Goal: Task Accomplishment & Management: Manage account settings

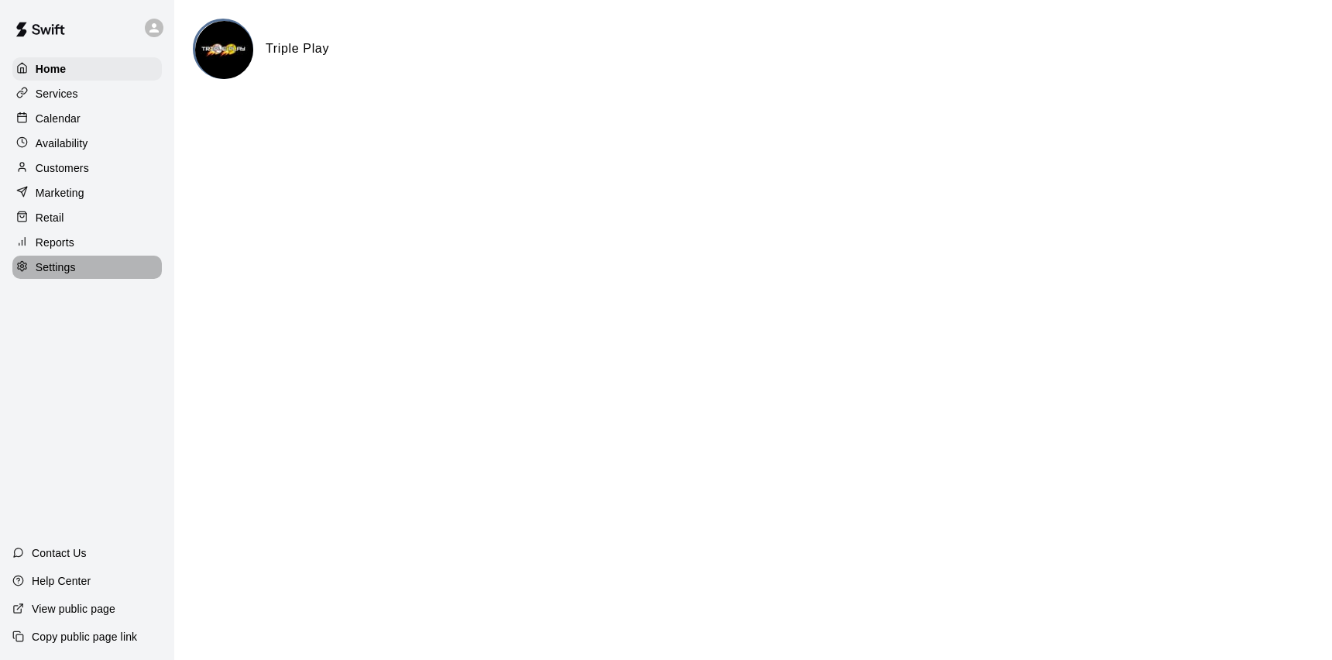
click at [54, 266] on p "Settings" at bounding box center [56, 266] width 40 height 15
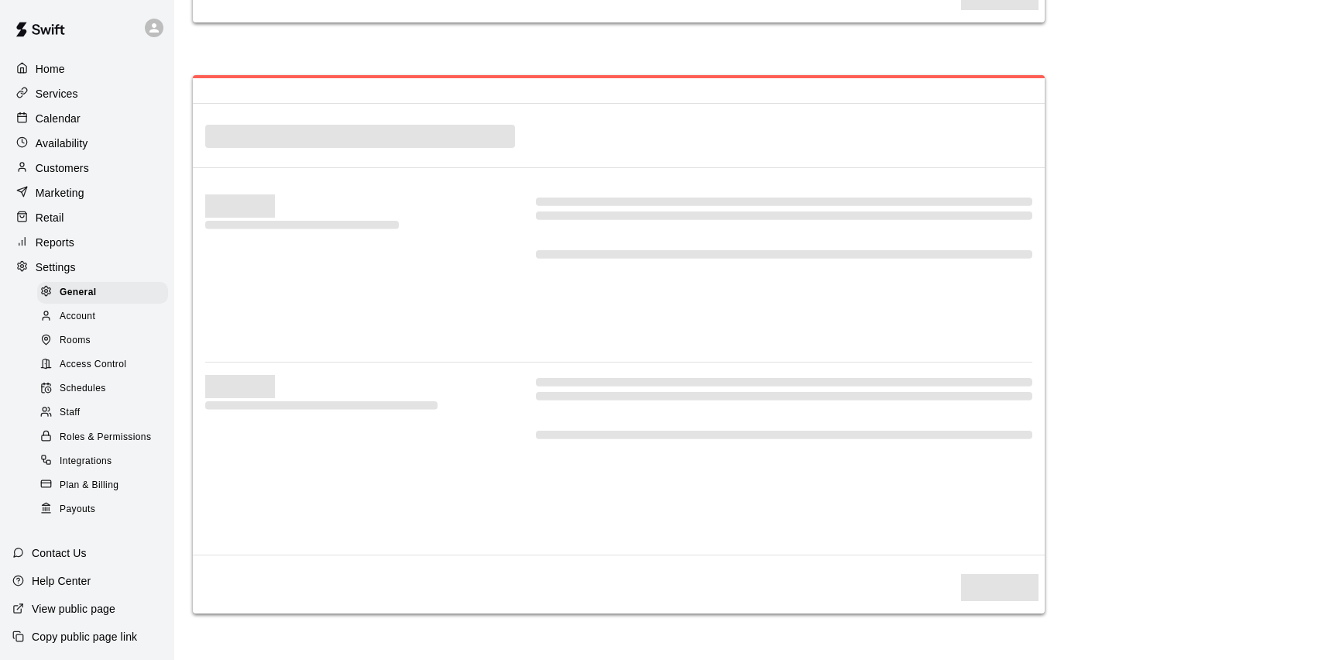
select select "**"
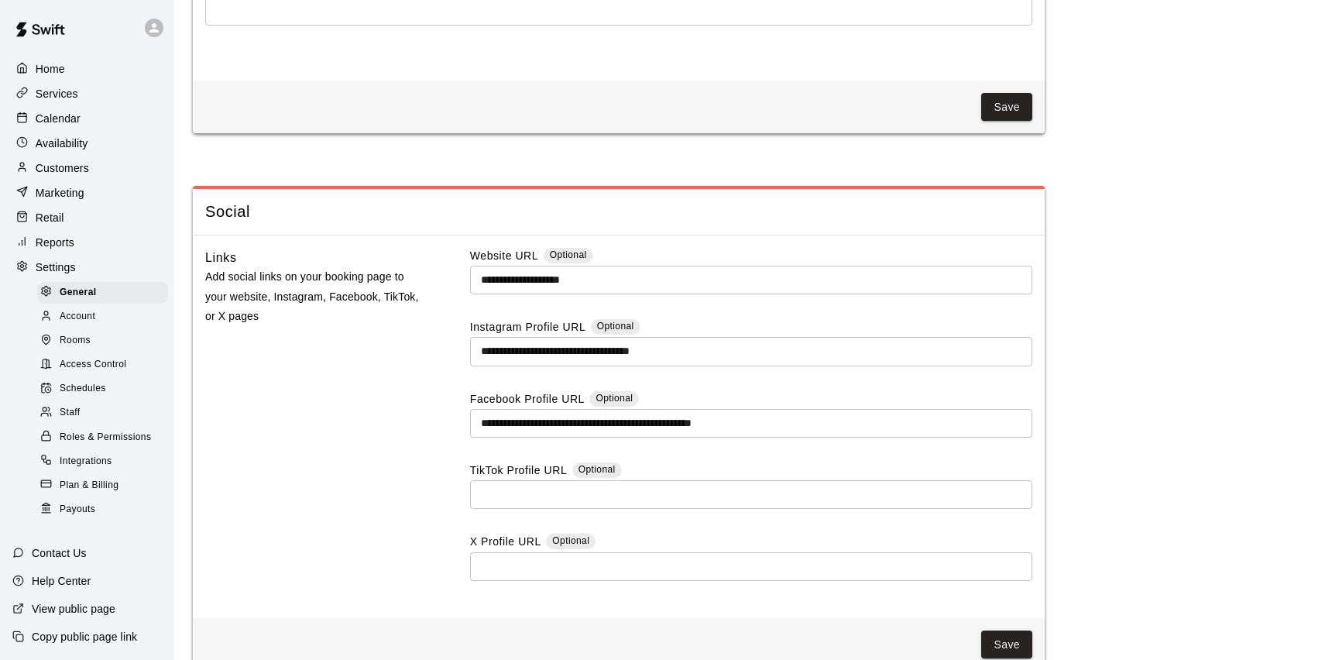
scroll to position [3923, 0]
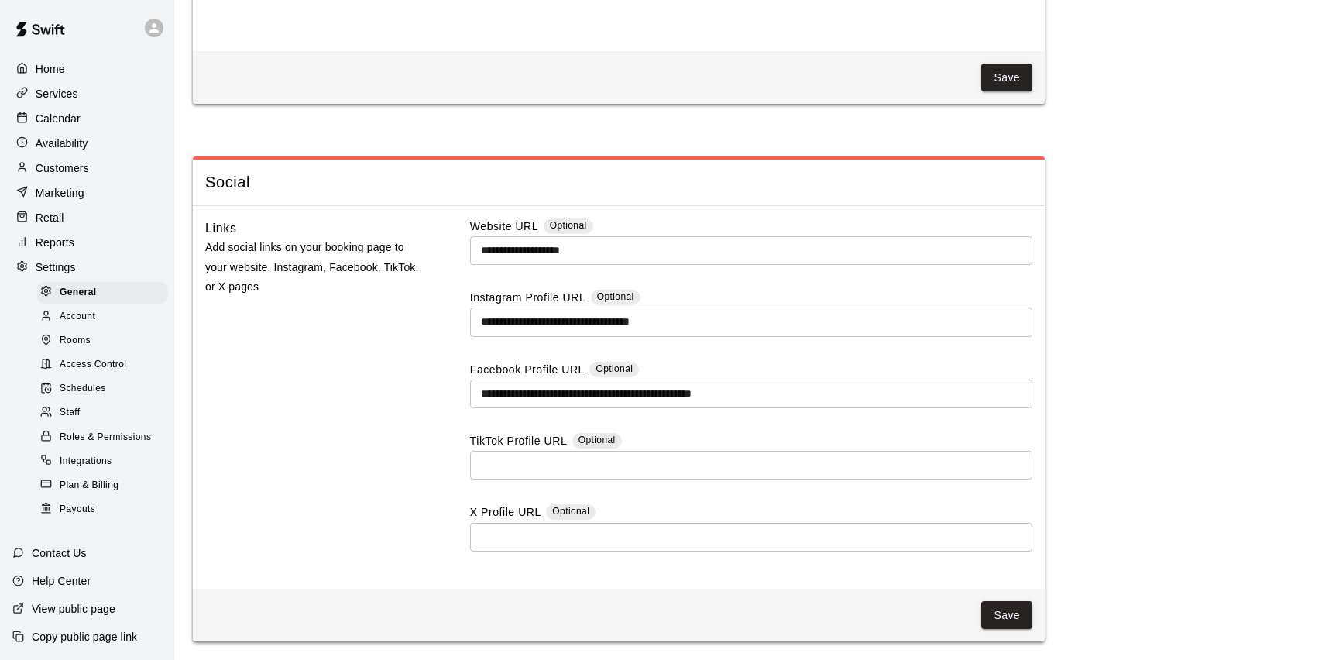
click at [82, 314] on span "Account" at bounding box center [78, 316] width 36 height 15
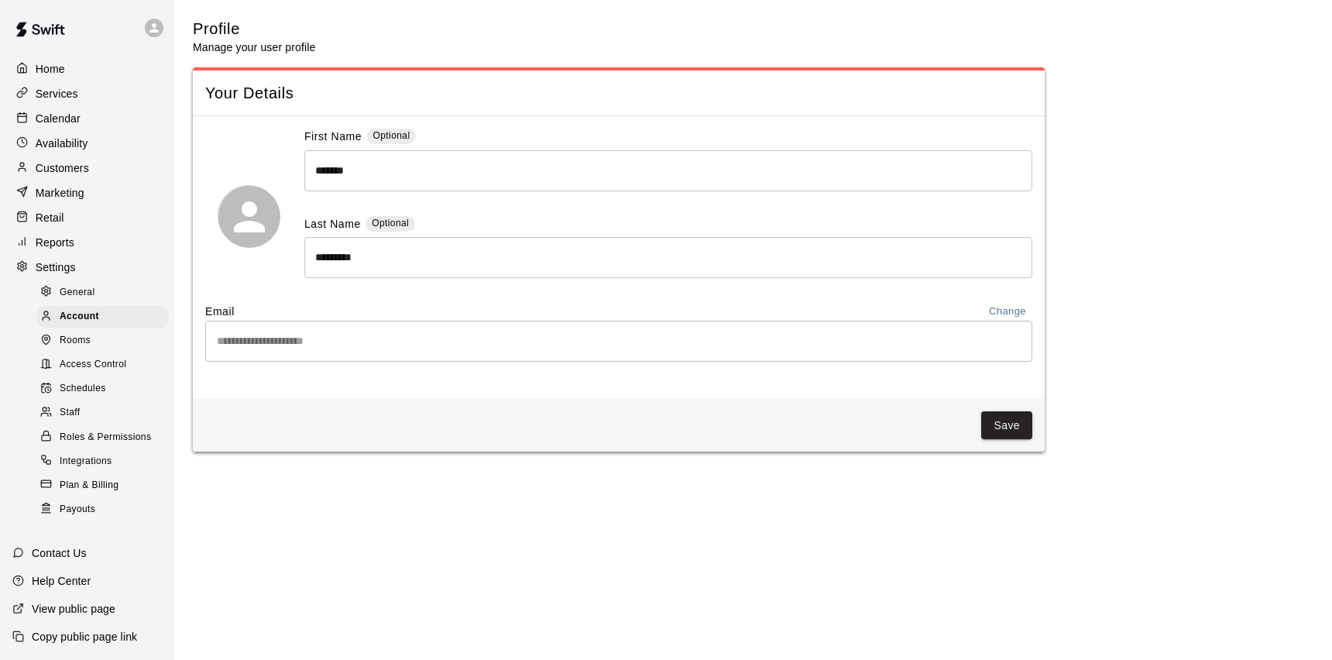
click at [89, 335] on span "Rooms" at bounding box center [75, 340] width 31 height 15
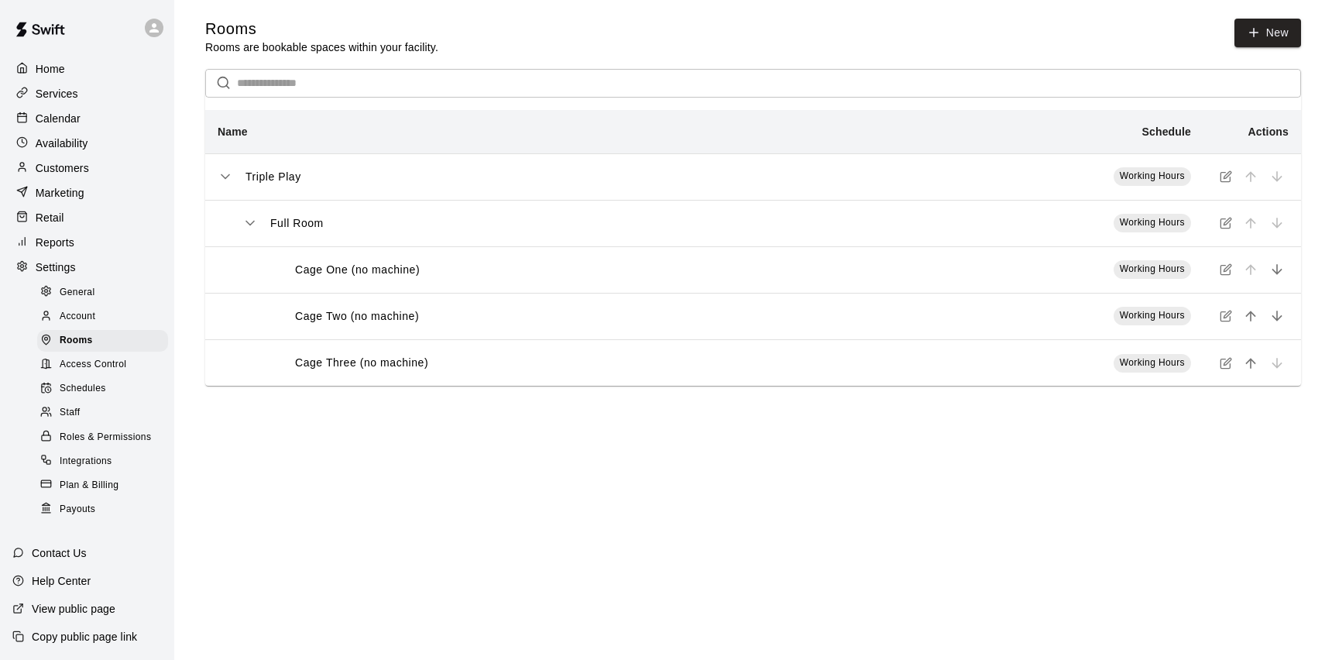
click at [96, 365] on span "Access Control" at bounding box center [93, 364] width 67 height 15
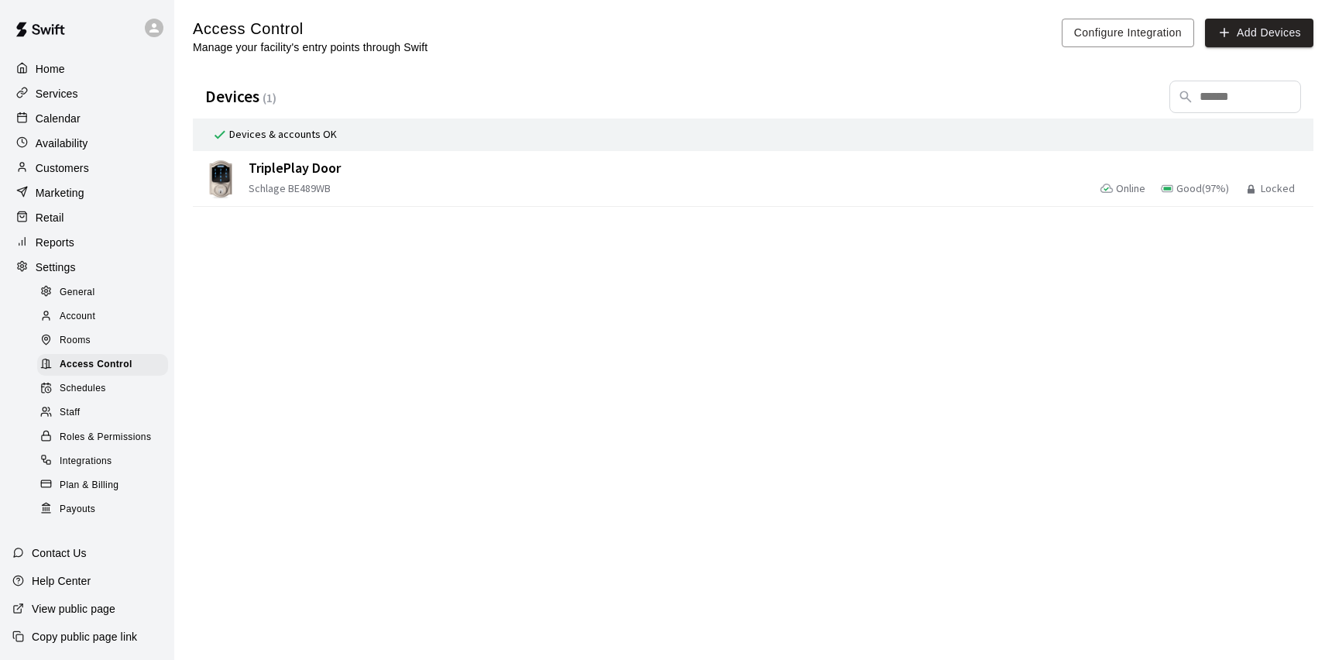
click at [93, 393] on span "Schedules" at bounding box center [83, 388] width 46 height 15
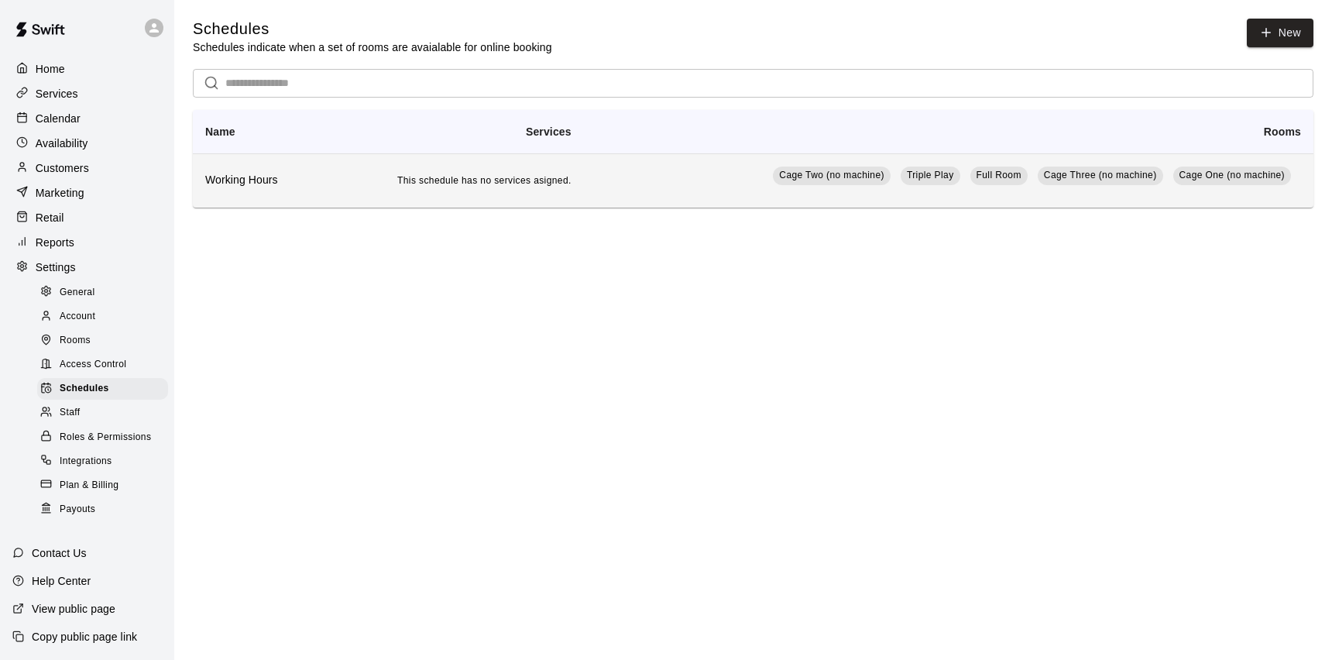
click at [250, 174] on h6 "Working Hours" at bounding box center [257, 180] width 104 height 17
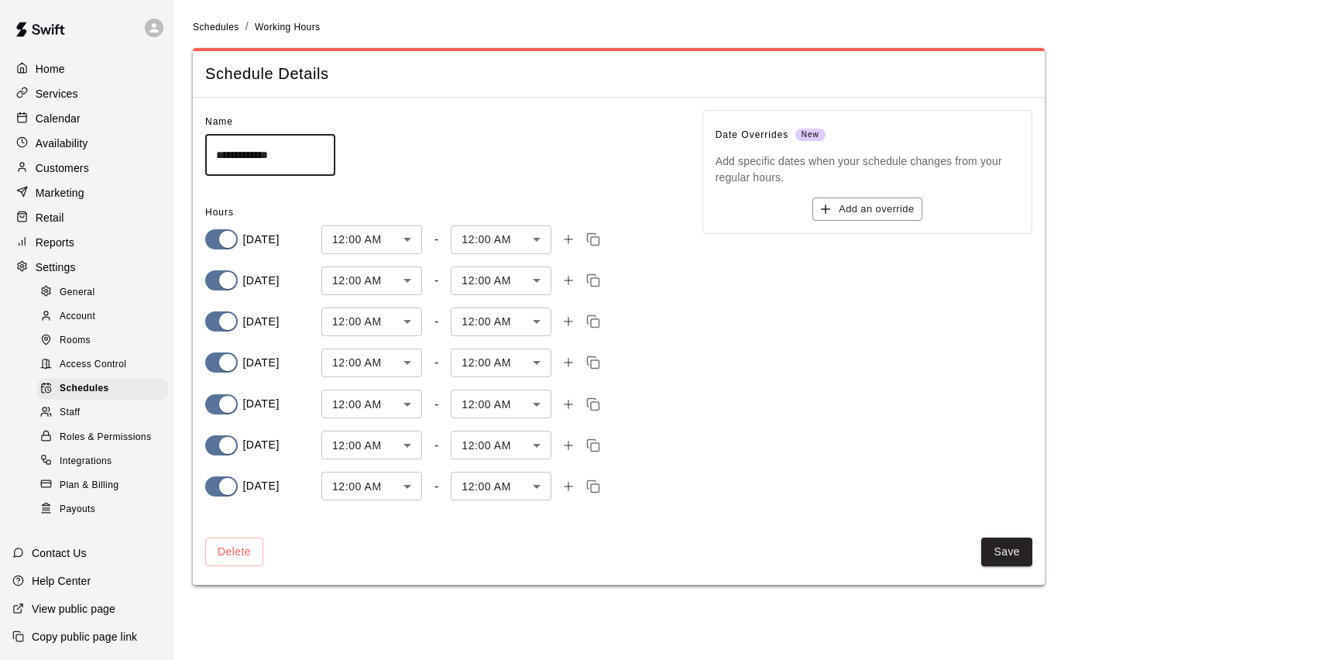
click at [81, 418] on div "Staff" at bounding box center [102, 413] width 131 height 22
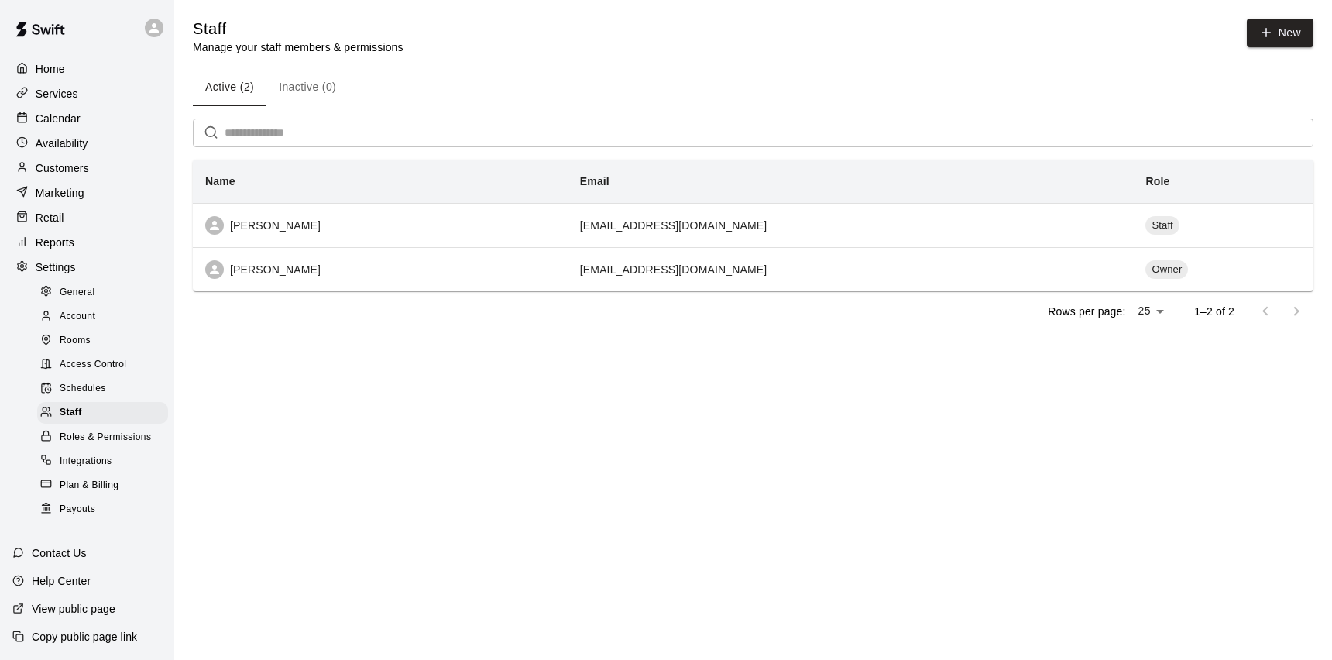
click at [93, 441] on span "Roles & Permissions" at bounding box center [105, 437] width 91 height 15
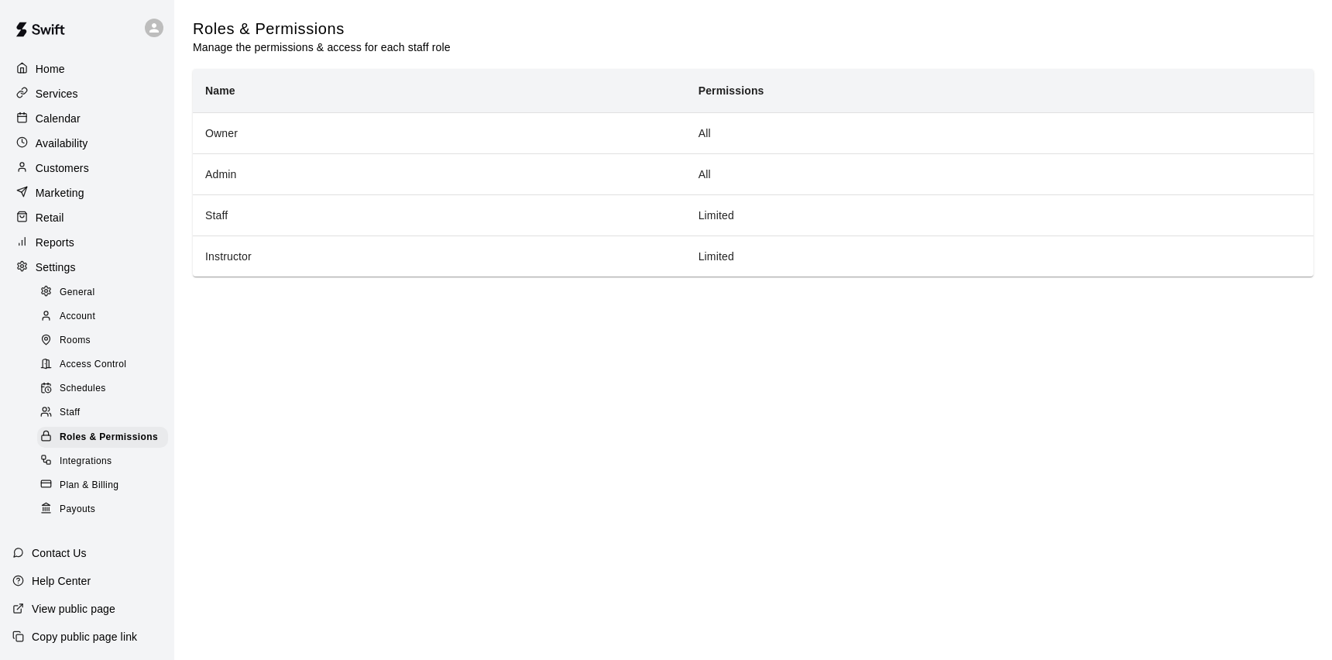
click at [91, 460] on span "Integrations" at bounding box center [86, 461] width 53 height 15
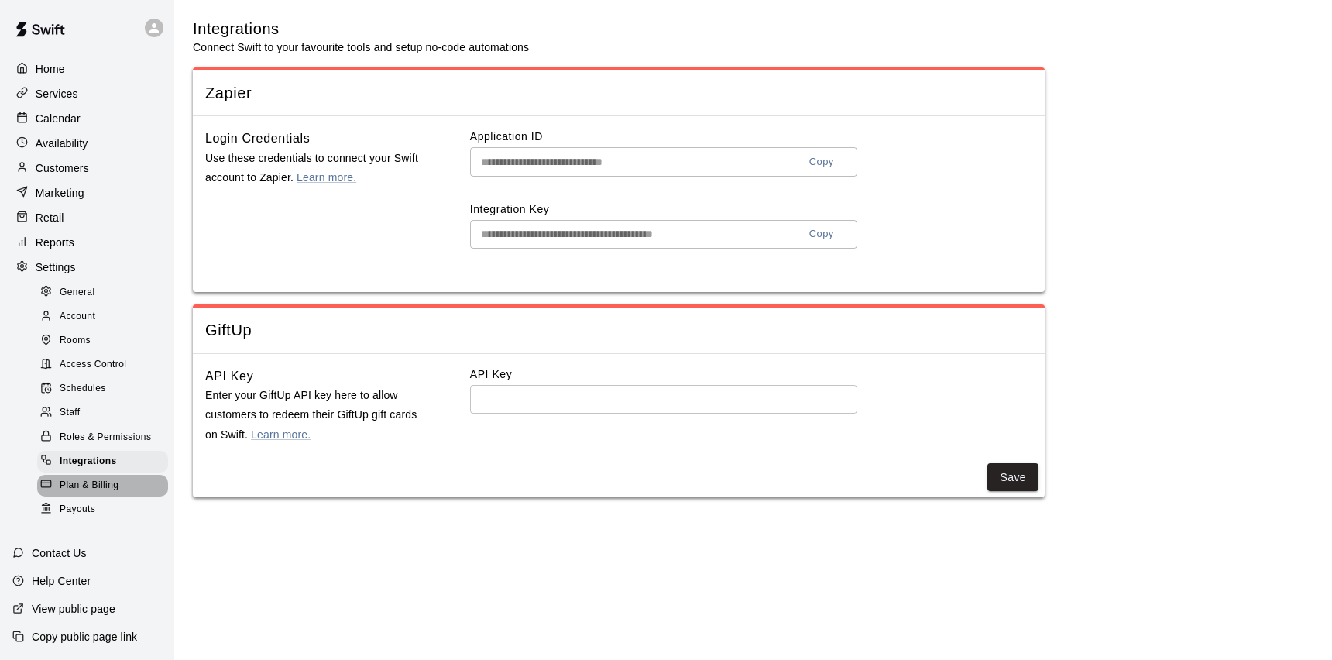
click at [91, 479] on span "Plan & Billing" at bounding box center [89, 485] width 59 height 15
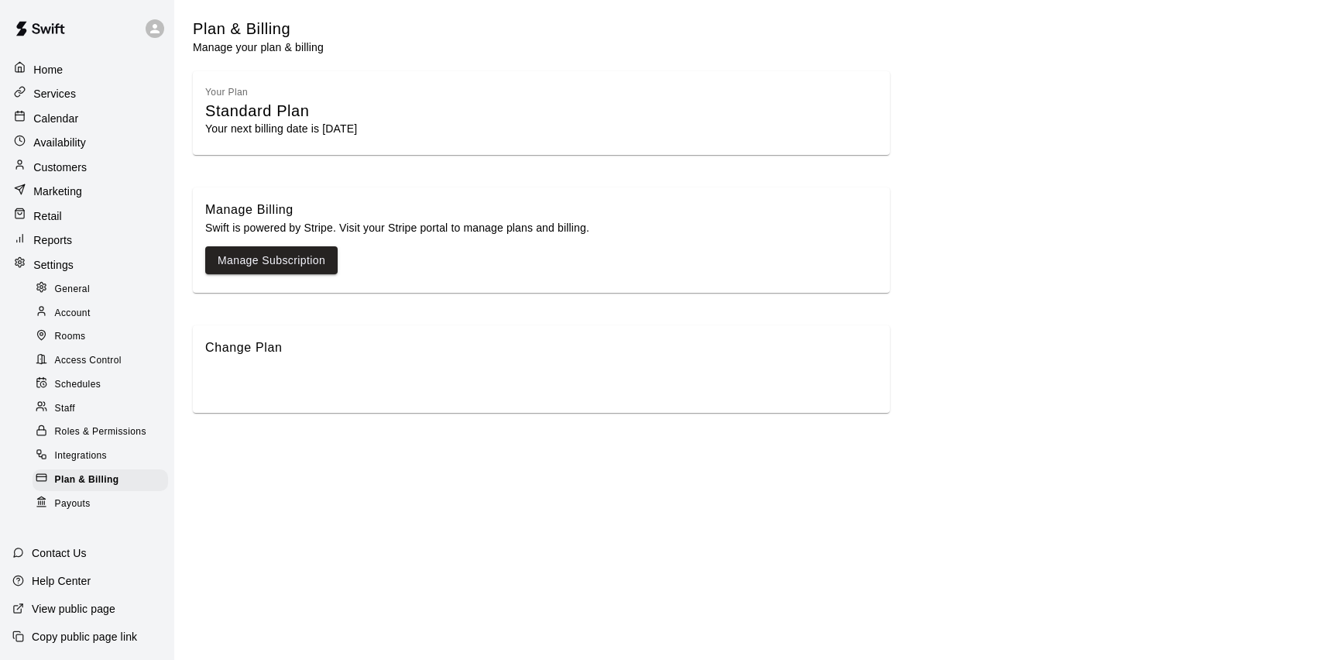
click at [64, 503] on span "Payouts" at bounding box center [73, 503] width 36 height 15
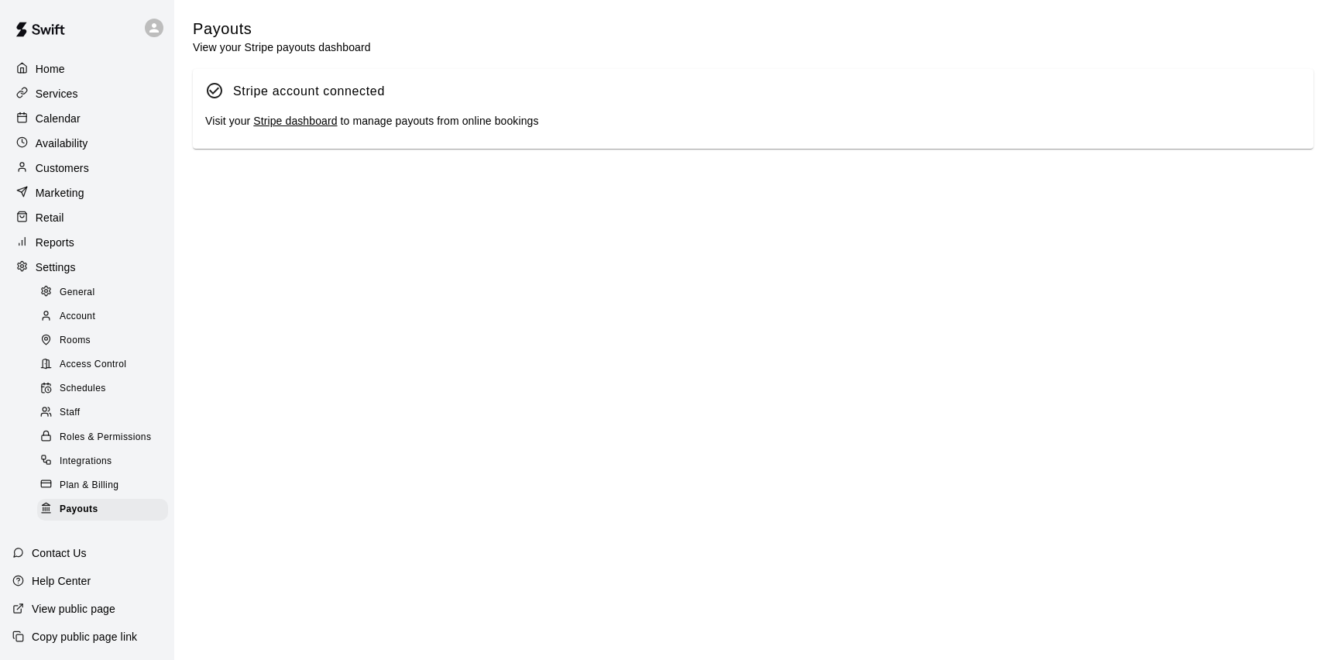
click at [69, 270] on p "Settings" at bounding box center [56, 266] width 40 height 15
select select "**"
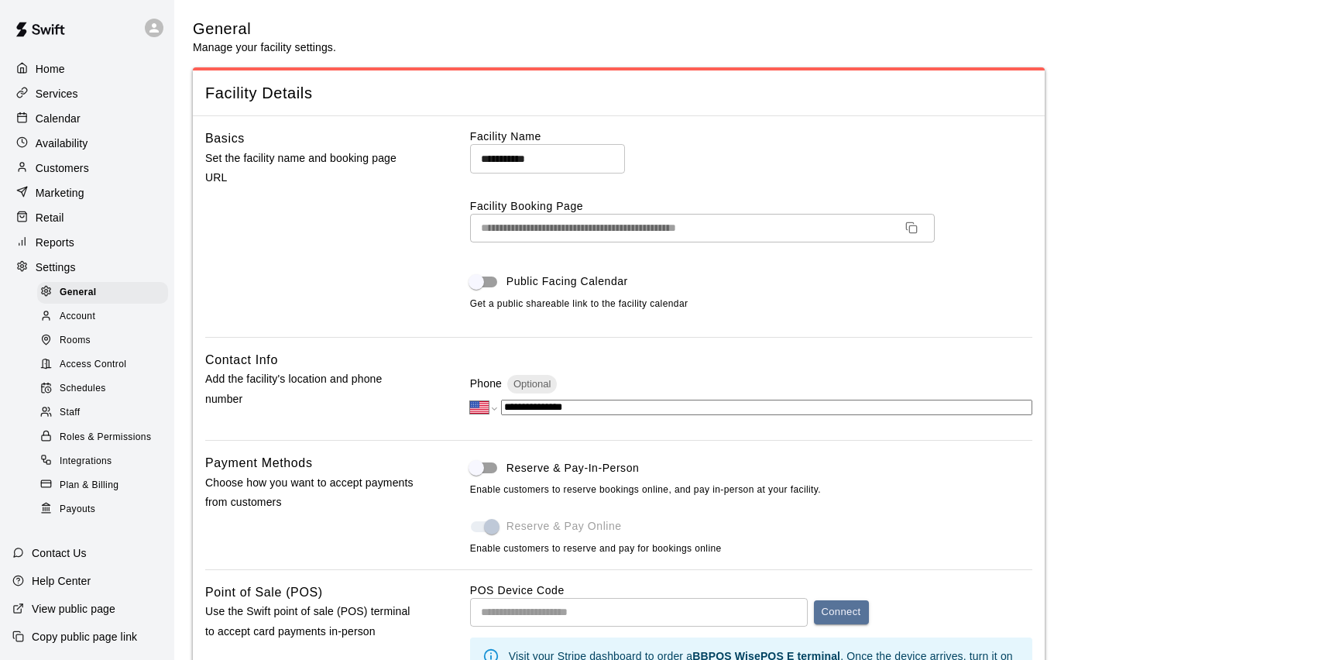
scroll to position [3032, 0]
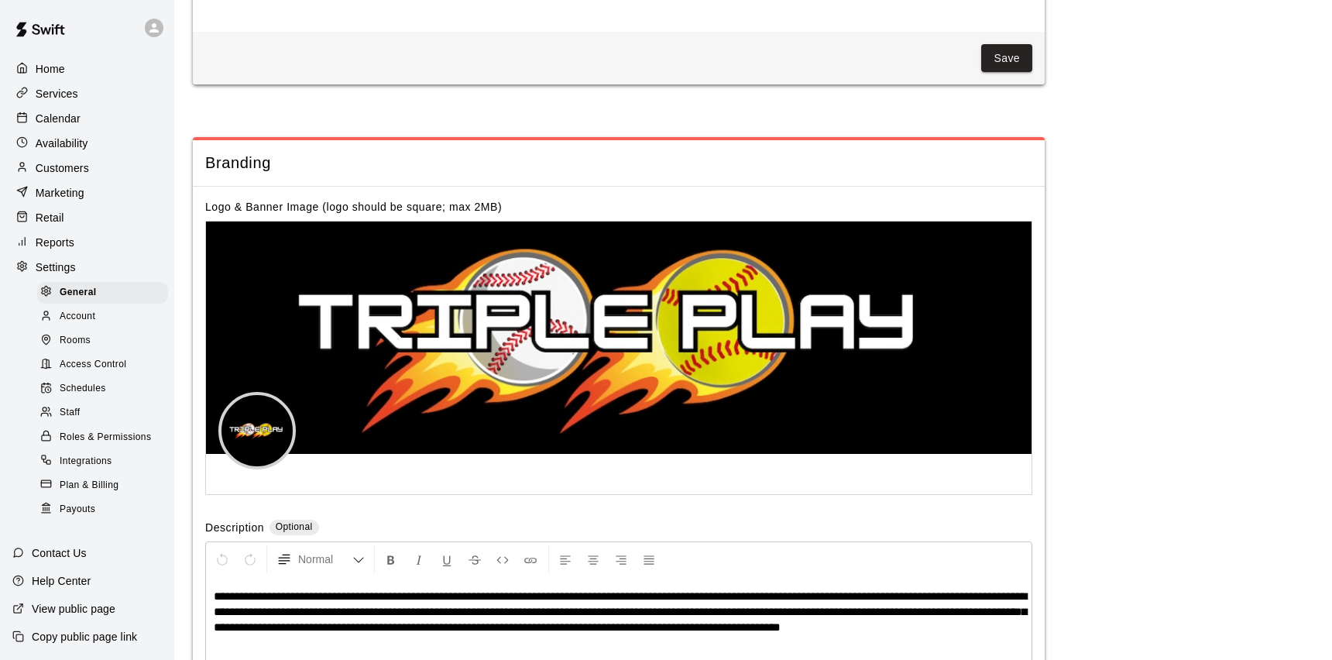
click at [63, 87] on p "Services" at bounding box center [57, 93] width 43 height 15
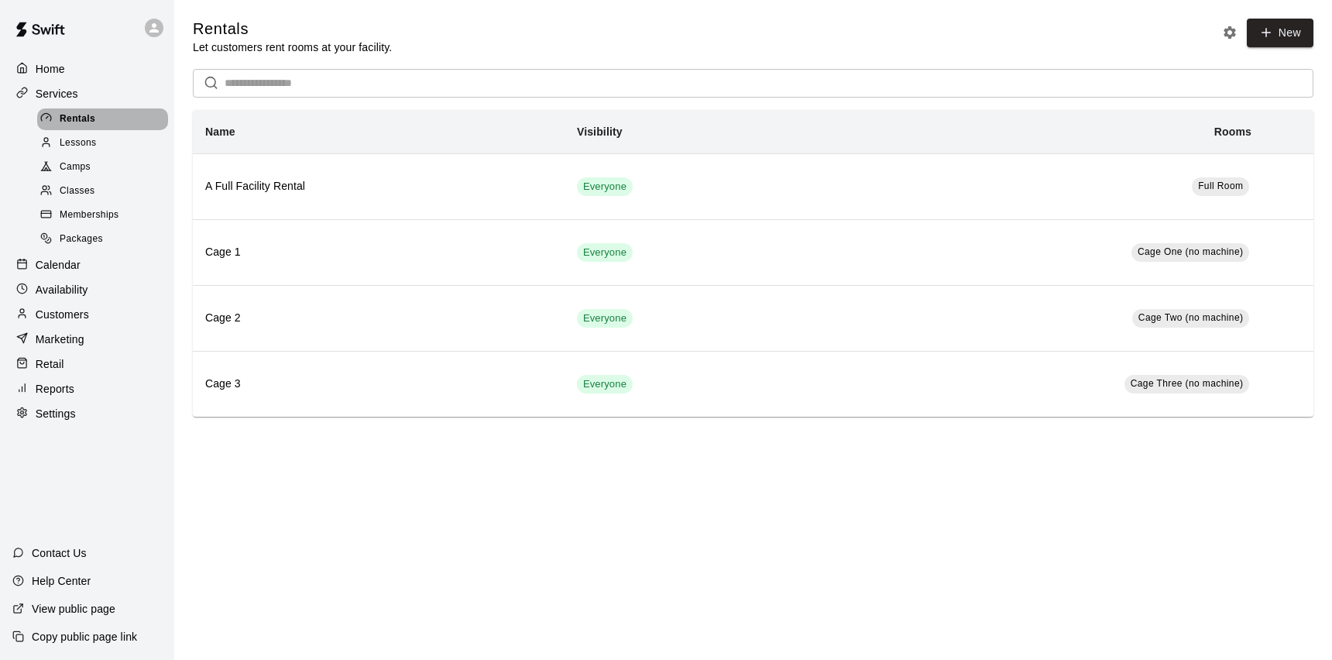
click at [98, 119] on div "Rentals" at bounding box center [102, 119] width 131 height 22
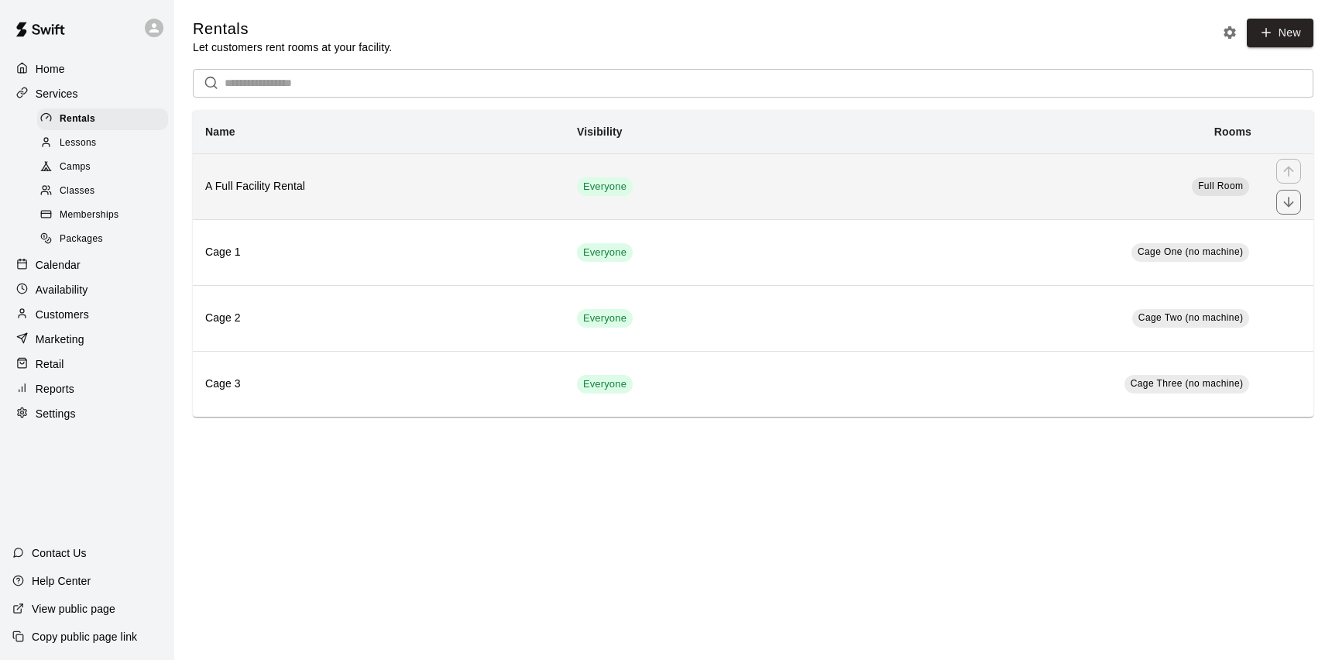
click at [339, 194] on h6 "A Full Facility Rental" at bounding box center [378, 186] width 347 height 17
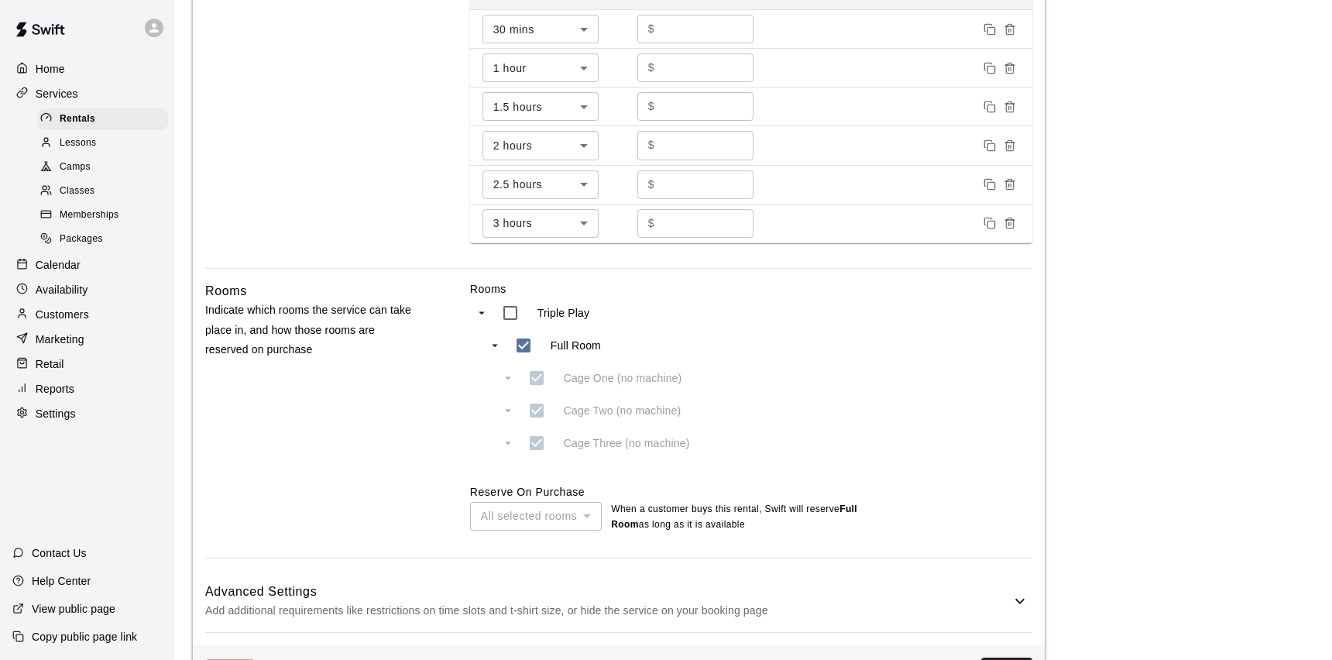
scroll to position [677, 0]
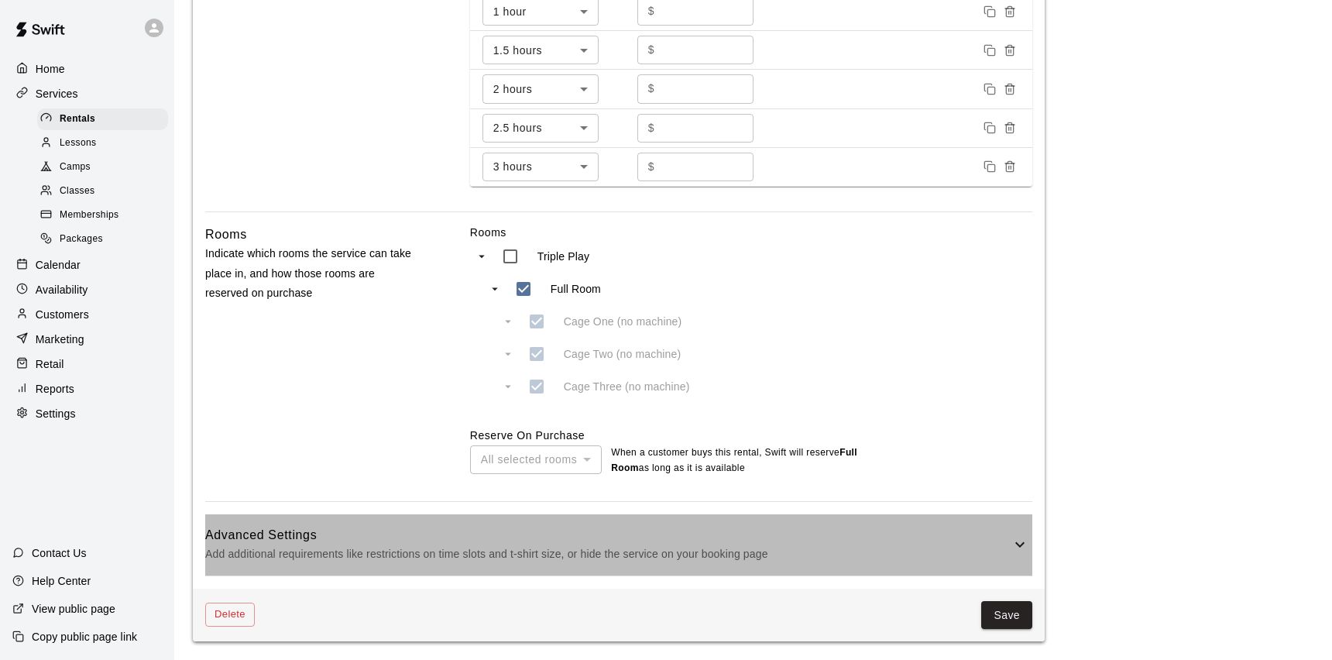
click at [658, 558] on p "Add additional requirements like restrictions on time slots and t-shirt size, o…" at bounding box center [607, 553] width 805 height 19
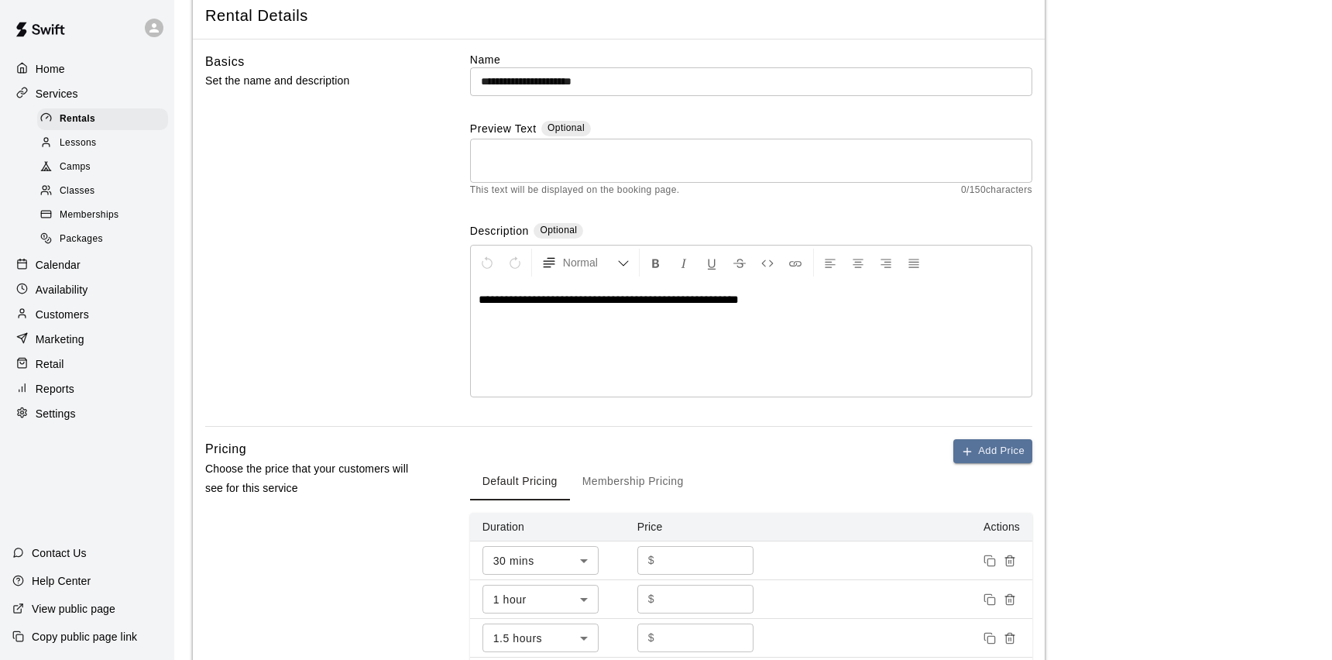
scroll to position [0, 0]
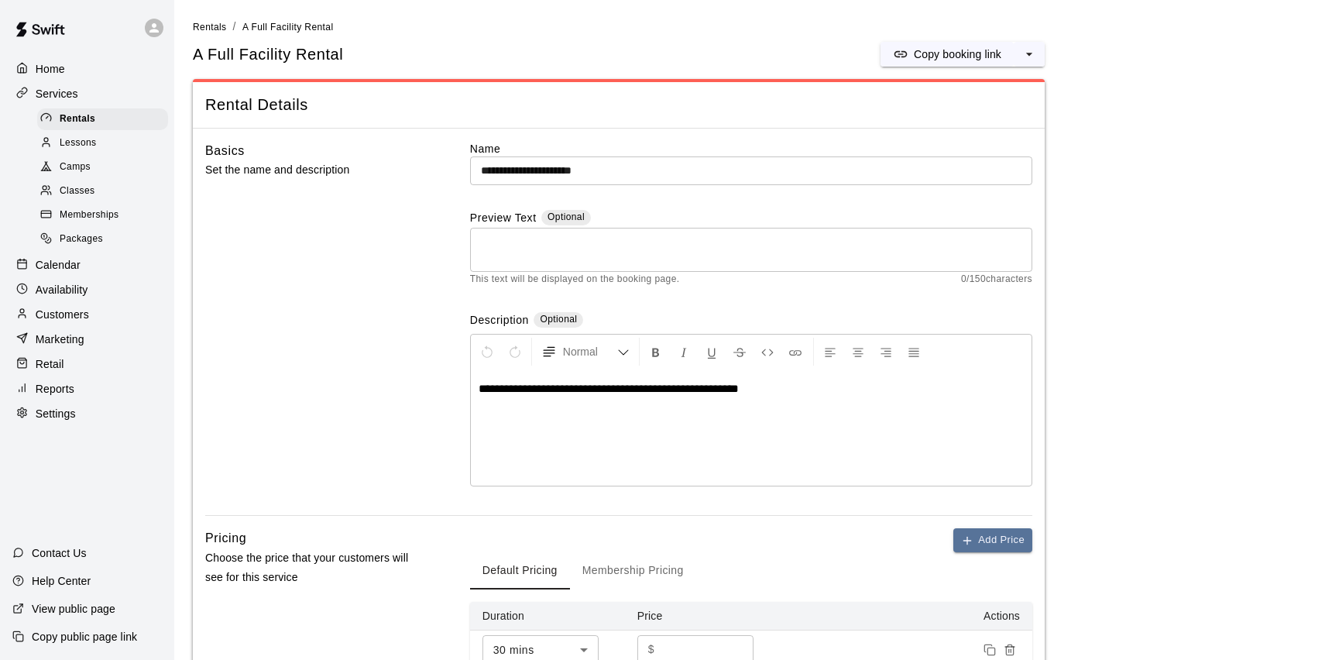
click at [75, 133] on div "Lessons" at bounding box center [102, 143] width 131 height 22
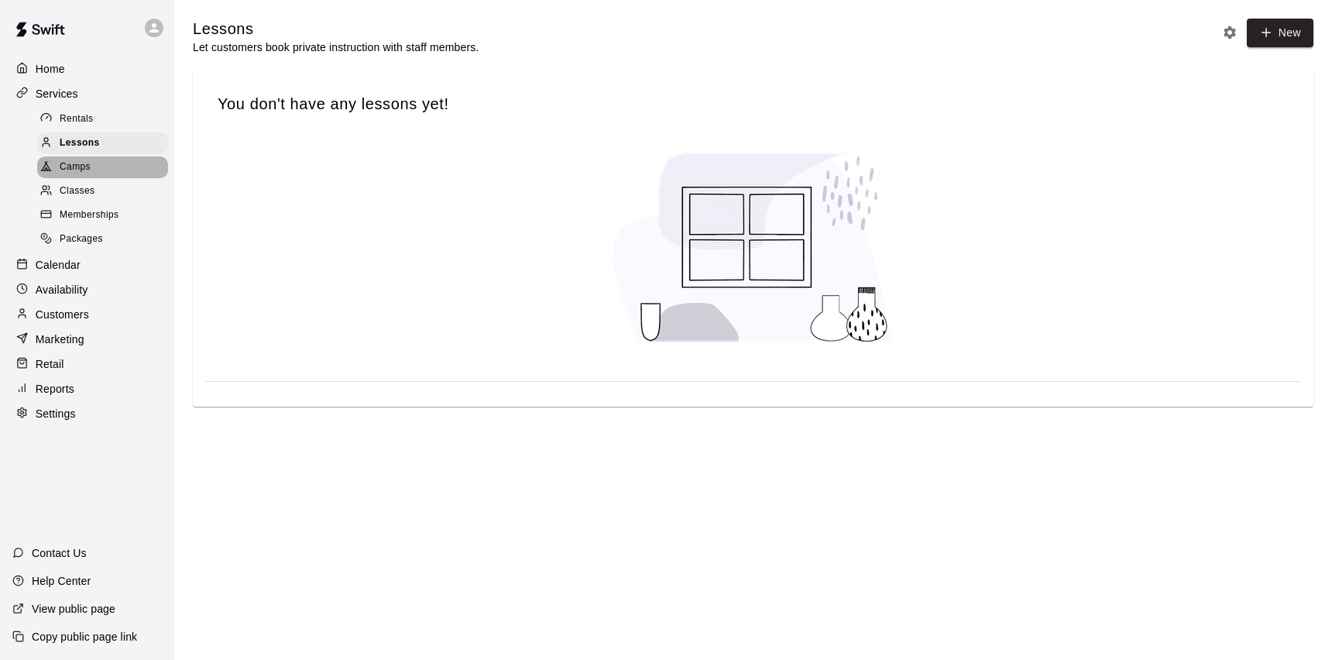
click at [73, 157] on div "Camps" at bounding box center [102, 167] width 131 height 22
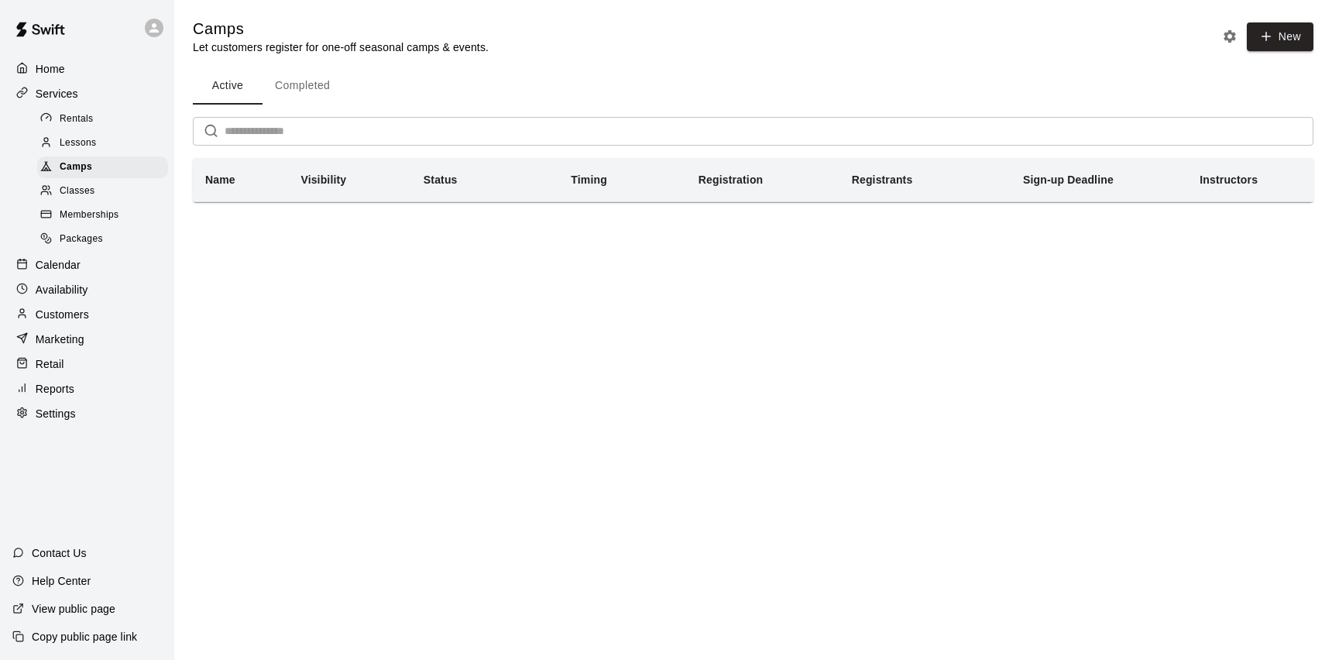
click at [74, 187] on span "Classes" at bounding box center [77, 191] width 35 height 15
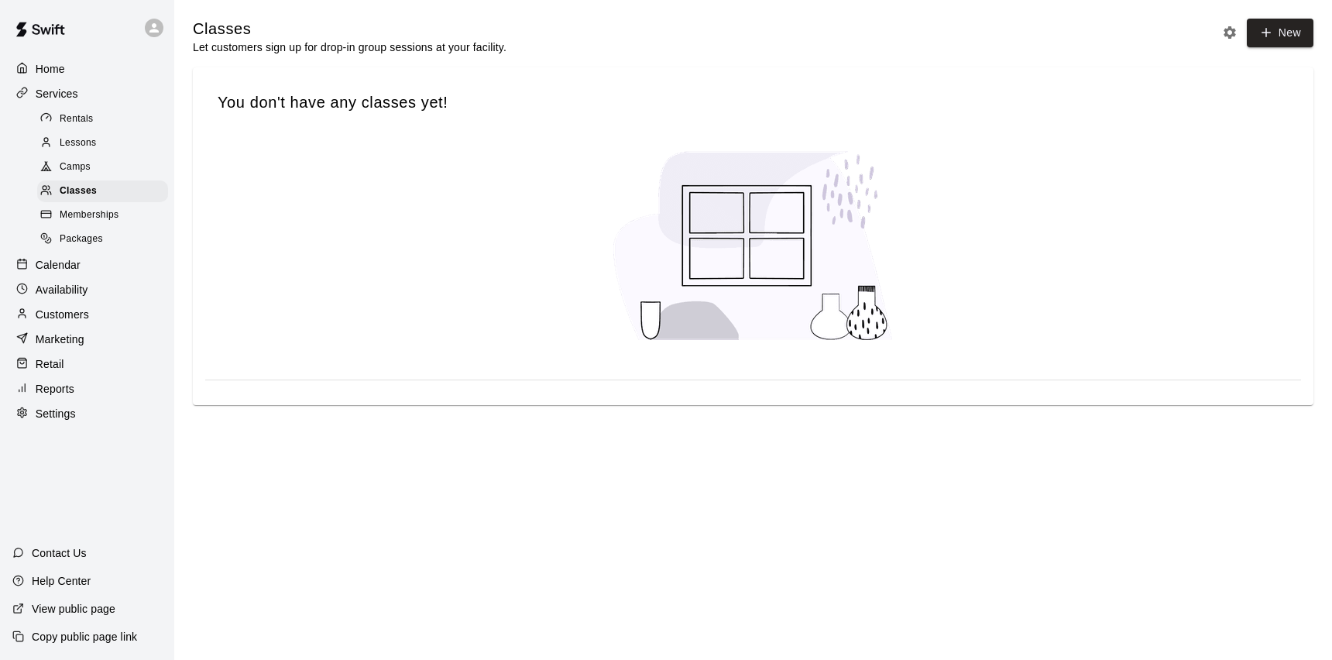
click at [75, 214] on span "Memberships" at bounding box center [89, 215] width 59 height 15
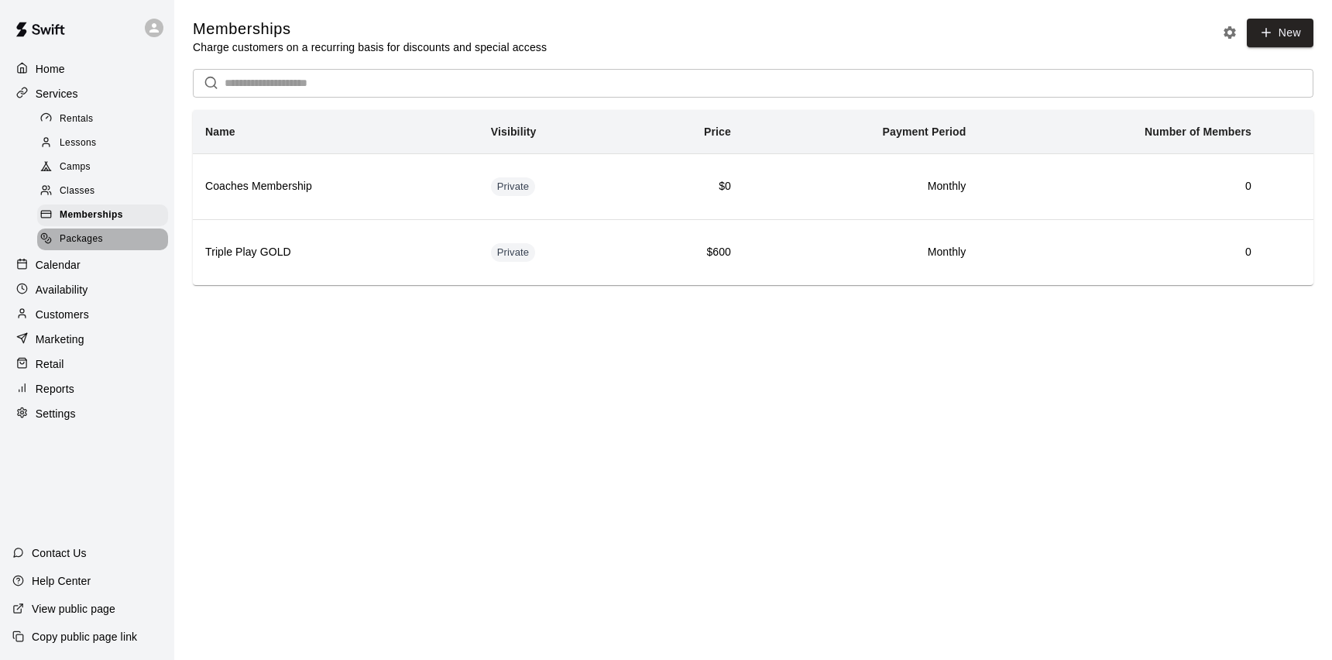
click at [75, 237] on span "Packages" at bounding box center [81, 239] width 43 height 15
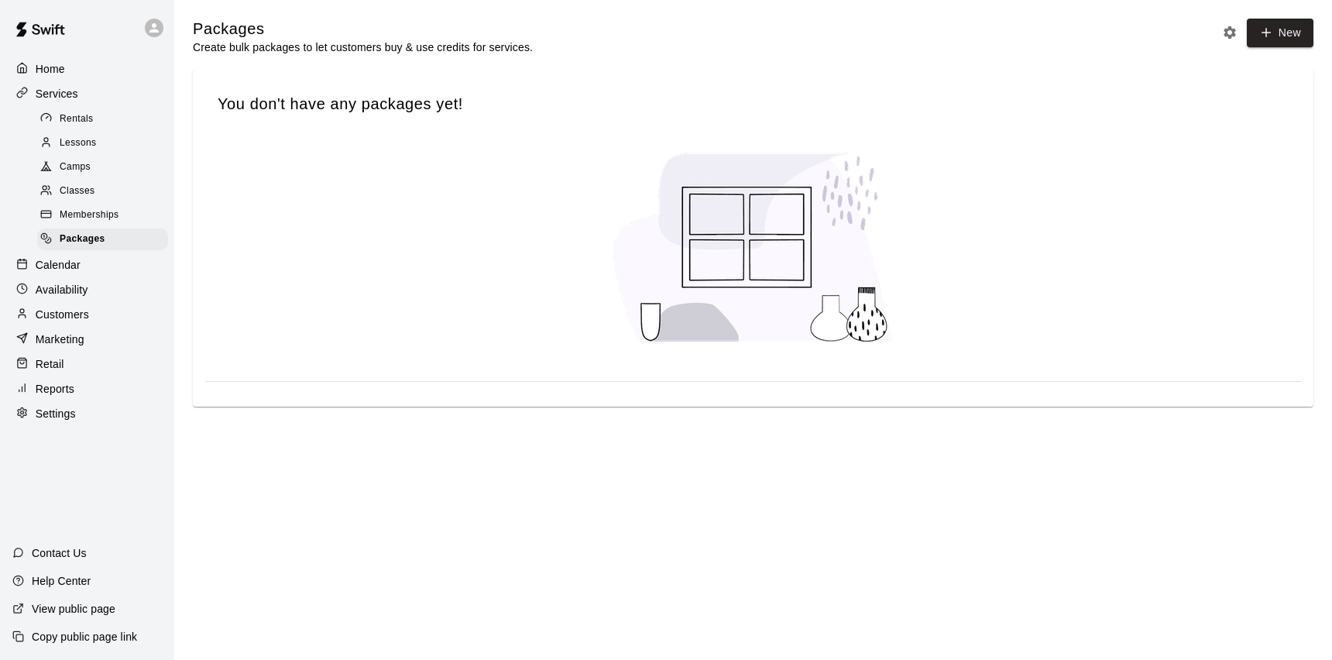
click at [53, 263] on p "Calendar" at bounding box center [58, 264] width 45 height 15
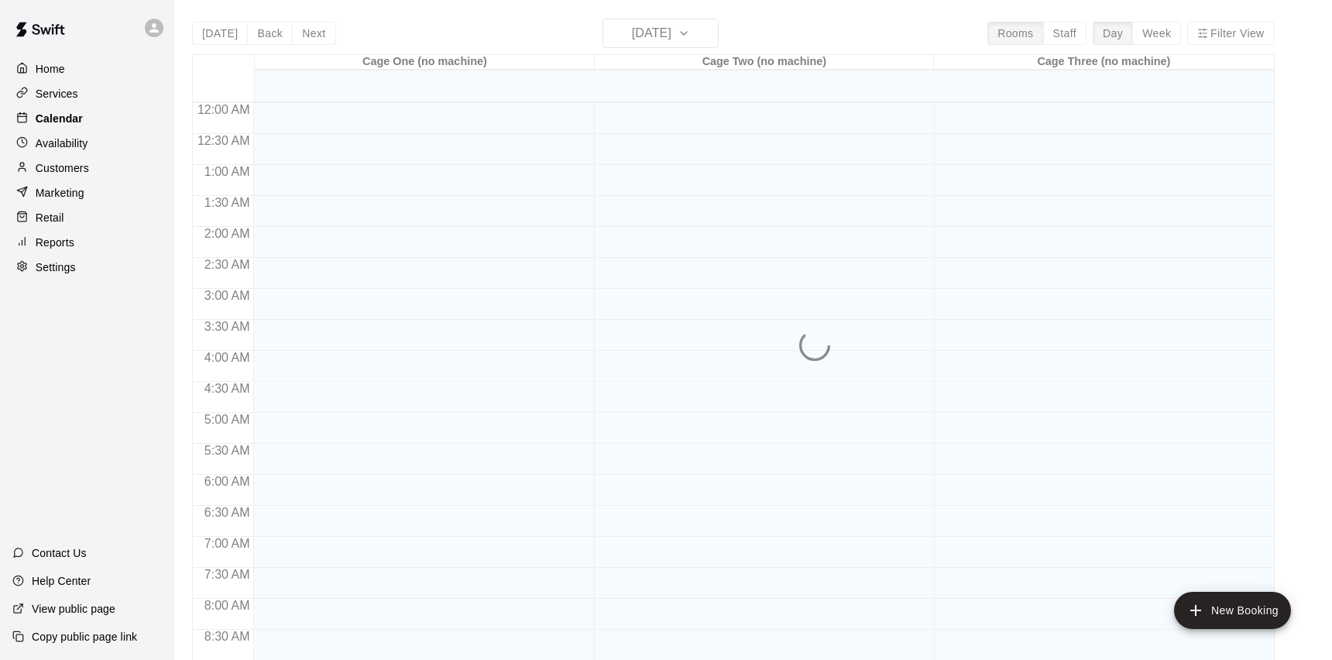
scroll to position [658, 0]
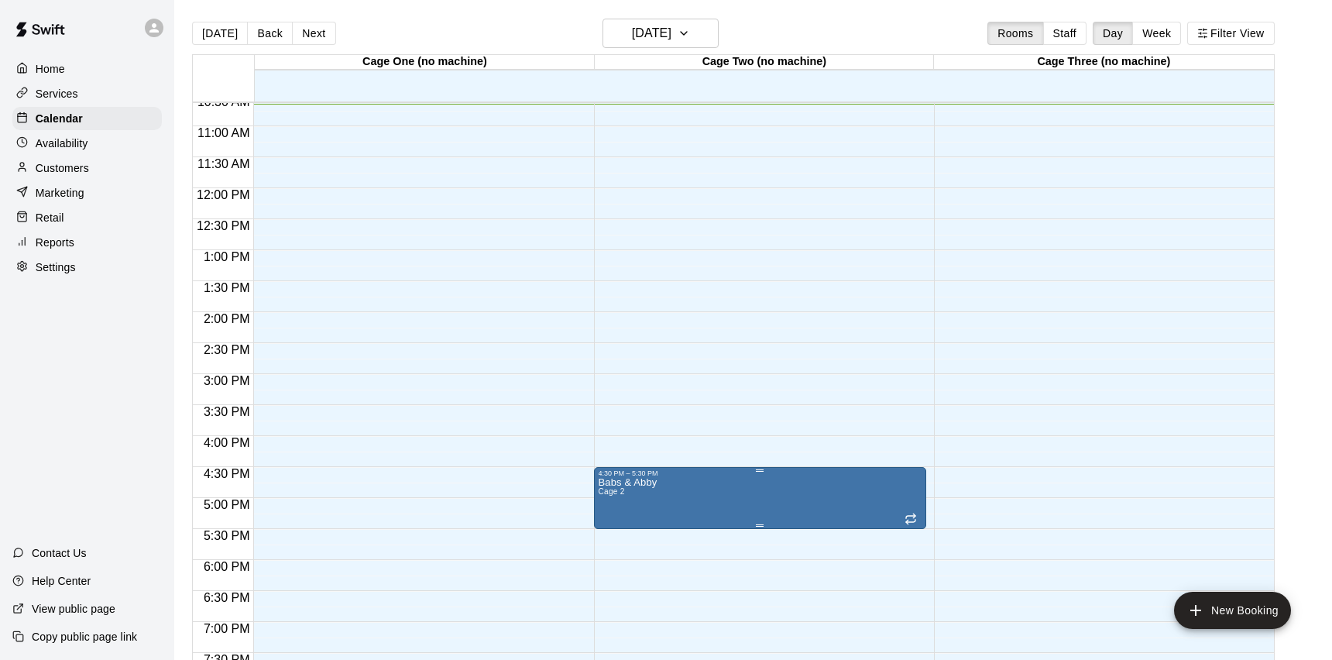
click at [618, 571] on icon "delete" at bounding box center [614, 567] width 11 height 14
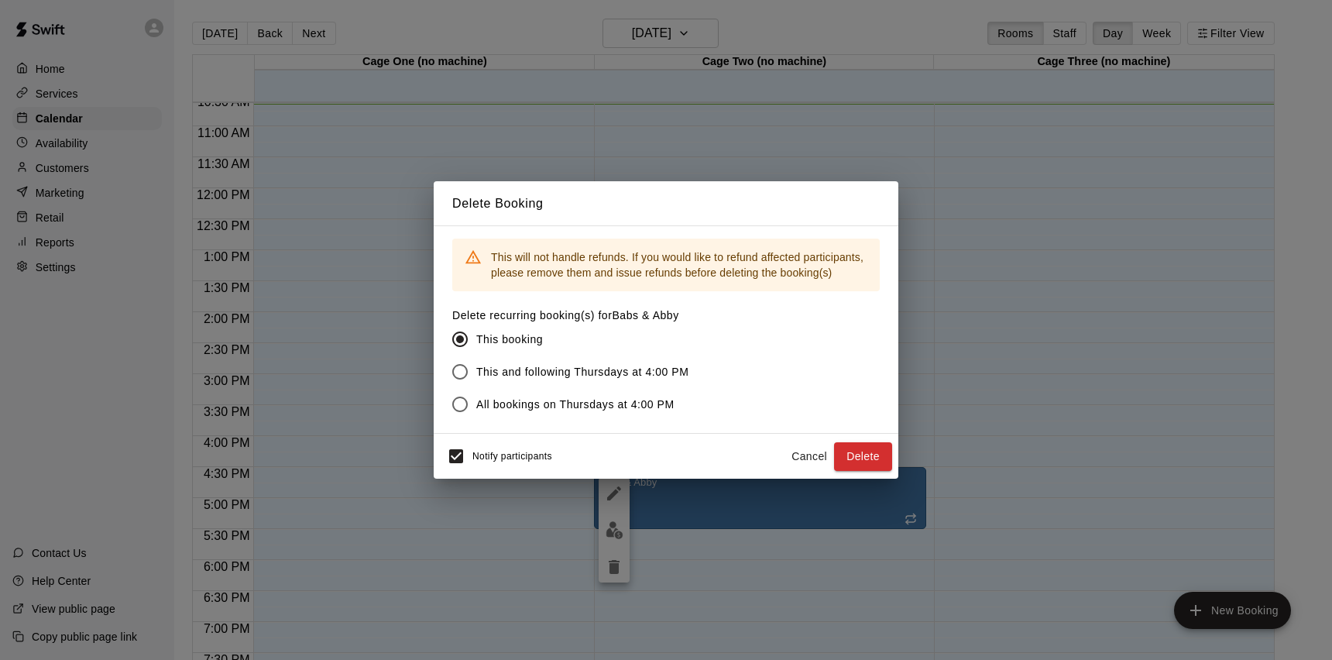
click at [562, 407] on span "All bookings on Thursdays at 4:00 PM" at bounding box center [575, 404] width 198 height 16
click at [850, 454] on button "Delete" at bounding box center [863, 456] width 58 height 29
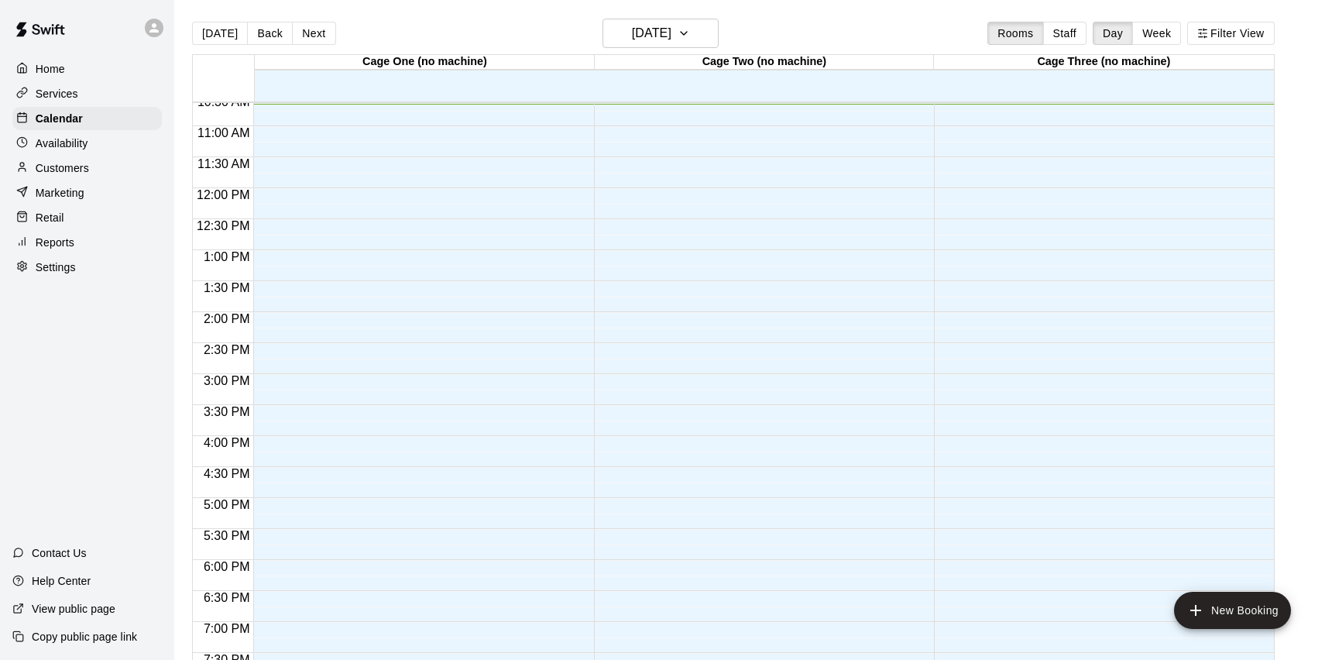
click at [60, 140] on p "Availability" at bounding box center [62, 143] width 53 height 15
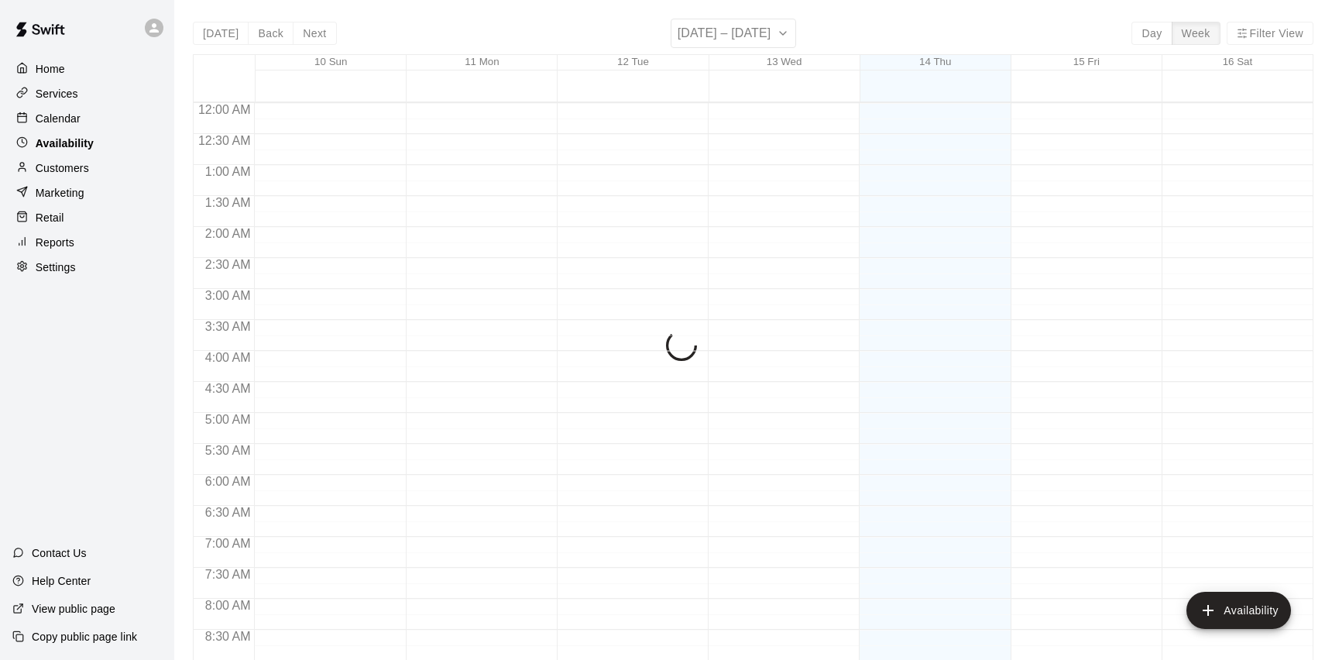
scroll to position [659, 0]
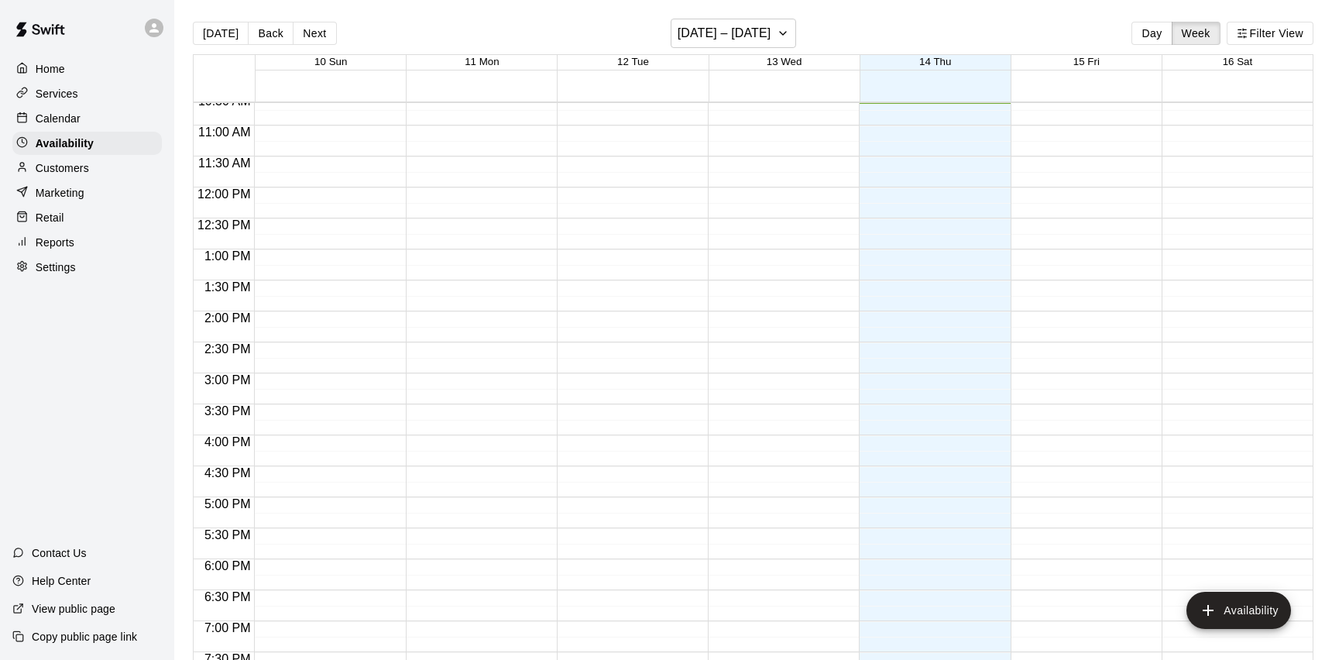
click at [63, 168] on p "Customers" at bounding box center [62, 167] width 53 height 15
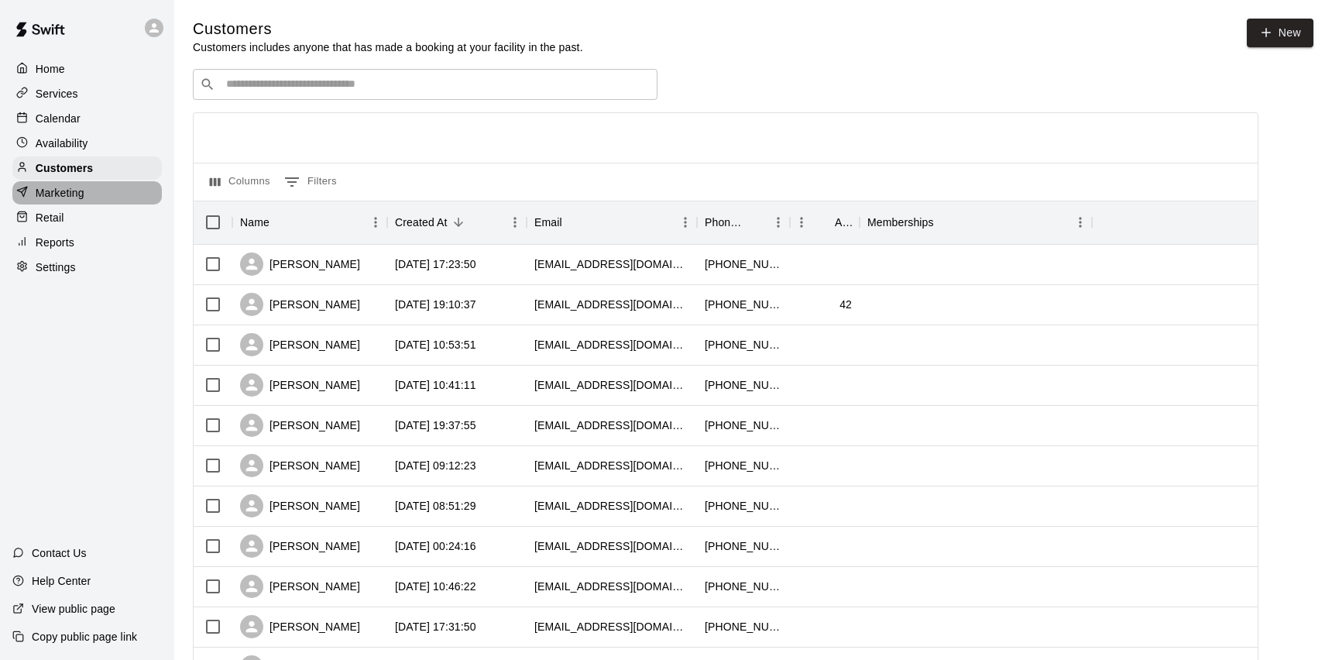
click at [57, 184] on div "Marketing" at bounding box center [86, 192] width 149 height 23
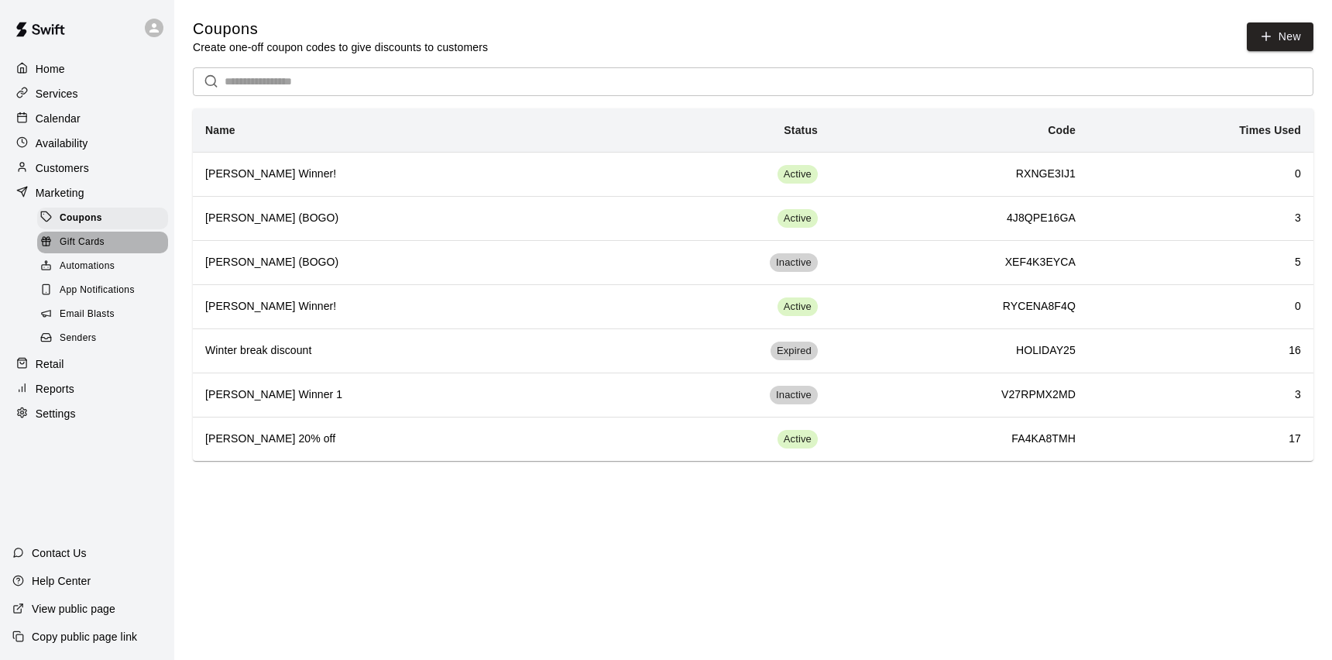
click at [70, 238] on span "Gift Cards" at bounding box center [82, 242] width 45 height 15
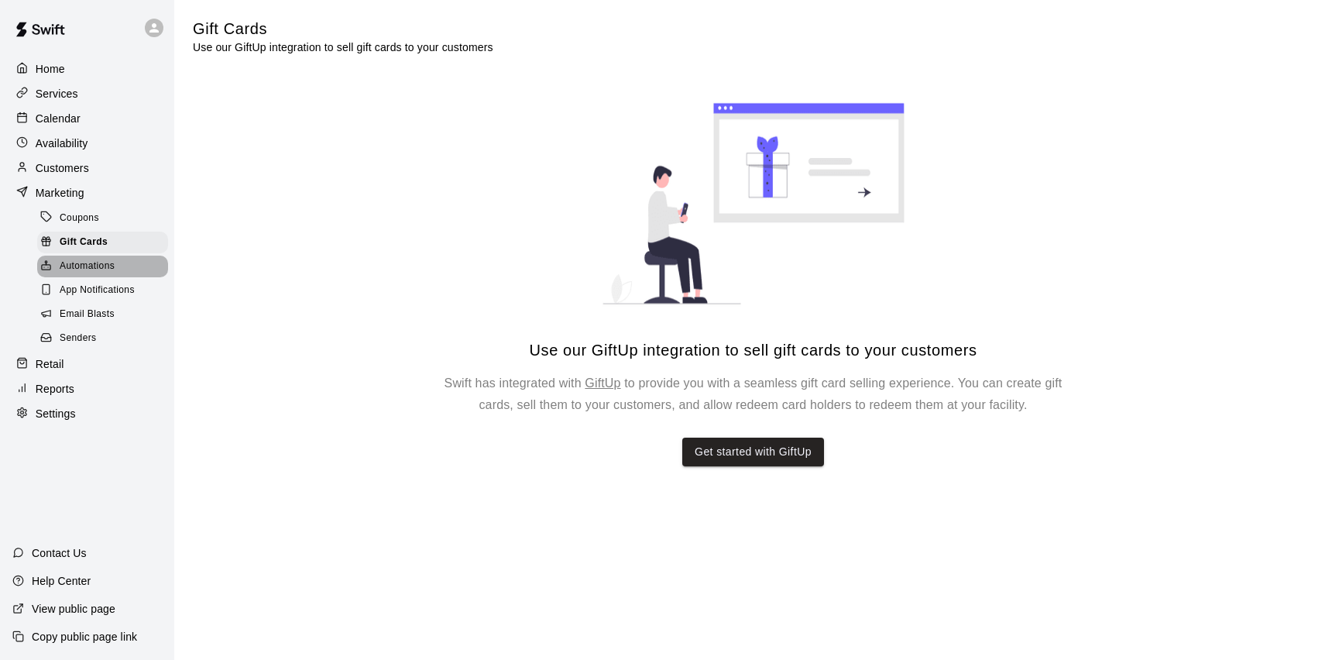
click at [74, 259] on span "Automations" at bounding box center [87, 266] width 55 height 15
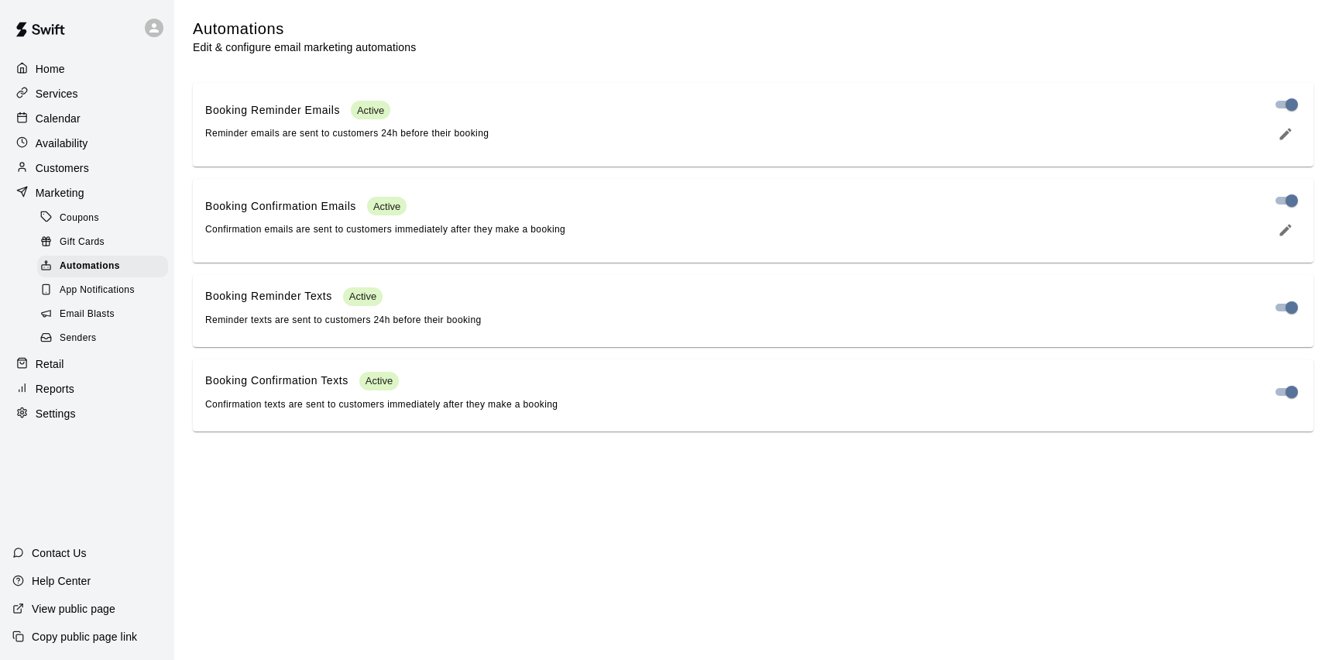
click at [91, 297] on span "App Notifications" at bounding box center [97, 290] width 75 height 15
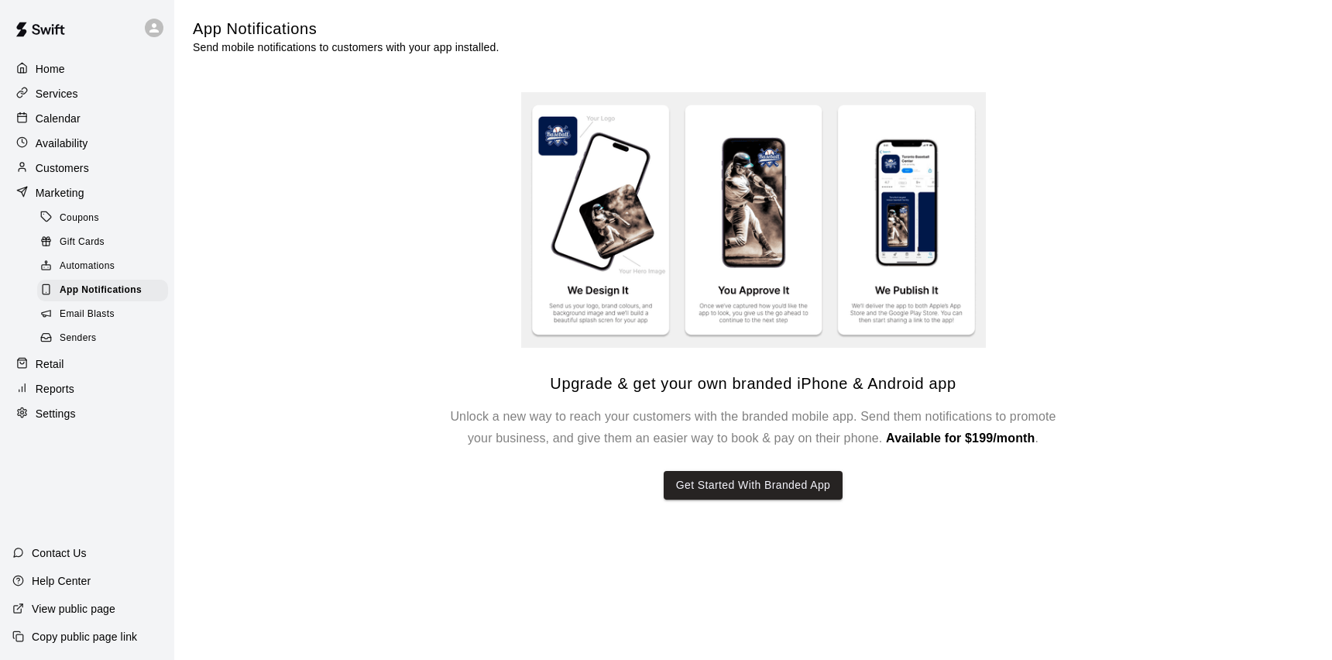
click at [87, 315] on span "Email Blasts" at bounding box center [87, 314] width 55 height 15
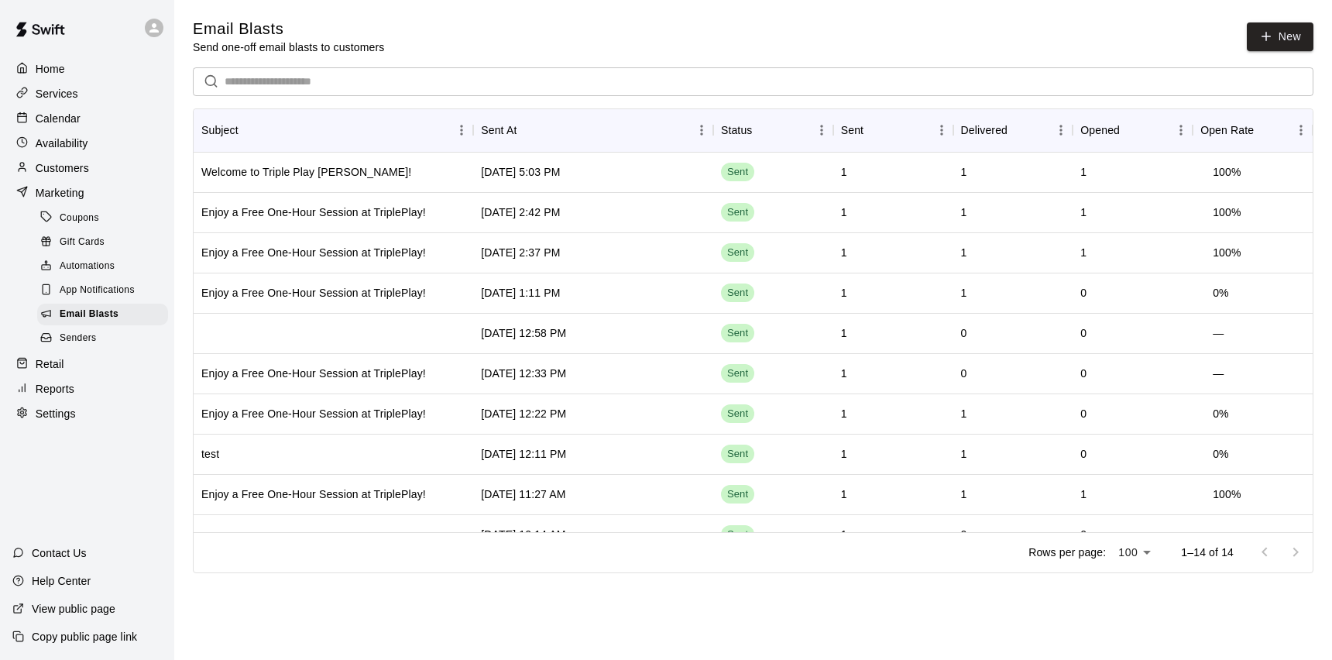
click at [76, 339] on span "Senders" at bounding box center [78, 338] width 37 height 15
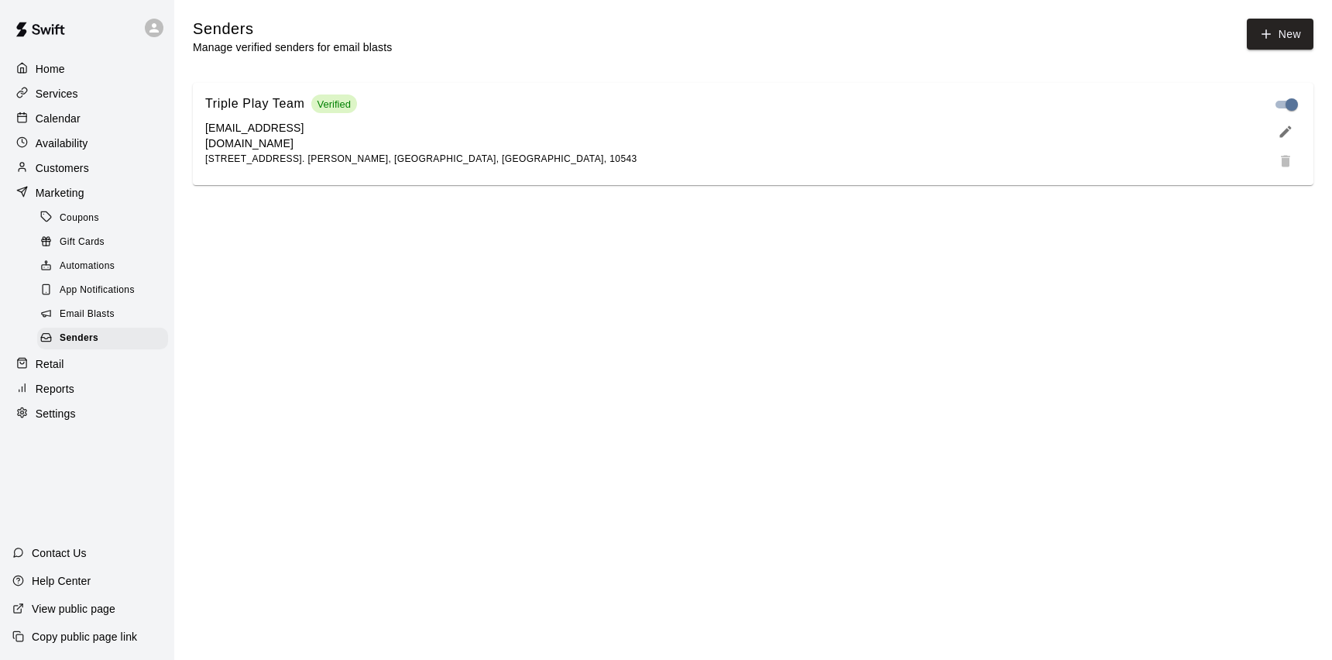
click at [82, 365] on div "Retail" at bounding box center [86, 363] width 149 height 23
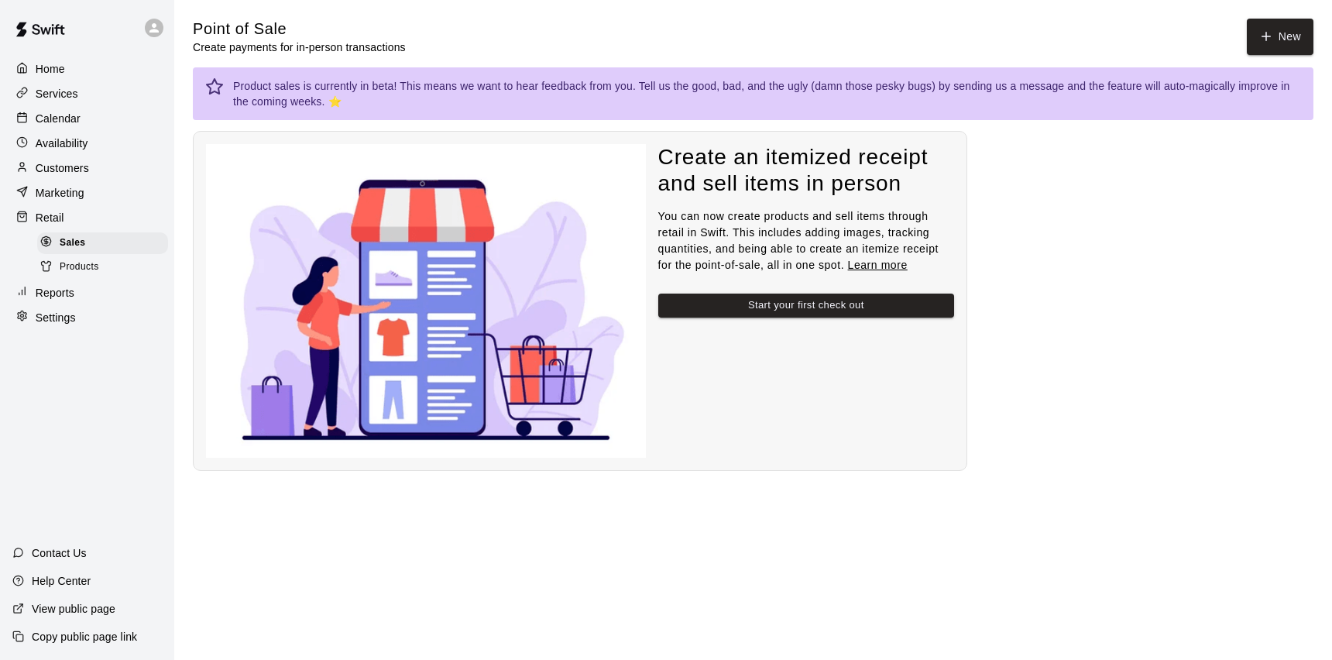
click at [53, 299] on p "Reports" at bounding box center [55, 292] width 39 height 15
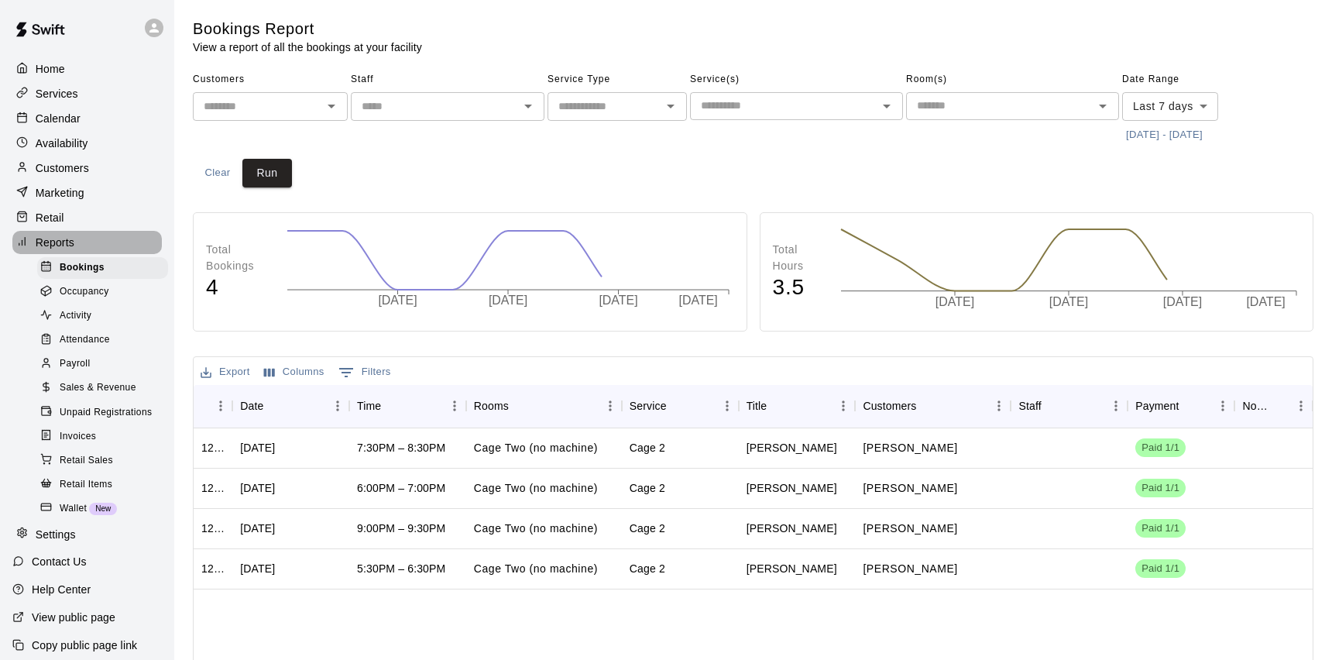
click at [61, 245] on p "Reports" at bounding box center [55, 242] width 39 height 15
click at [58, 540] on p "Settings" at bounding box center [56, 534] width 40 height 15
select select "**"
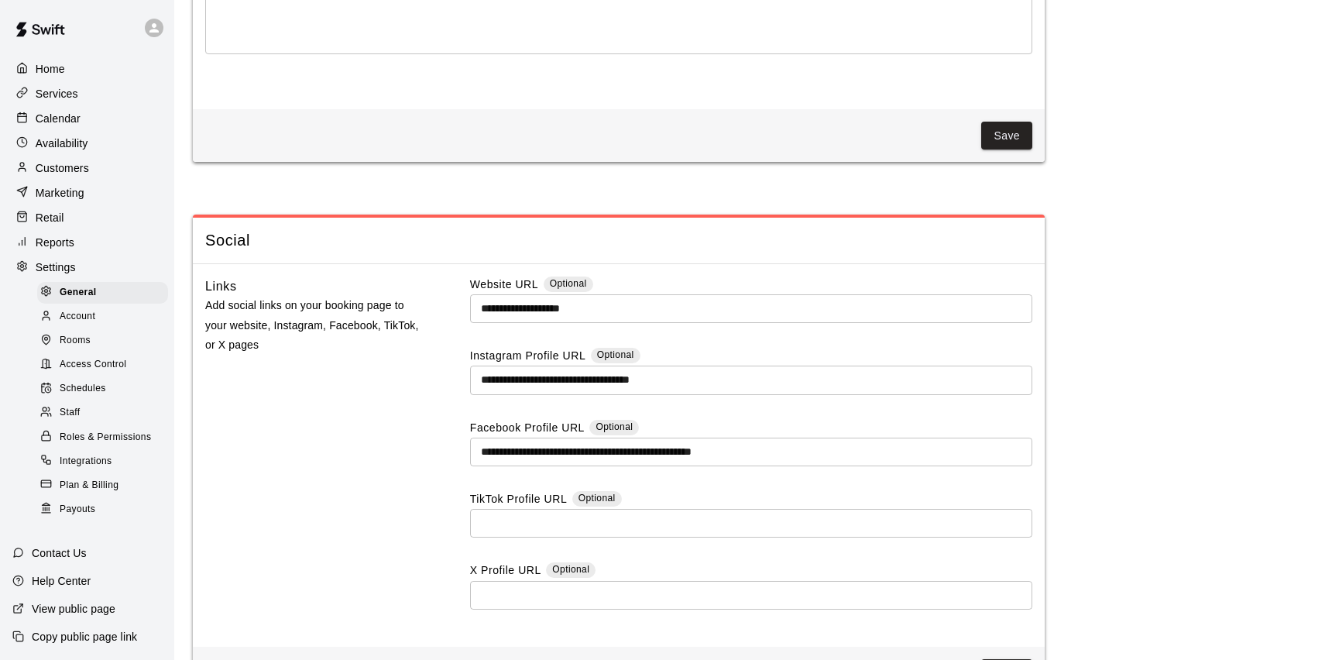
scroll to position [3923, 0]
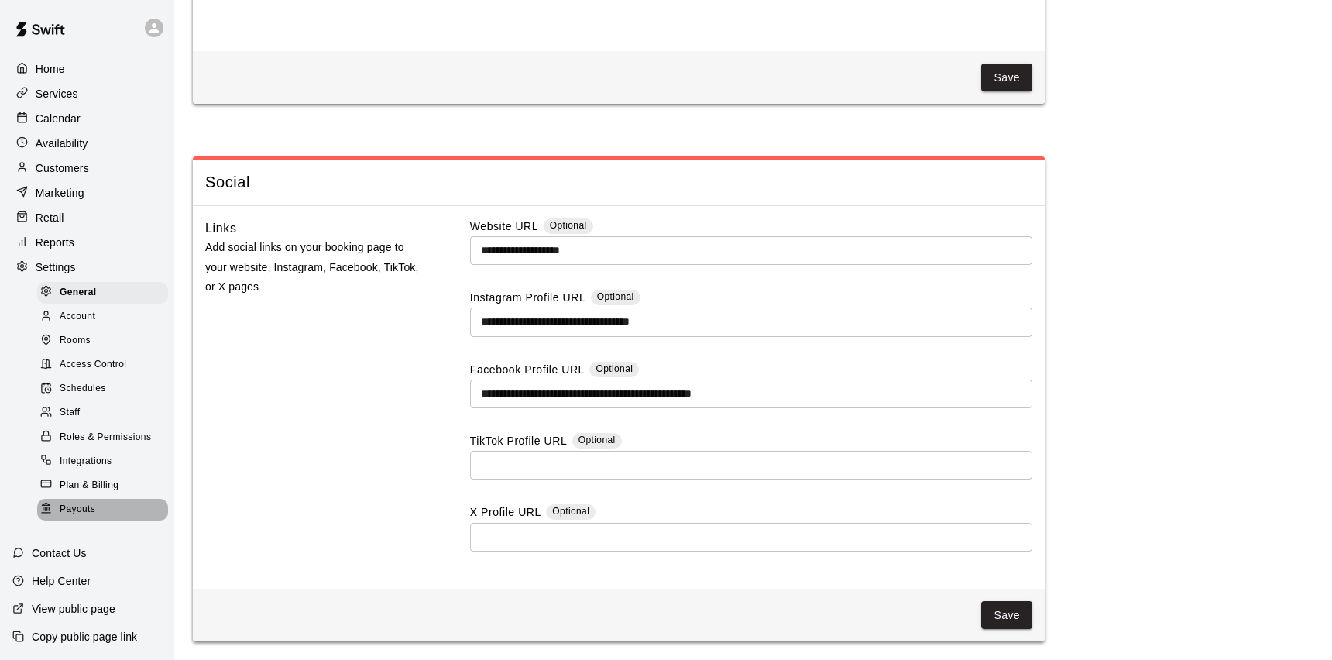
click at [68, 508] on span "Payouts" at bounding box center [78, 509] width 36 height 15
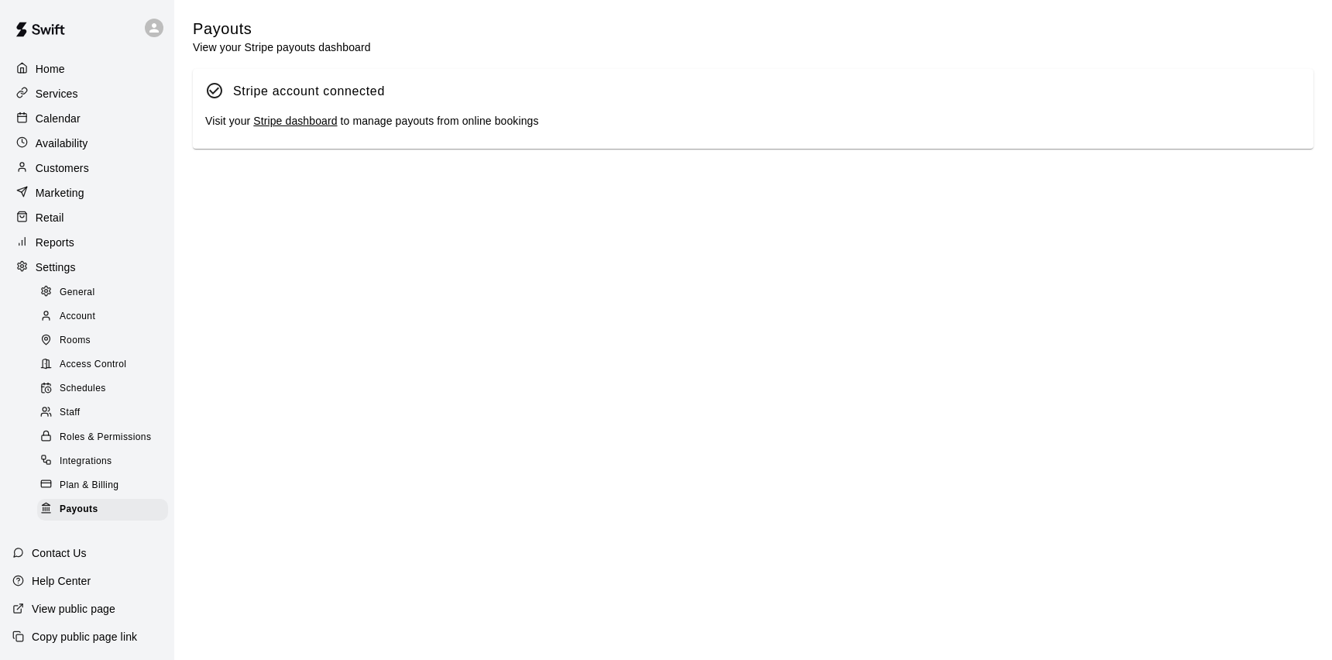
click at [77, 483] on span "Plan & Billing" at bounding box center [89, 485] width 59 height 15
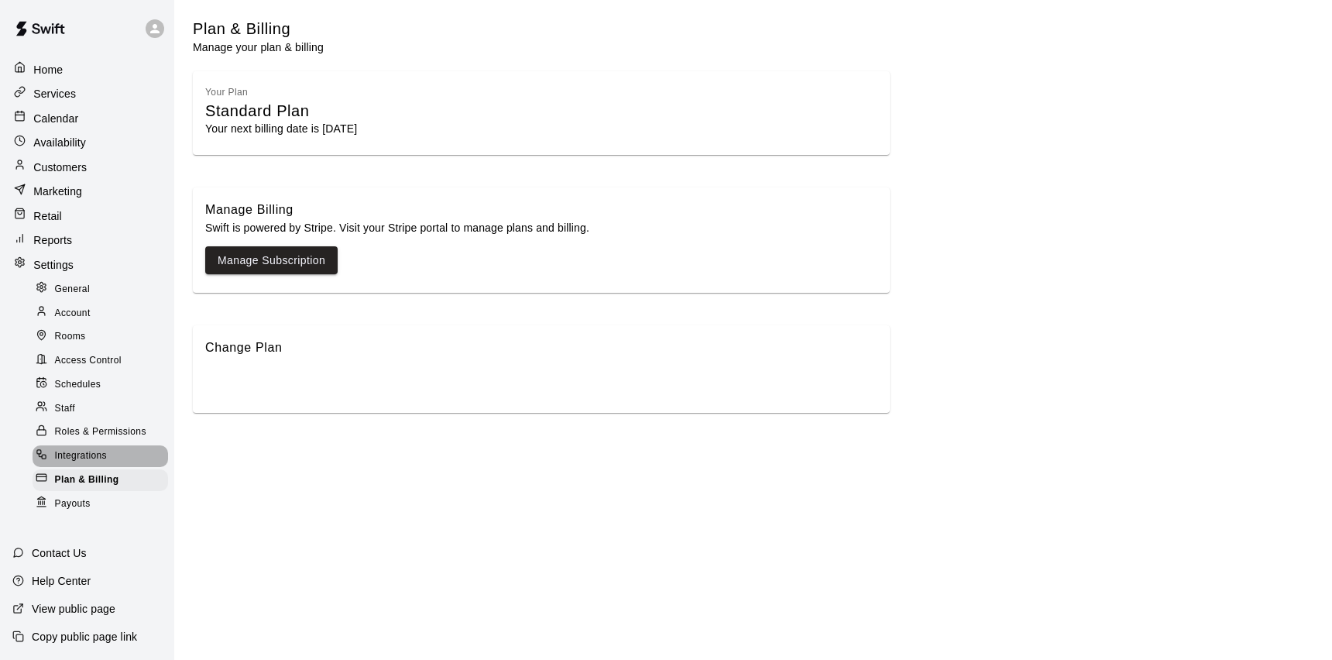
click at [79, 460] on span "Integrations" at bounding box center [81, 455] width 53 height 15
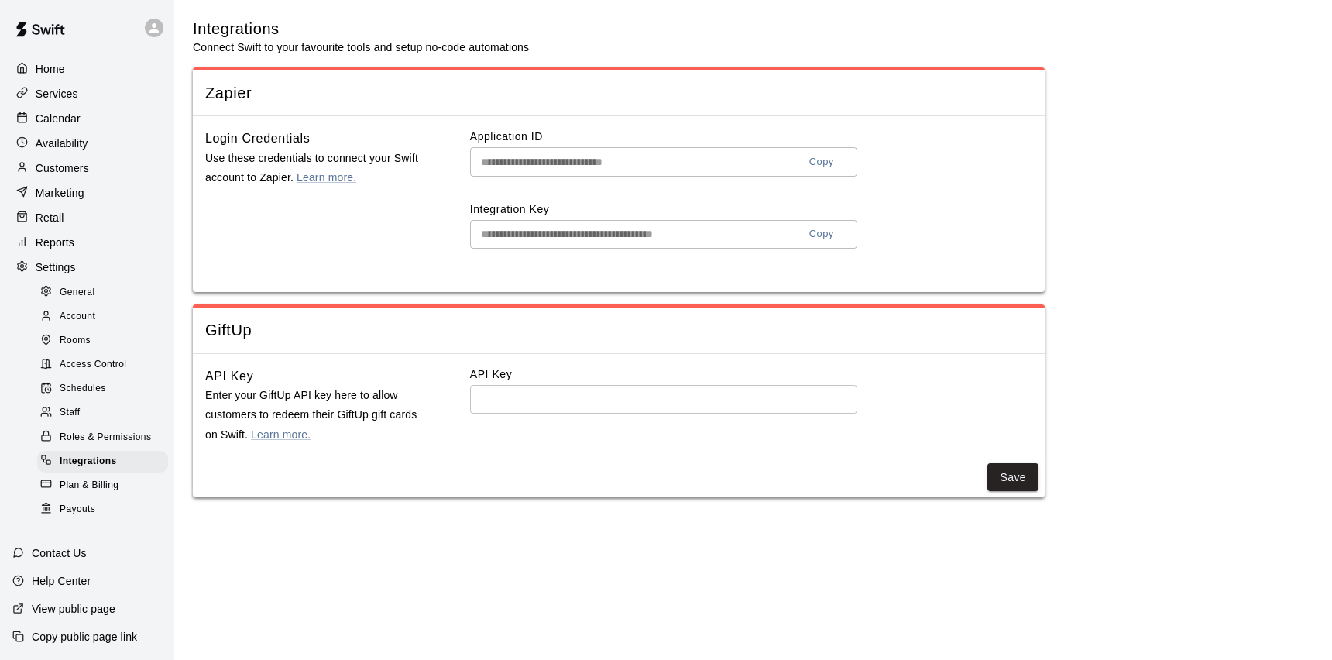
click at [88, 437] on span "Roles & Permissions" at bounding box center [105, 437] width 91 height 15
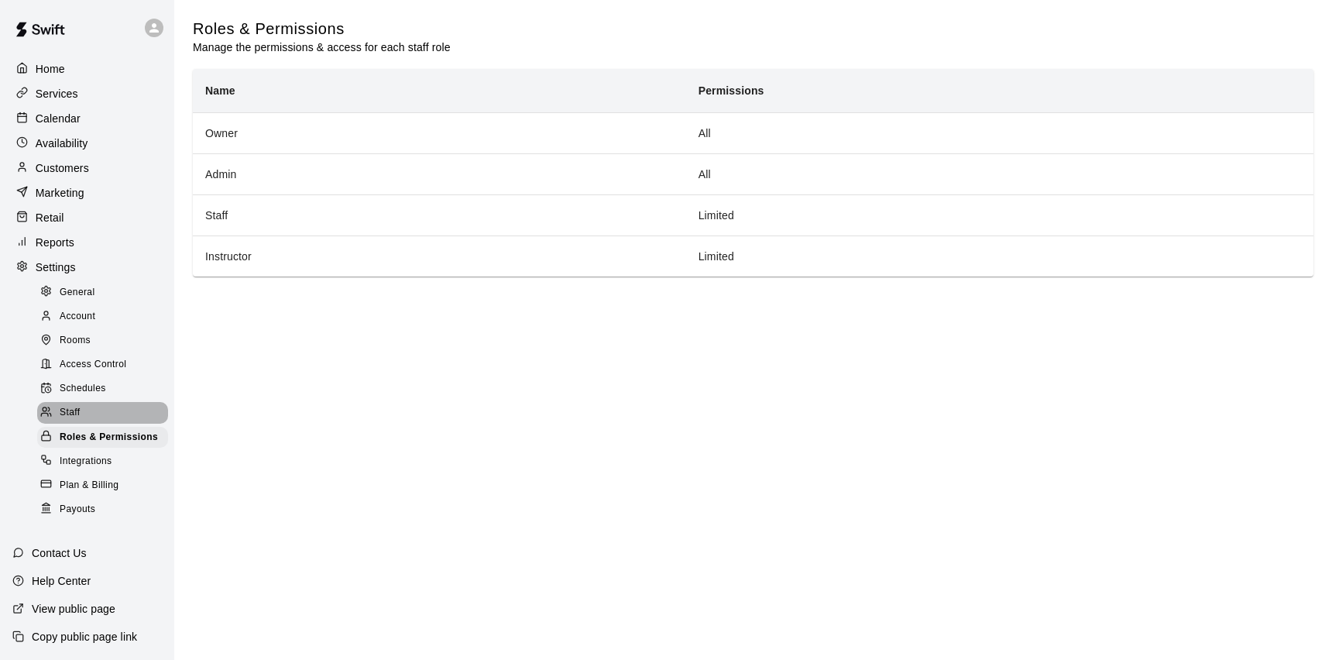
click at [64, 412] on span "Staff" at bounding box center [70, 412] width 20 height 15
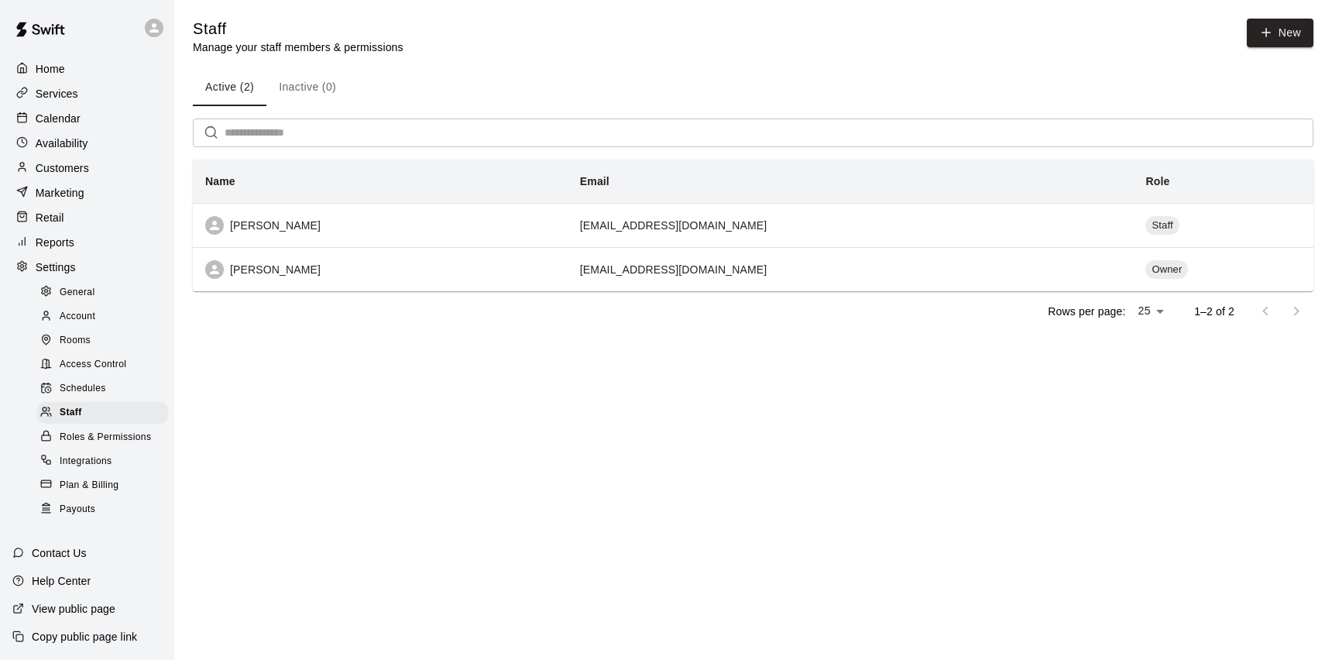
click at [77, 389] on span "Schedules" at bounding box center [83, 388] width 46 height 15
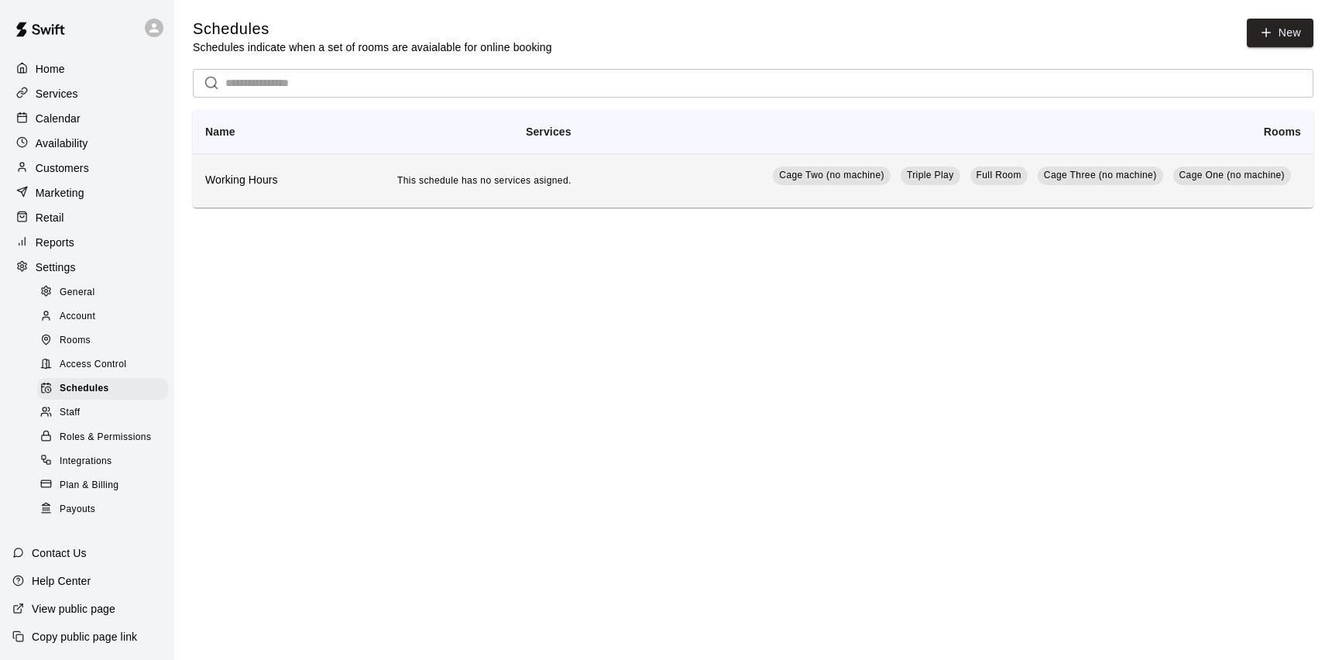
click at [251, 186] on h6 "Working Hours" at bounding box center [257, 180] width 104 height 17
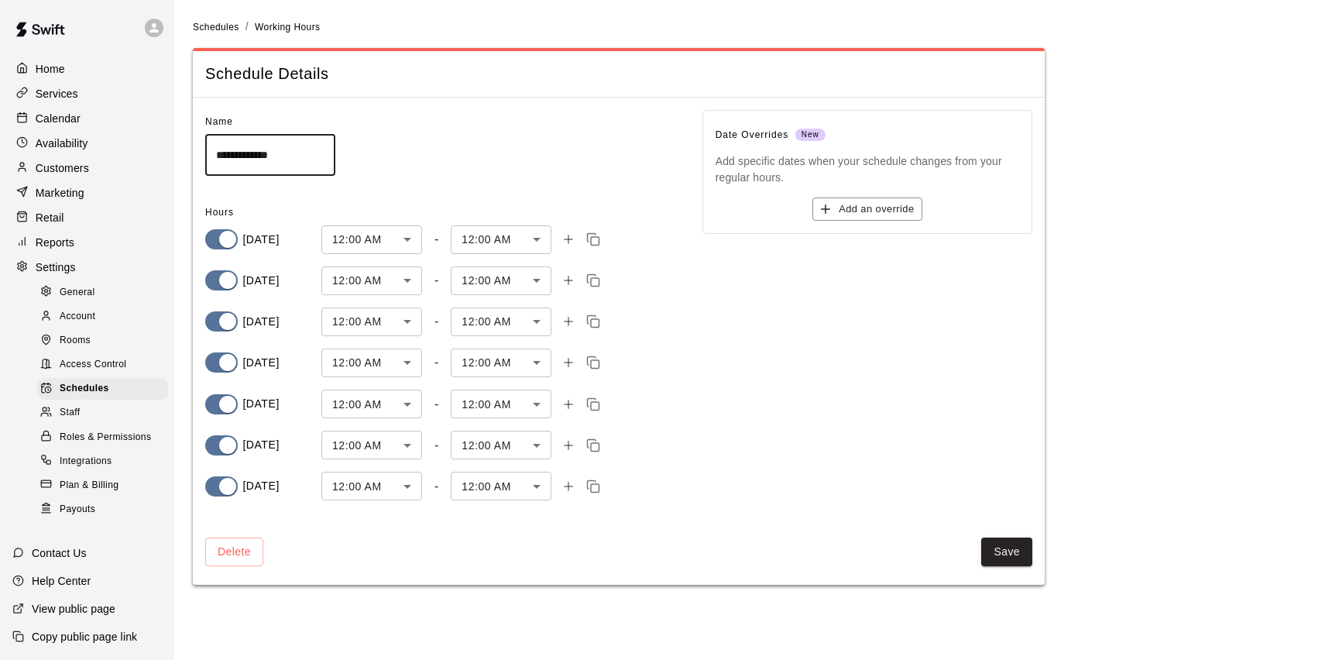
click at [83, 358] on span "Access Control" at bounding box center [93, 364] width 67 height 15
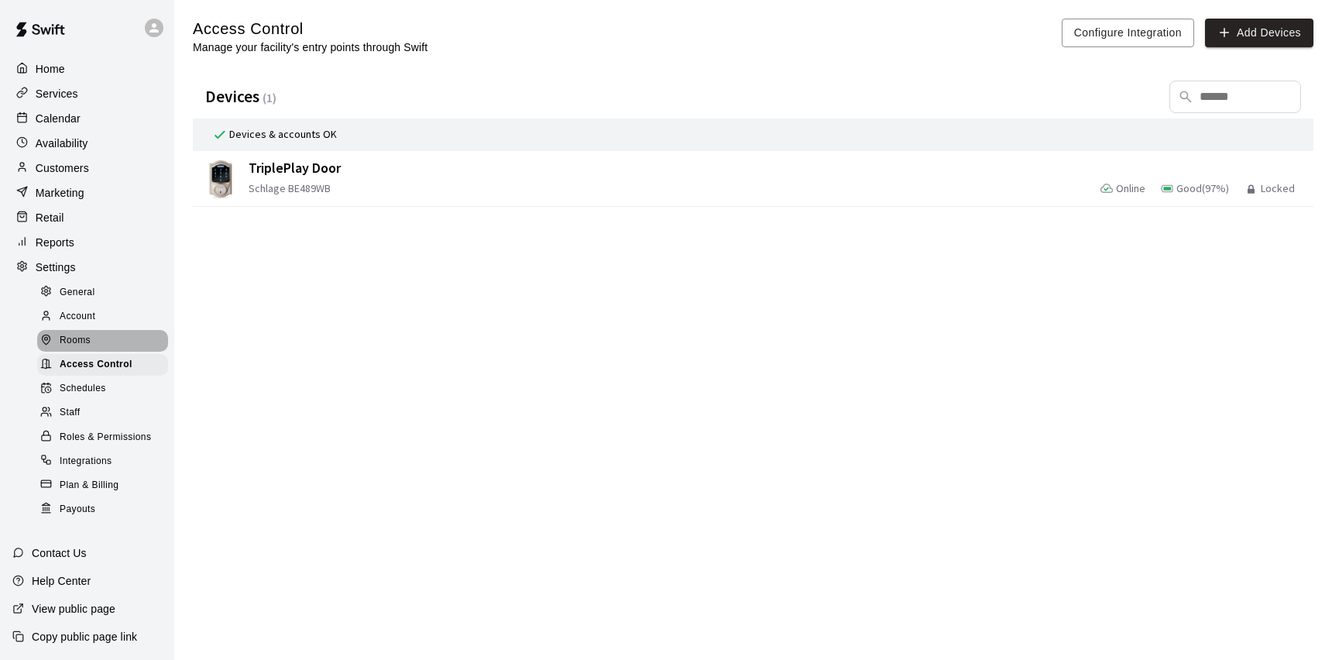
click at [77, 342] on span "Rooms" at bounding box center [75, 340] width 31 height 15
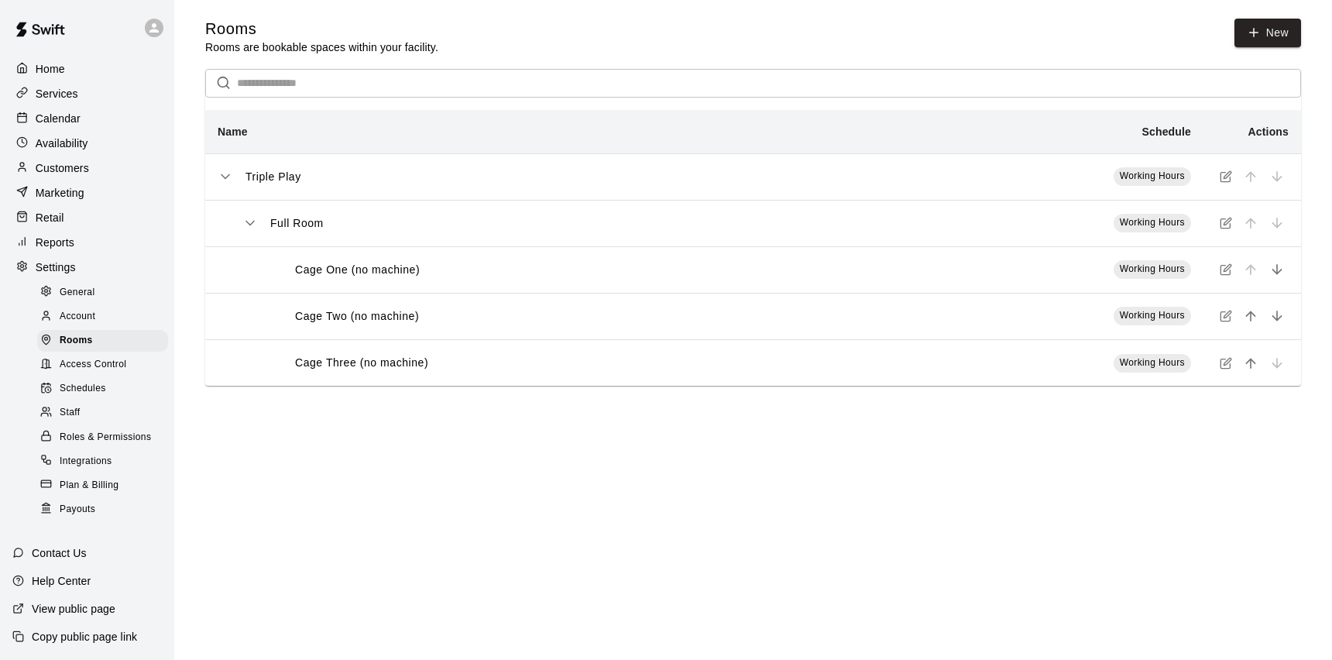
click at [1227, 269] on icon "simple table" at bounding box center [1226, 269] width 12 height 12
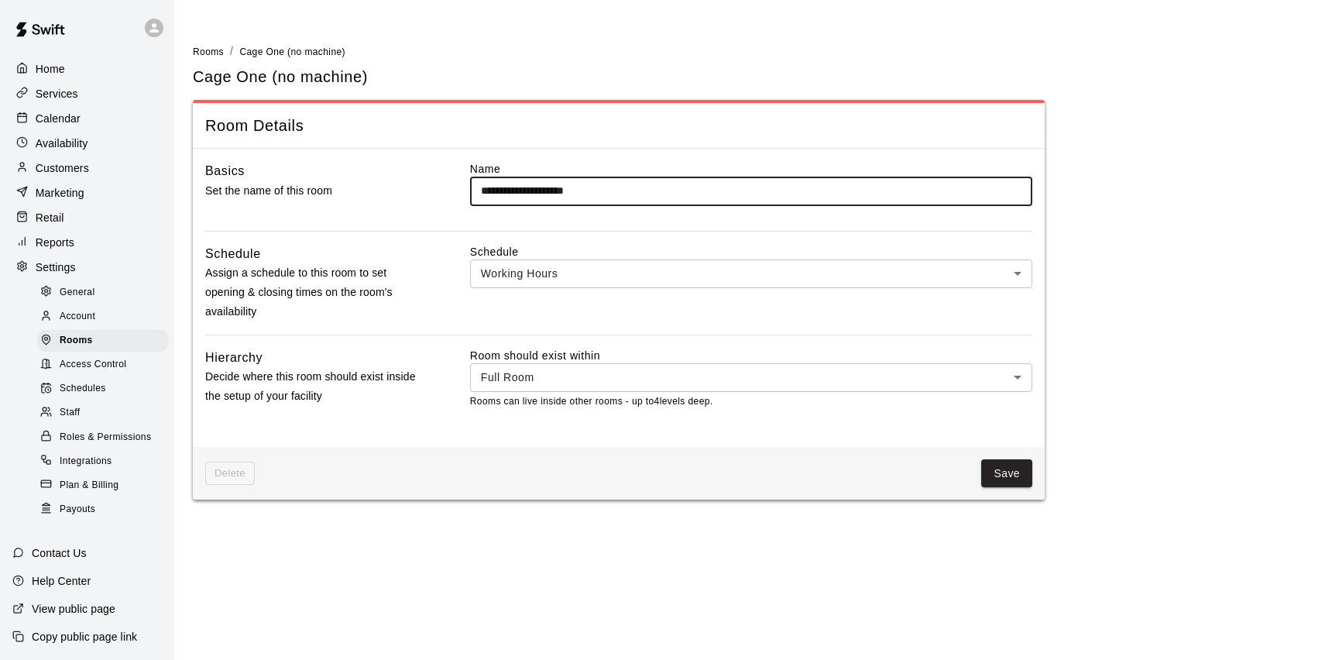
click at [91, 370] on span "Access Control" at bounding box center [93, 364] width 67 height 15
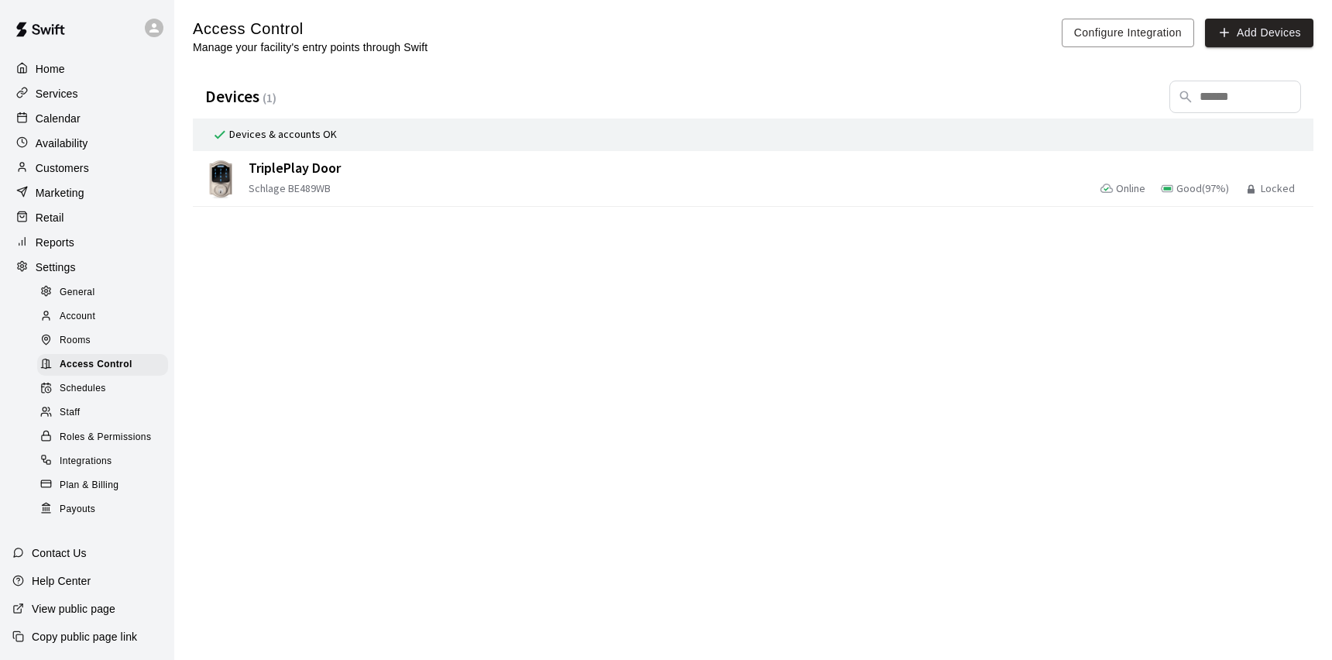
click at [72, 410] on span "Staff" at bounding box center [70, 412] width 20 height 15
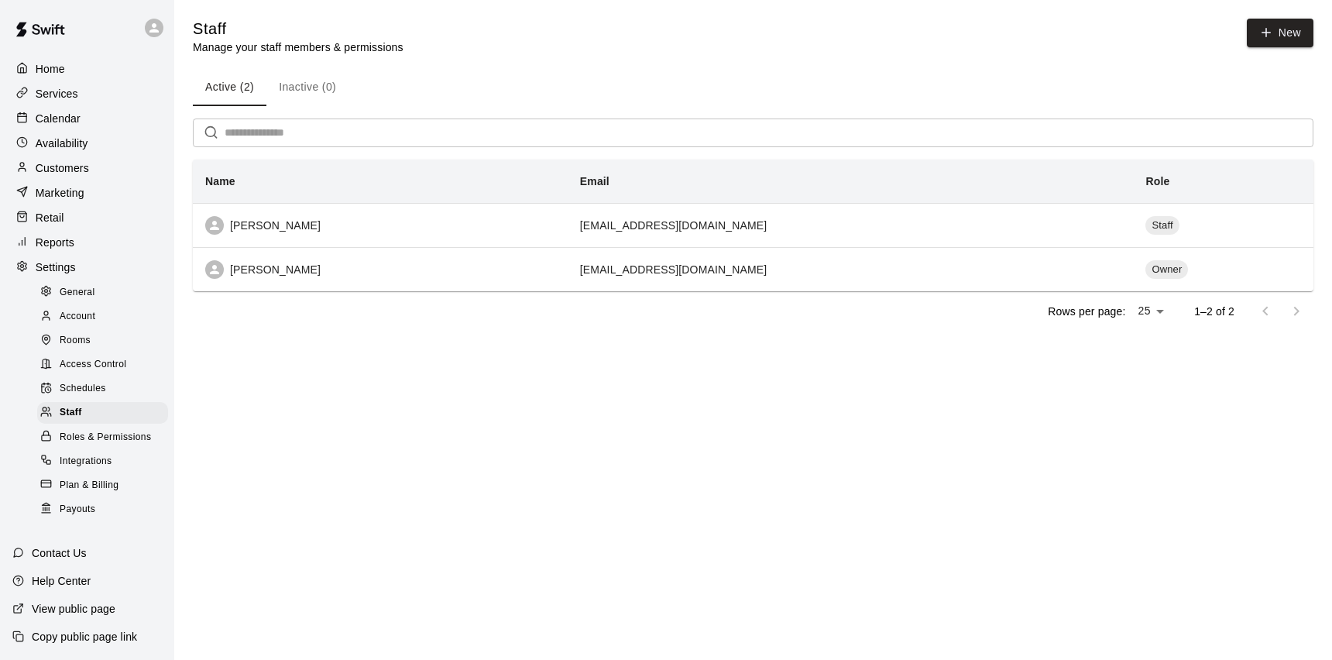
click at [74, 386] on span "Schedules" at bounding box center [83, 388] width 46 height 15
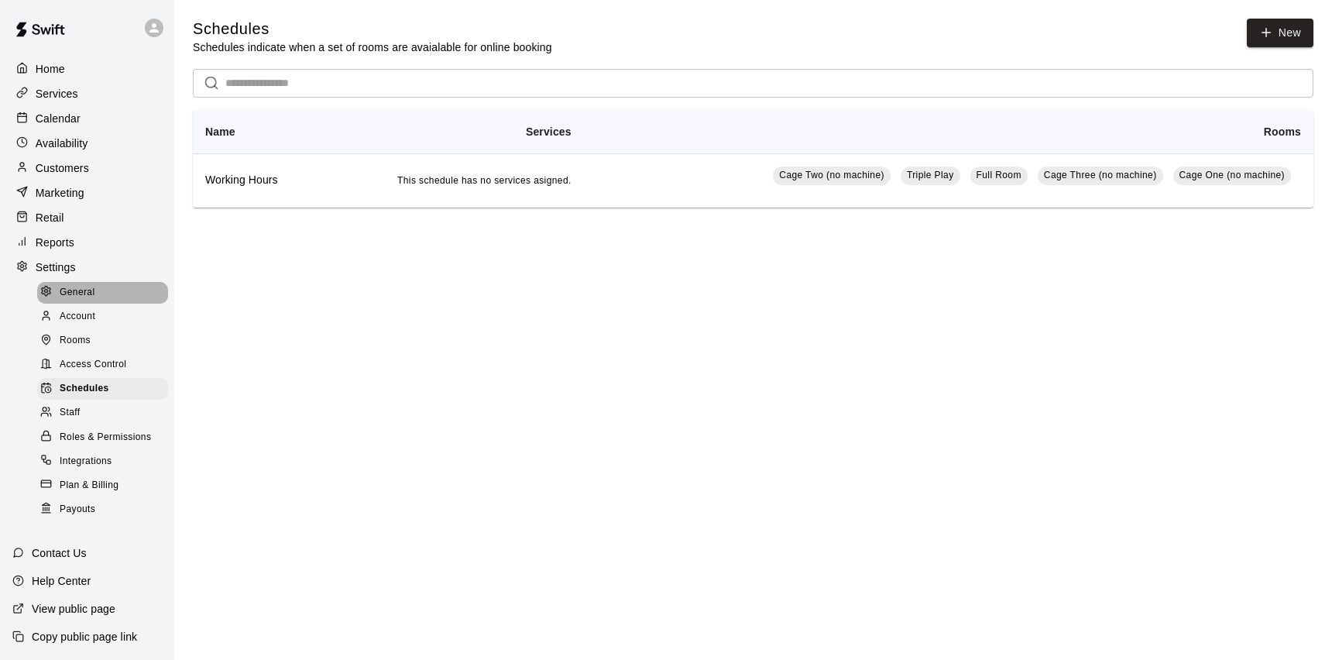
click at [78, 294] on span "General" at bounding box center [78, 292] width 36 height 15
select select "**"
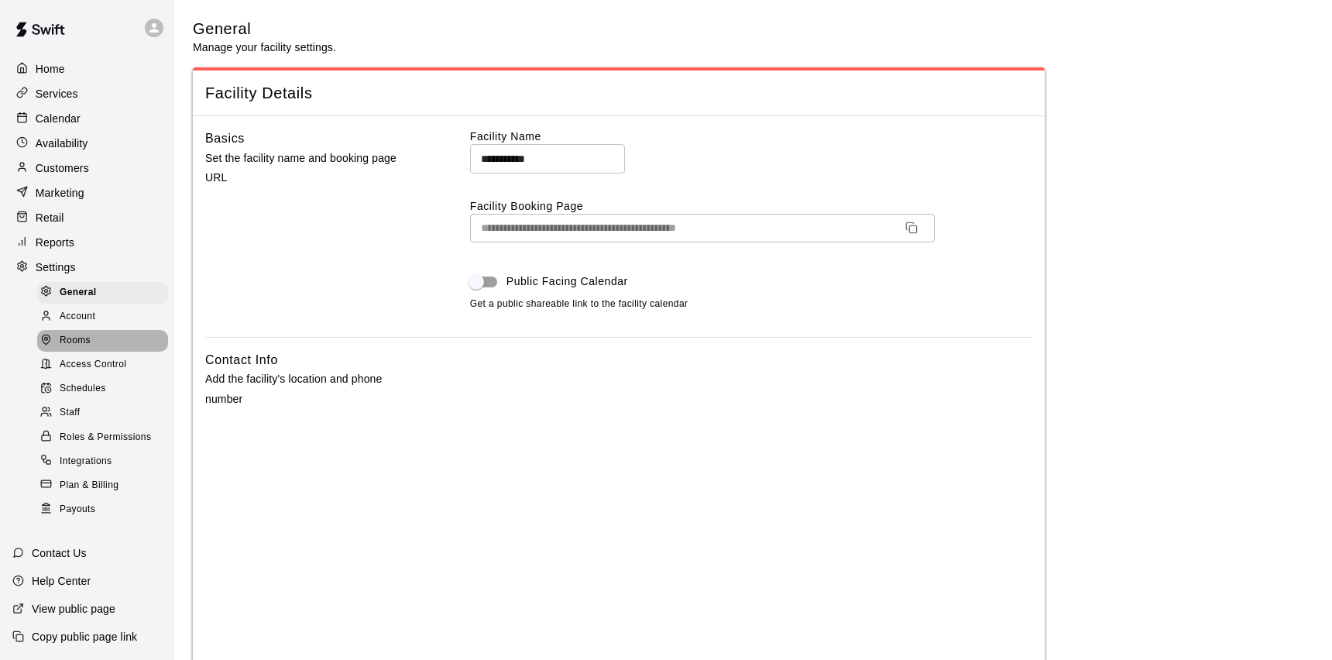
click at [76, 331] on div "Rooms" at bounding box center [102, 341] width 131 height 22
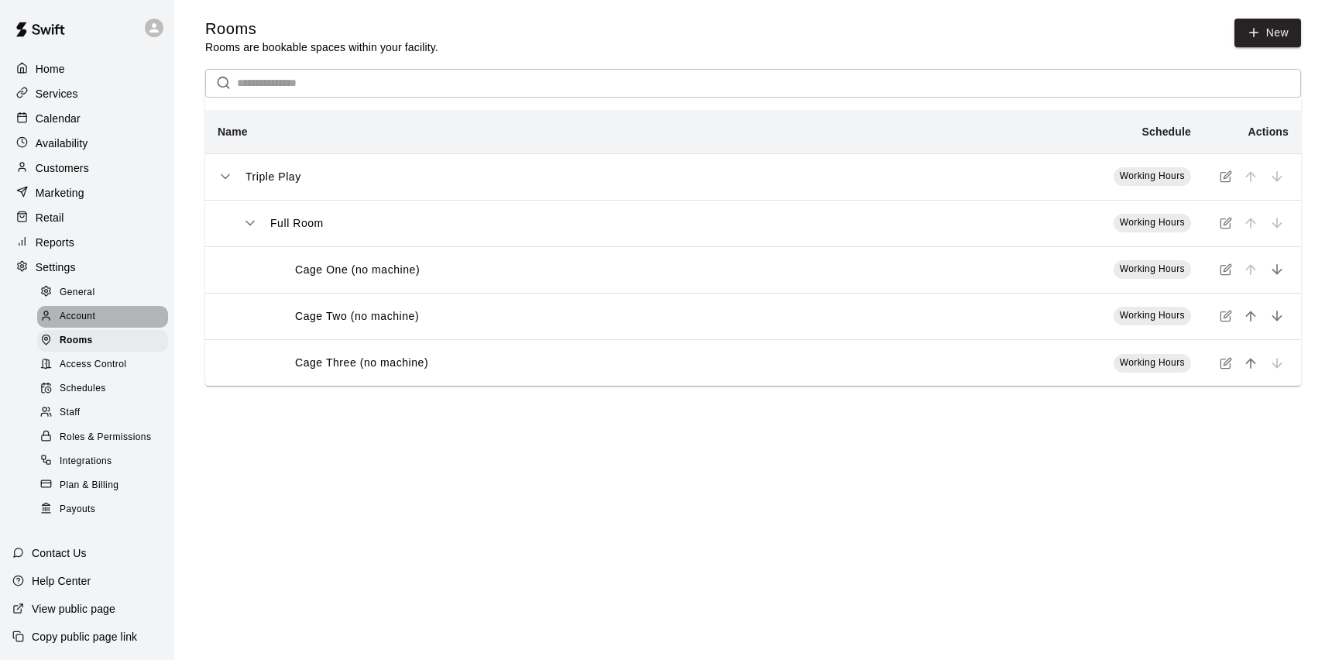
click at [74, 315] on span "Account" at bounding box center [78, 316] width 36 height 15
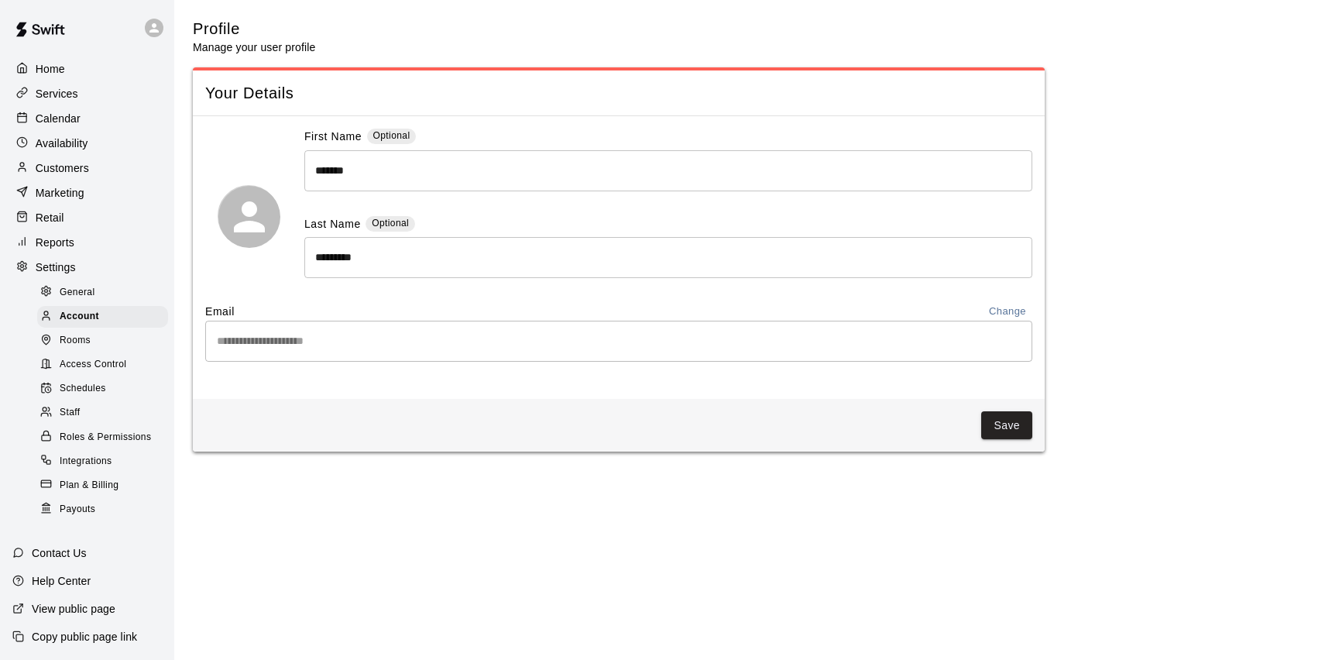
click at [93, 345] on div "Rooms" at bounding box center [102, 341] width 131 height 22
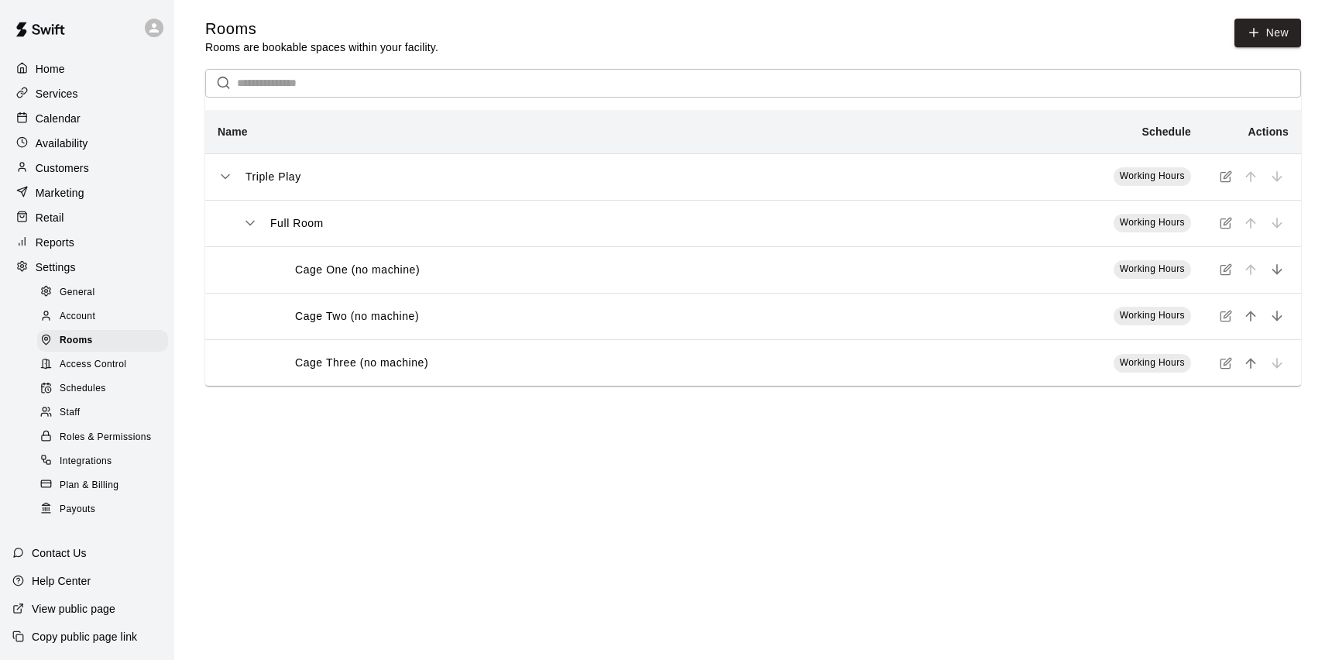
click at [50, 73] on p "Home" at bounding box center [50, 68] width 29 height 15
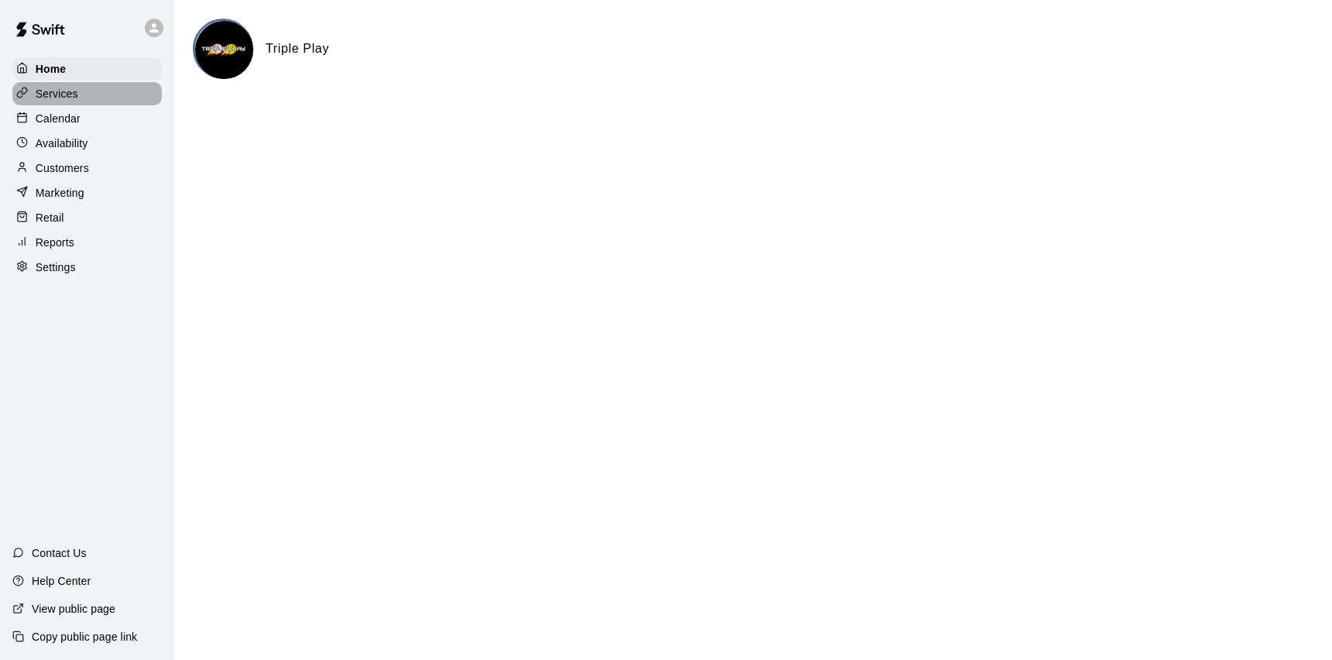
click at [56, 94] on p "Services" at bounding box center [57, 93] width 43 height 15
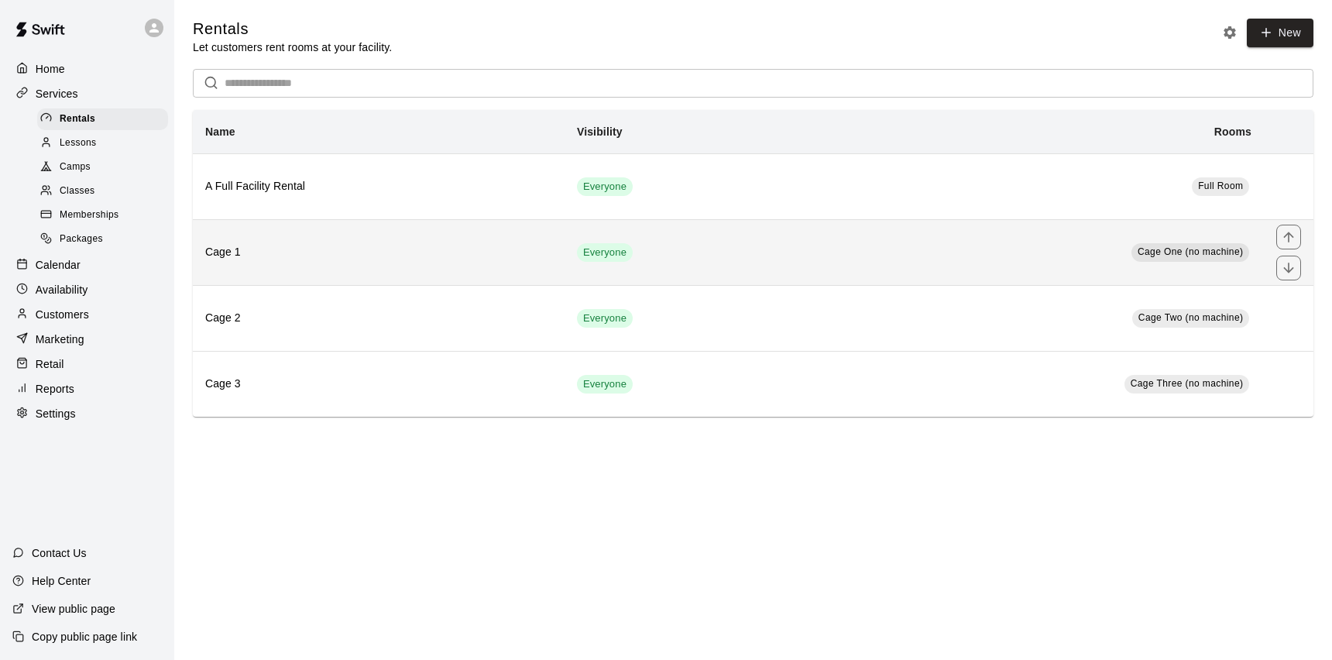
click at [327, 268] on th "Cage 1" at bounding box center [379, 252] width 372 height 66
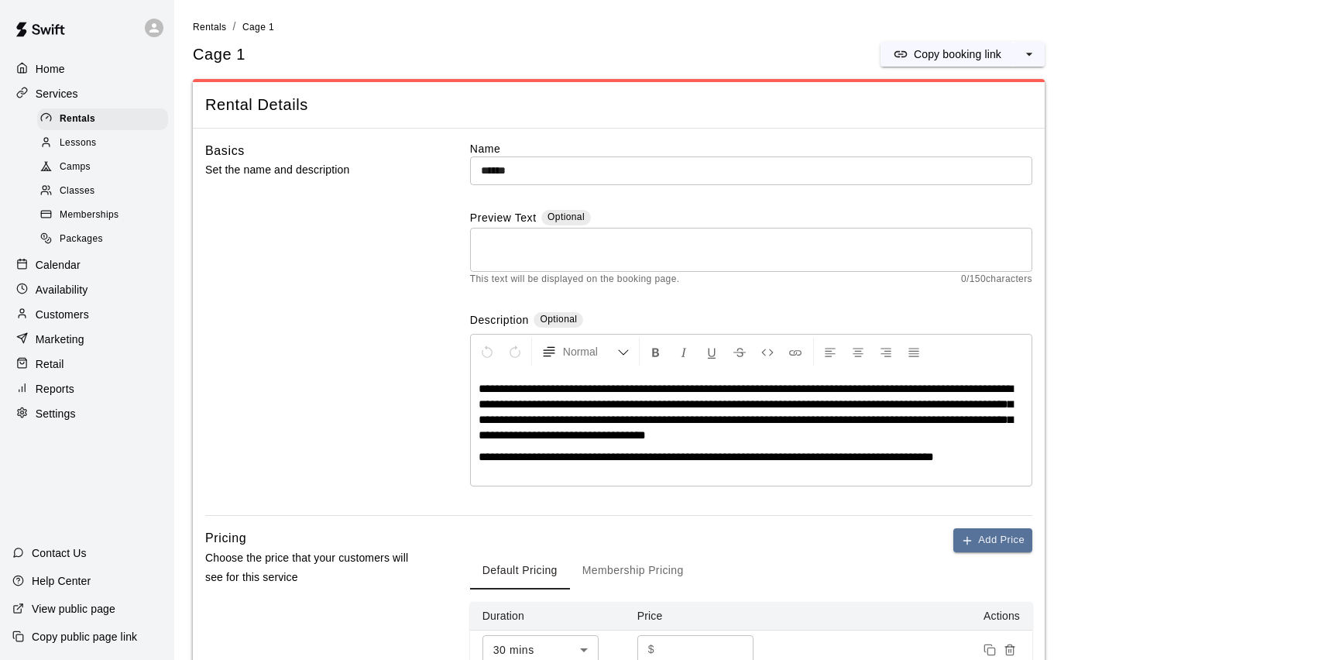
scroll to position [599, 0]
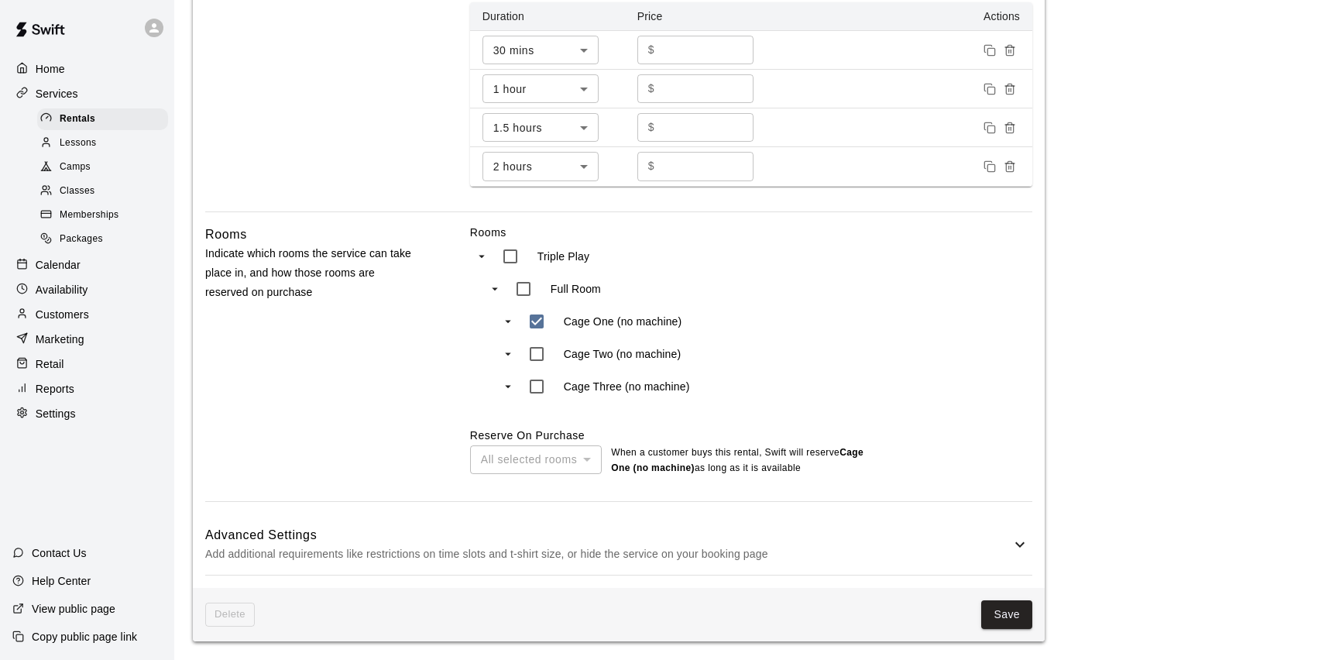
click at [471, 533] on h6 "Advanced Settings" at bounding box center [607, 535] width 805 height 20
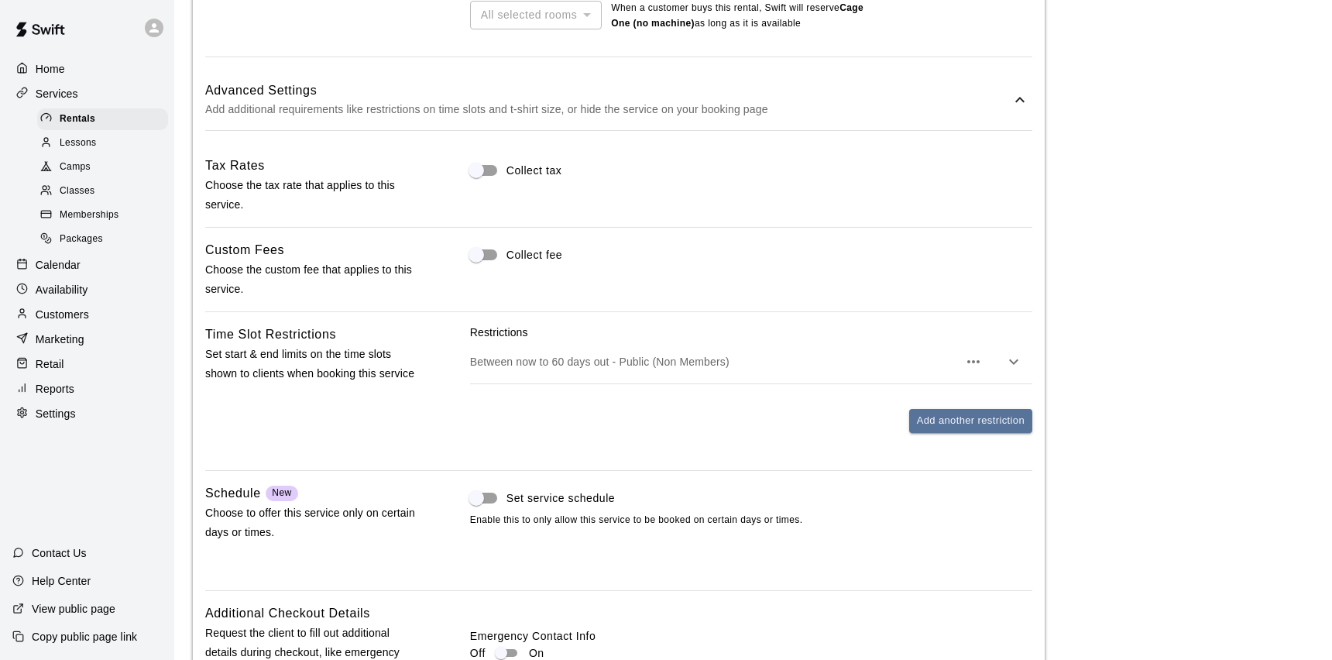
scroll to position [1063, 0]
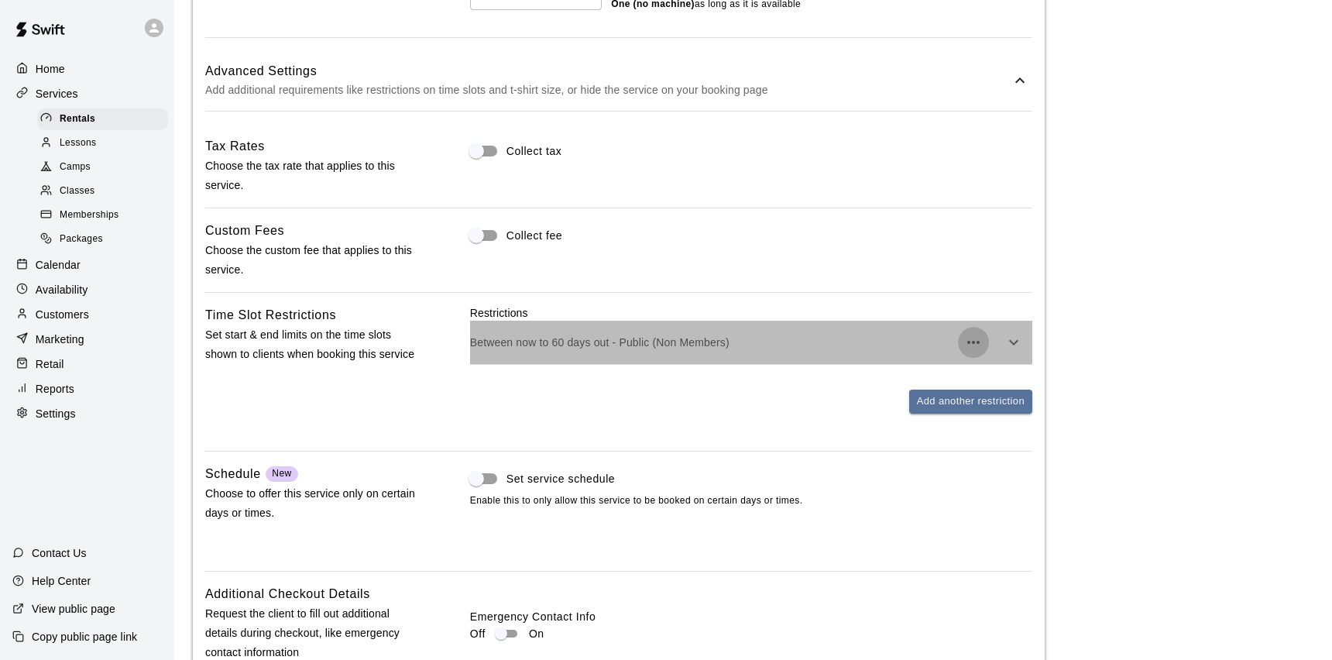
click at [976, 347] on icon "button" at bounding box center [973, 342] width 19 height 19
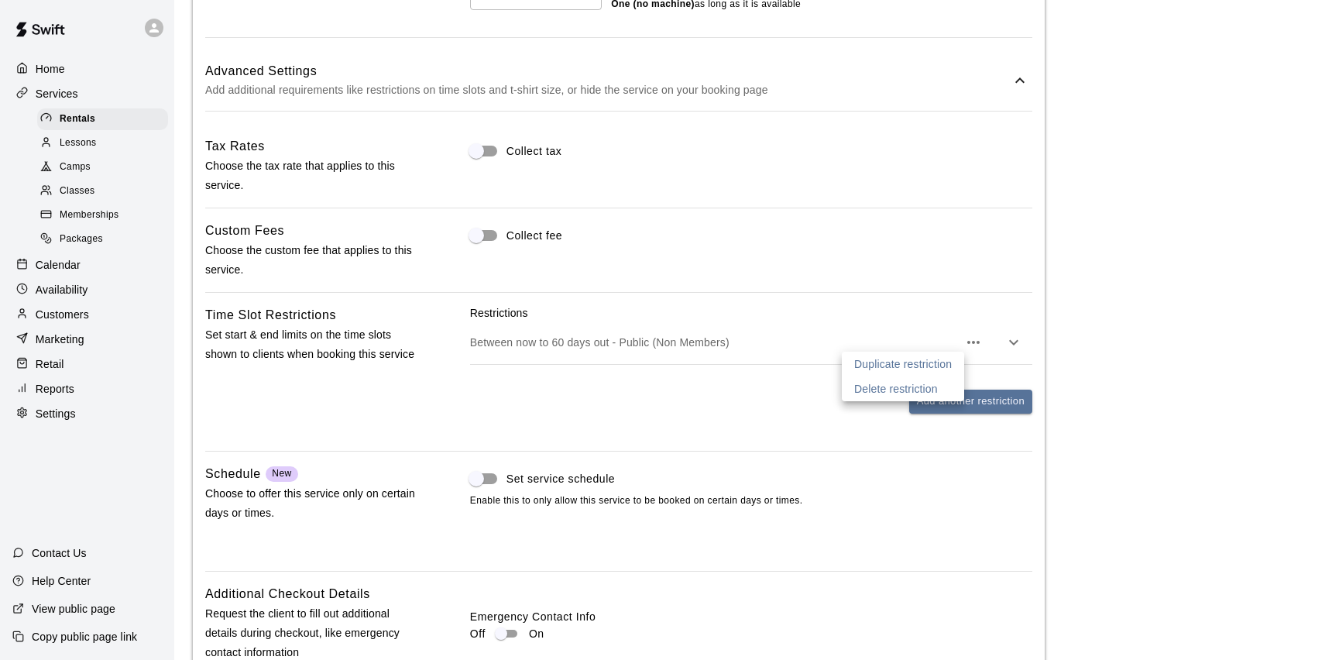
click at [914, 328] on div at bounding box center [666, 330] width 1332 height 660
click at [1012, 341] on icon "button" at bounding box center [1013, 342] width 19 height 19
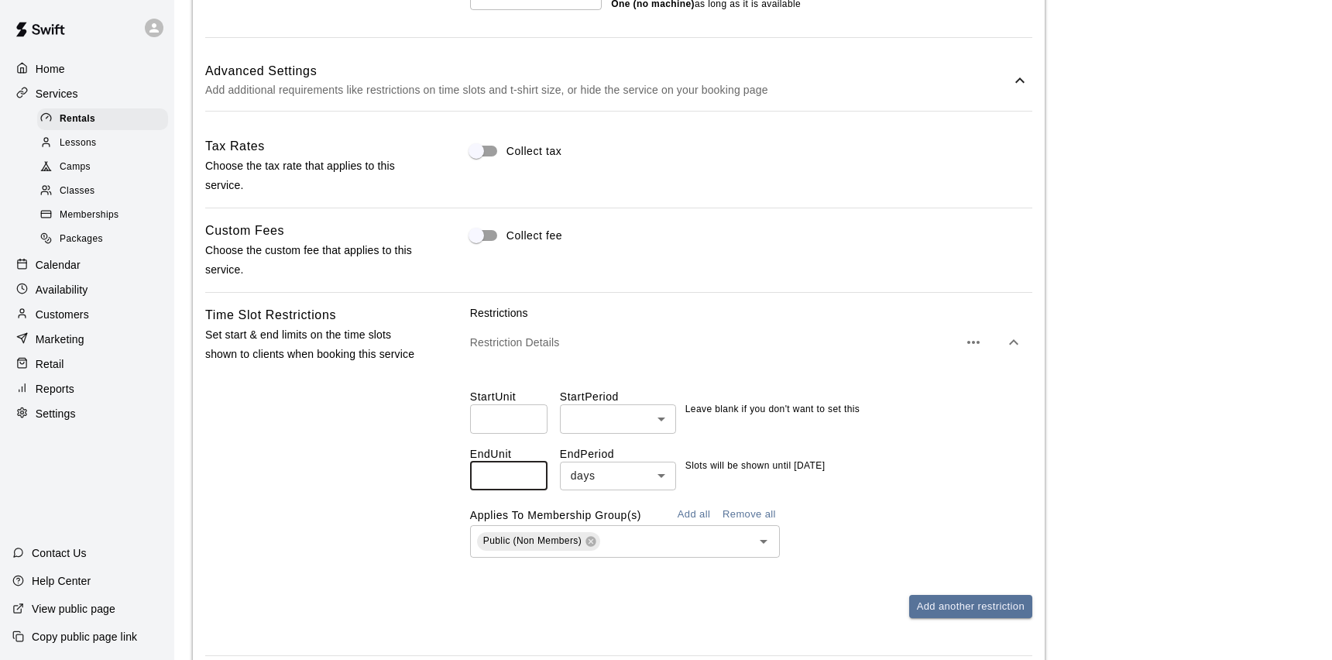
drag, startPoint x: 523, startPoint y: 478, endPoint x: 451, endPoint y: 470, distance: 73.2
click at [451, 470] on div "Time Slot Restrictions Set start & end limits on the time slots shown to client…" at bounding box center [618, 474] width 827 height 338
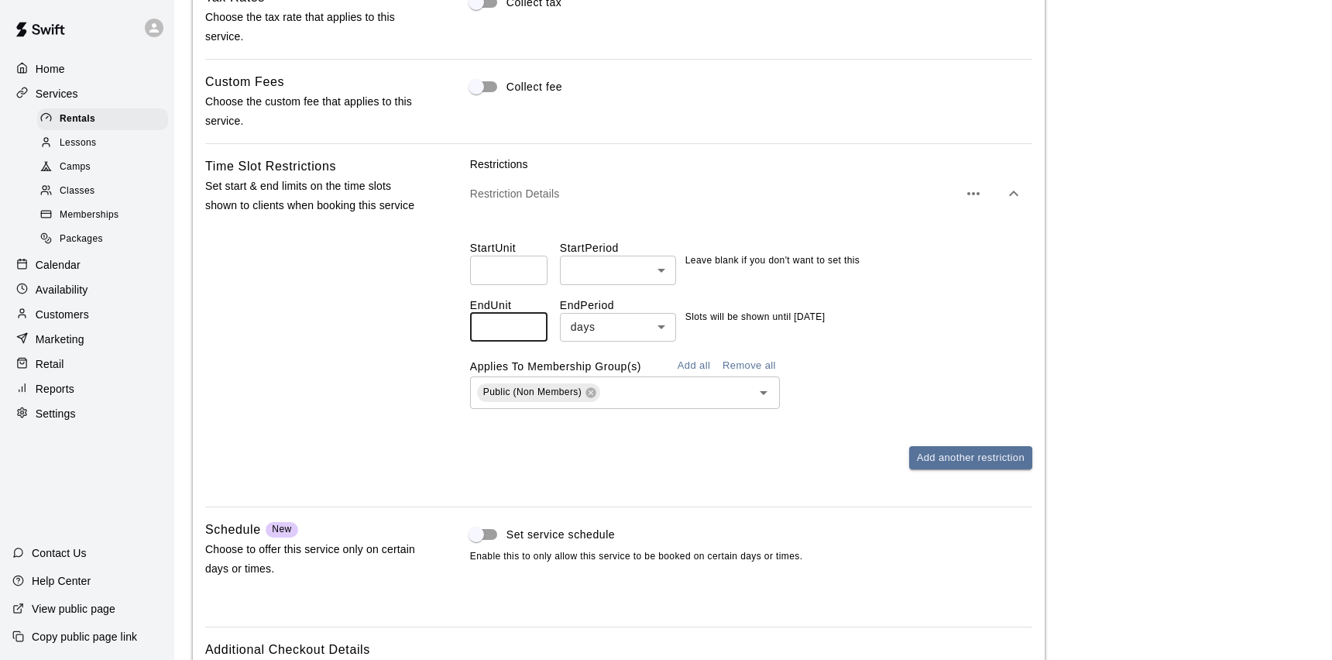
scroll to position [1223, 0]
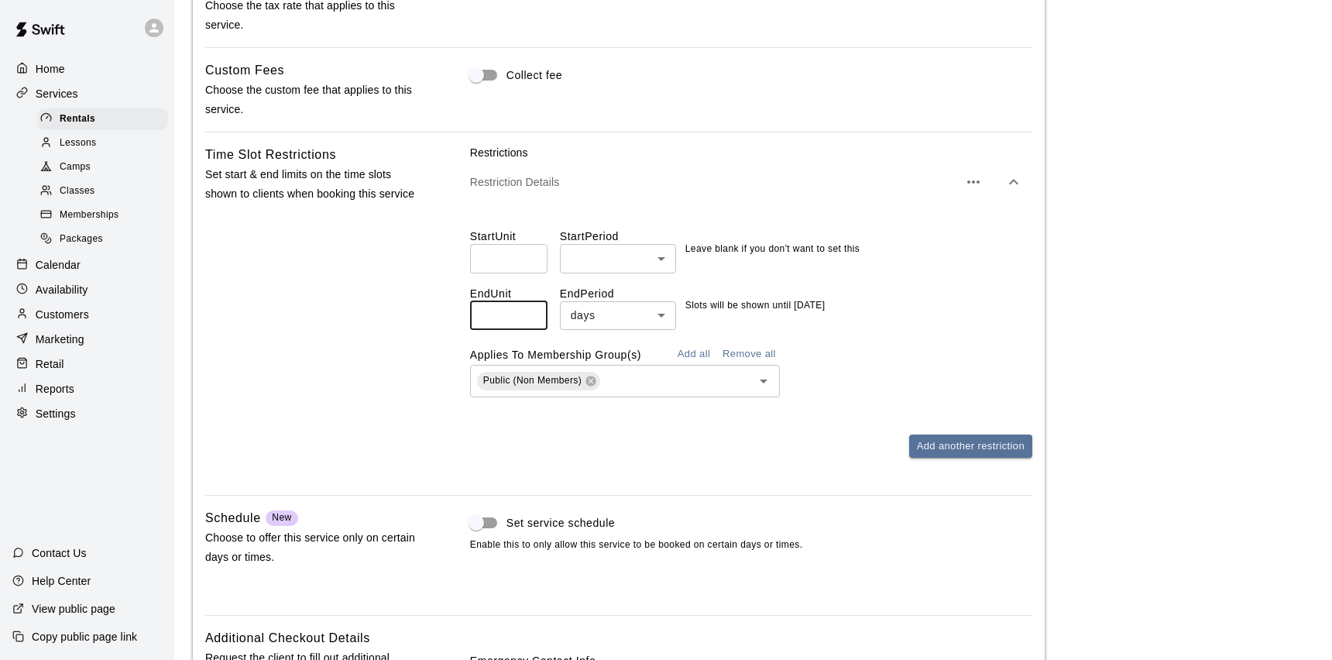
type input "**"
click at [765, 454] on div "Add another restriction" at bounding box center [751, 446] width 562 height 24
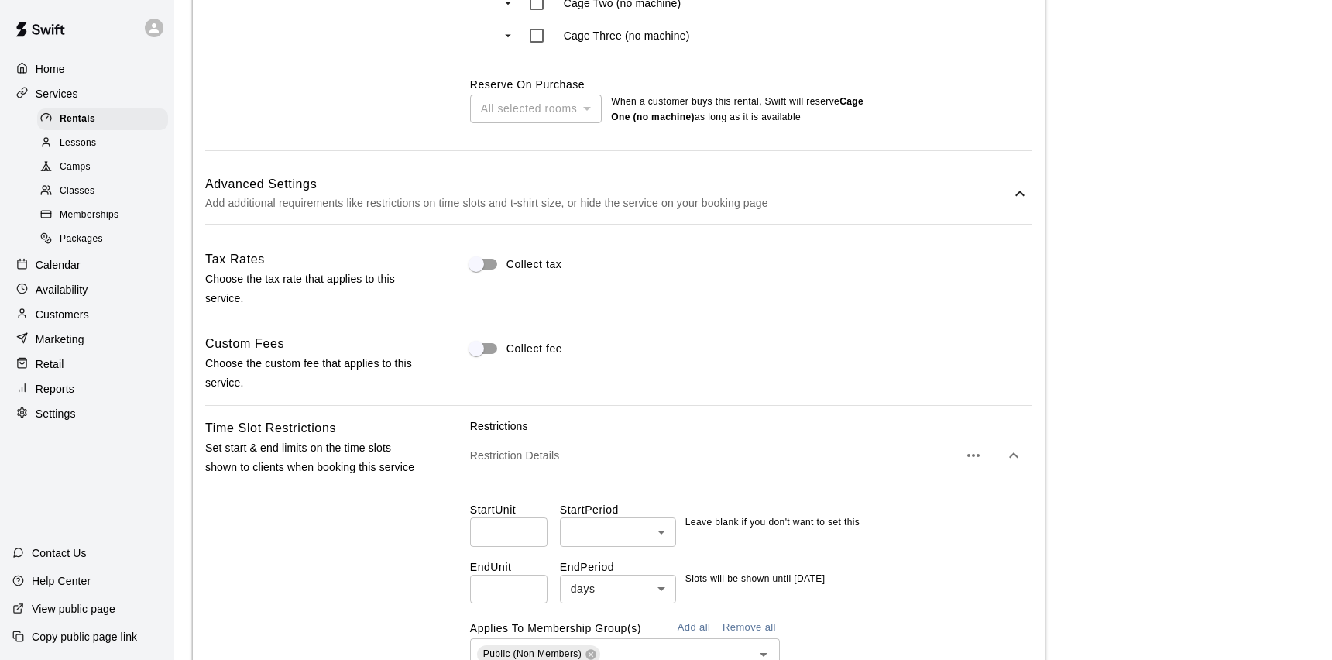
scroll to position [1481, 0]
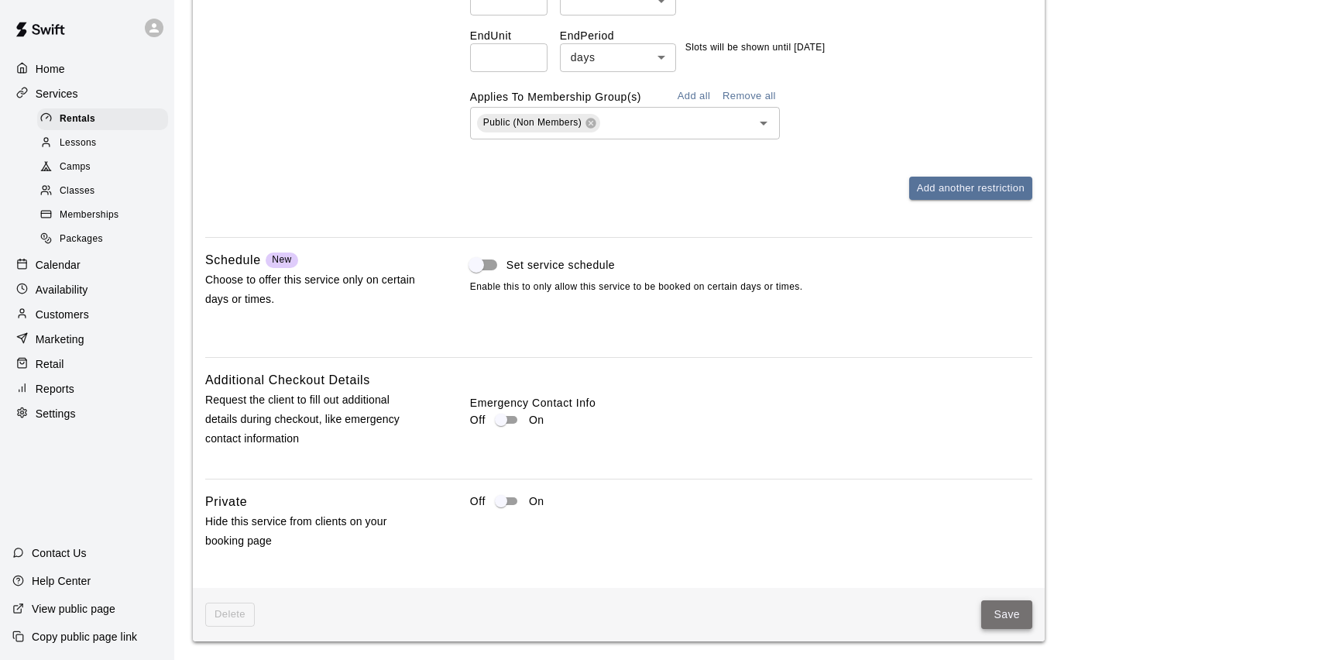
click at [1003, 613] on button "Save" at bounding box center [1006, 614] width 51 height 29
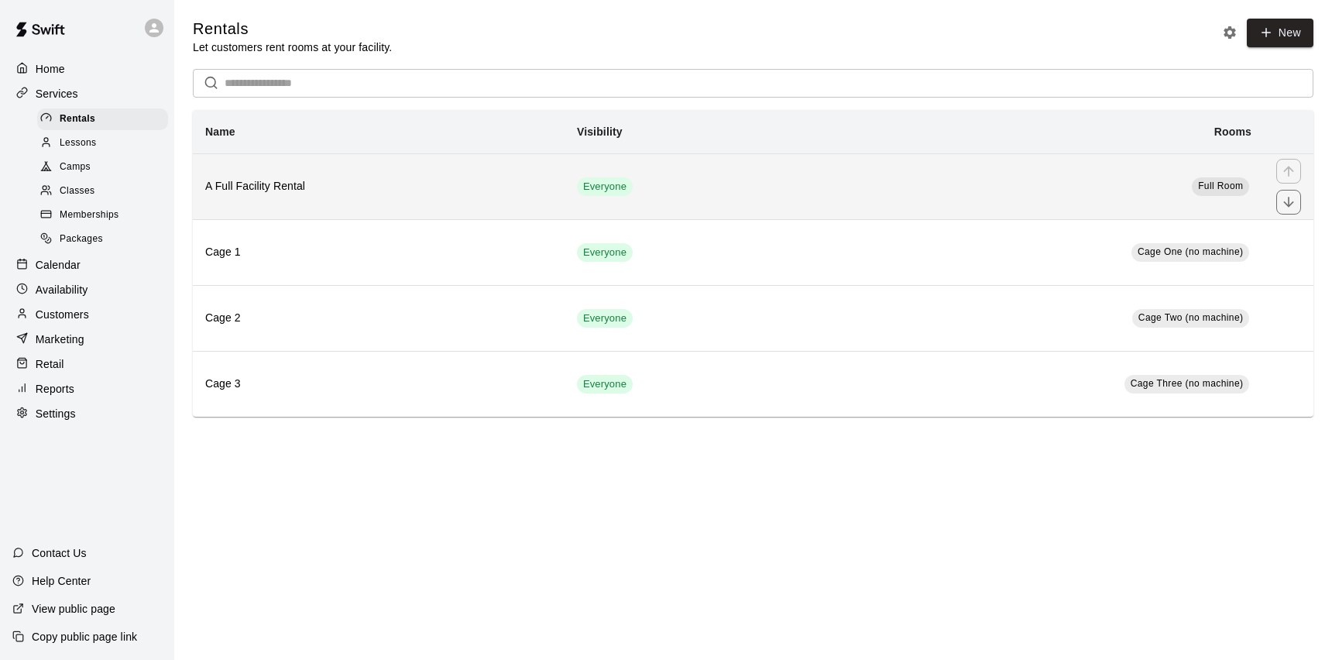
click at [1109, 196] on td "Full Room" at bounding box center [1034, 186] width 459 height 66
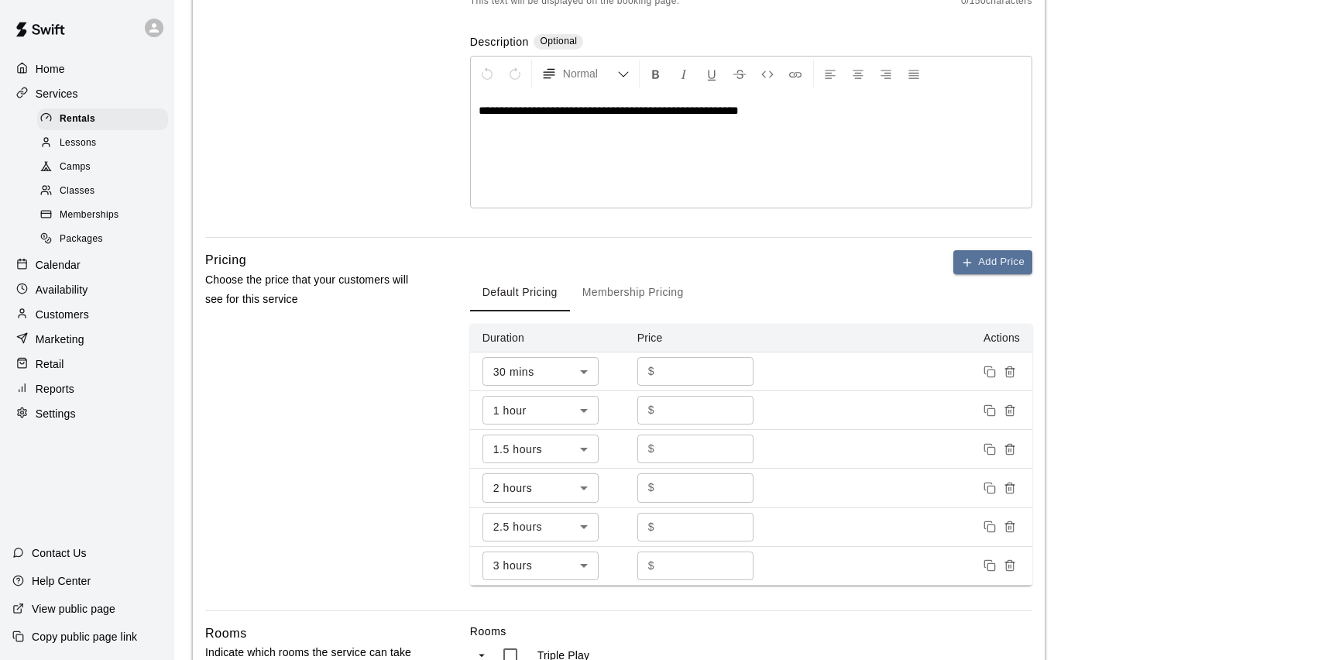
scroll to position [677, 0]
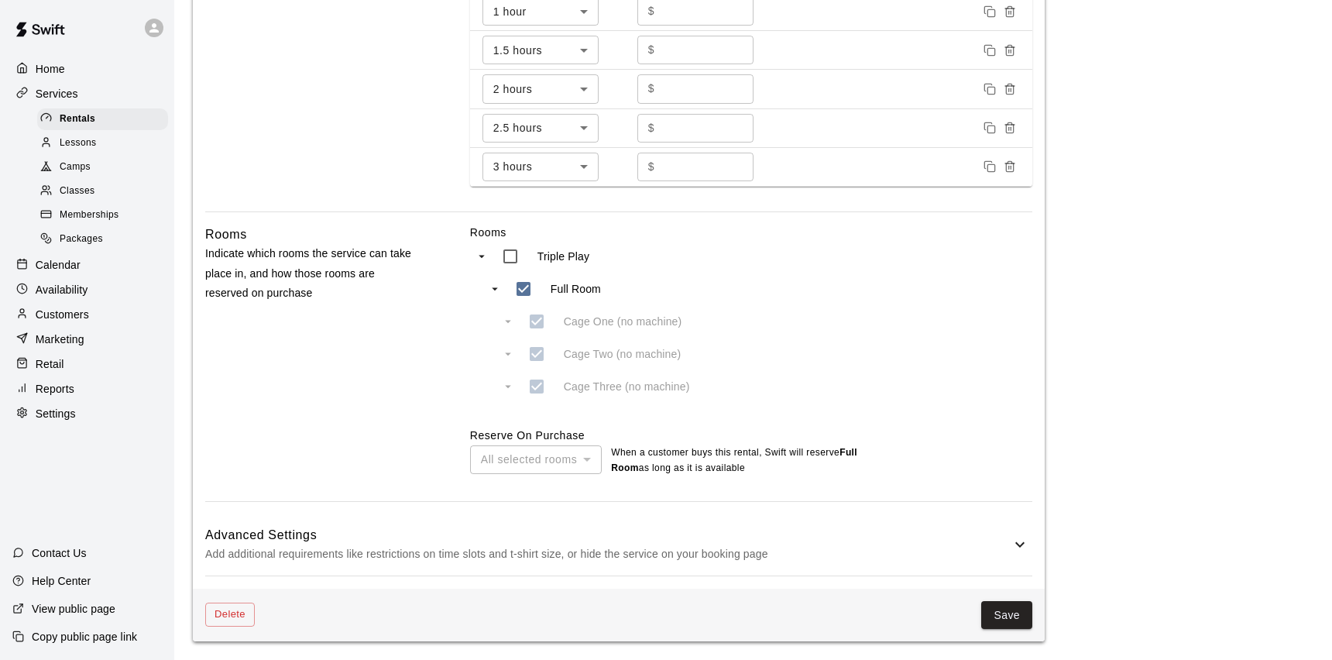
click at [764, 520] on div "Advanced Settings Add additional requirements like restrictions on time slots a…" at bounding box center [618, 544] width 827 height 61
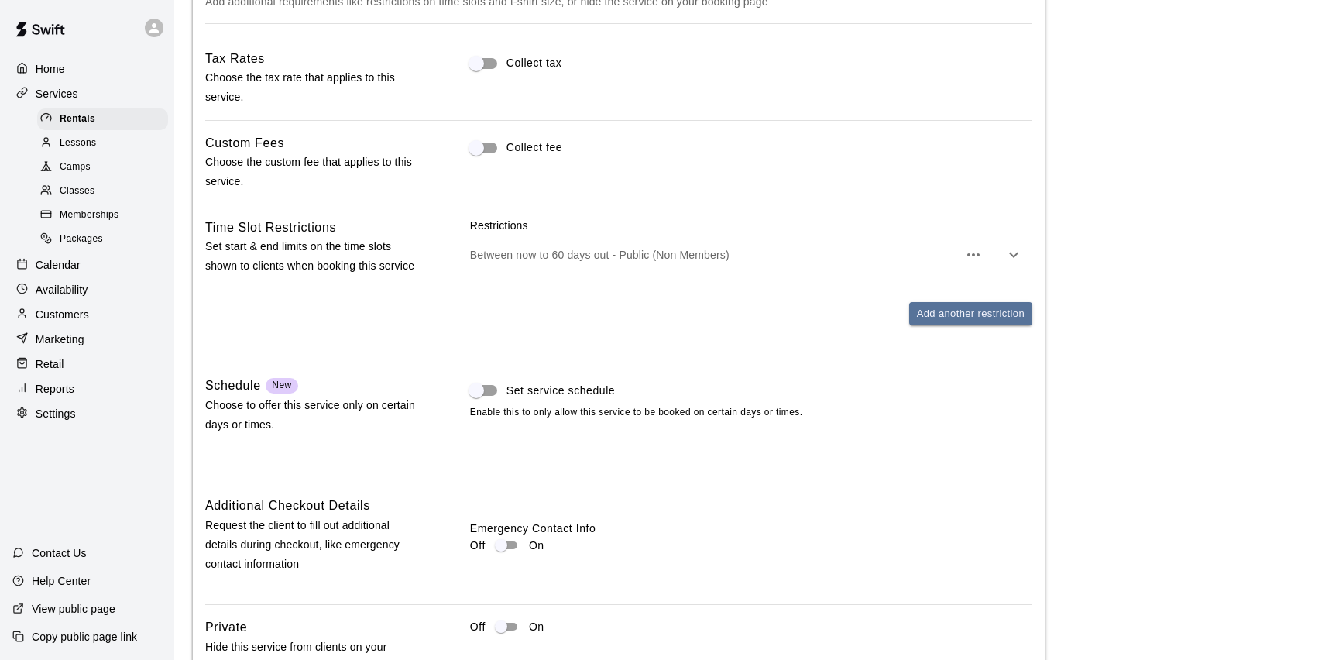
scroll to position [1263, 0]
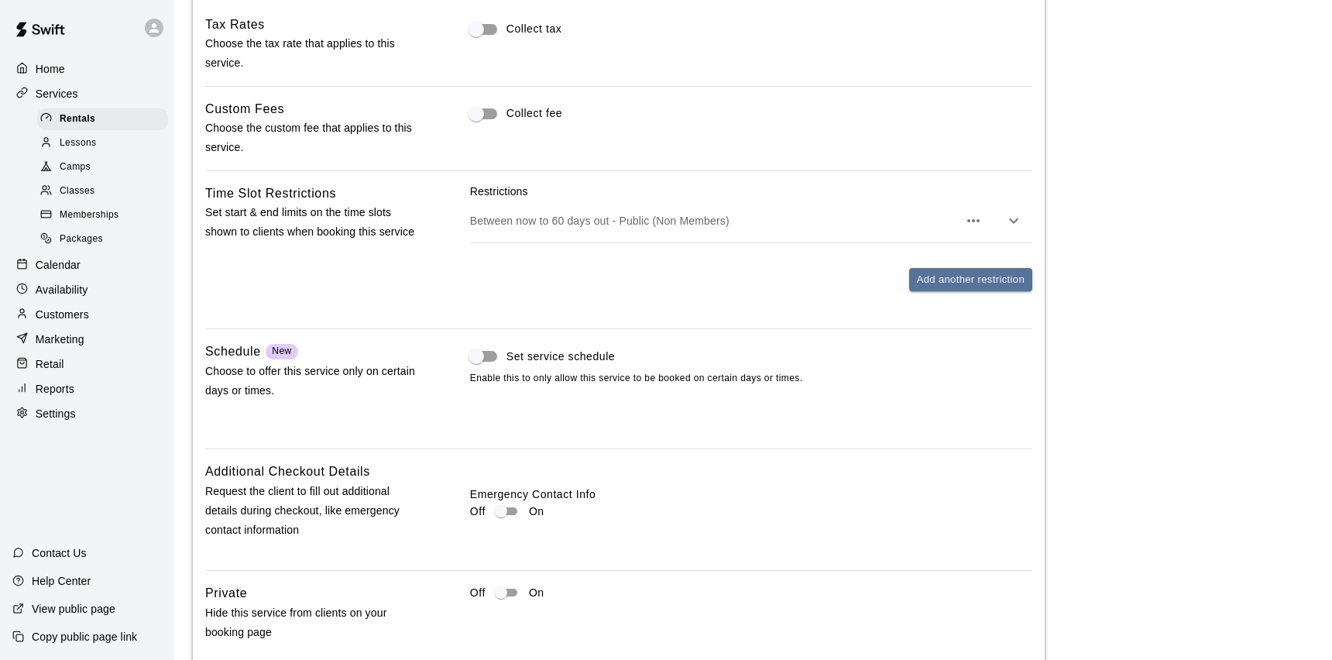
click at [841, 206] on div "Between now to 60 days out - Public (Non Members)" at bounding box center [751, 220] width 562 height 43
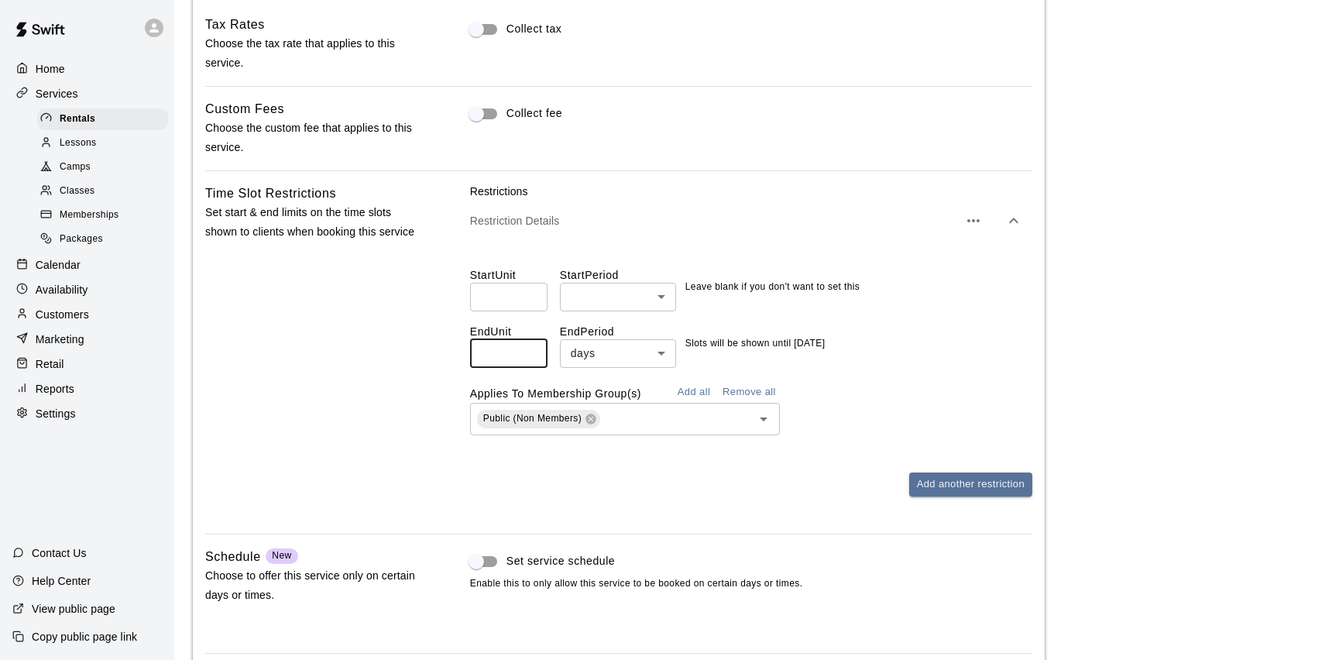
drag, startPoint x: 499, startPoint y: 351, endPoint x: 422, endPoint y: 351, distance: 76.7
click at [422, 351] on div "Time Slot Restrictions Set start & end limits on the time slots shown to client…" at bounding box center [618, 353] width 827 height 338
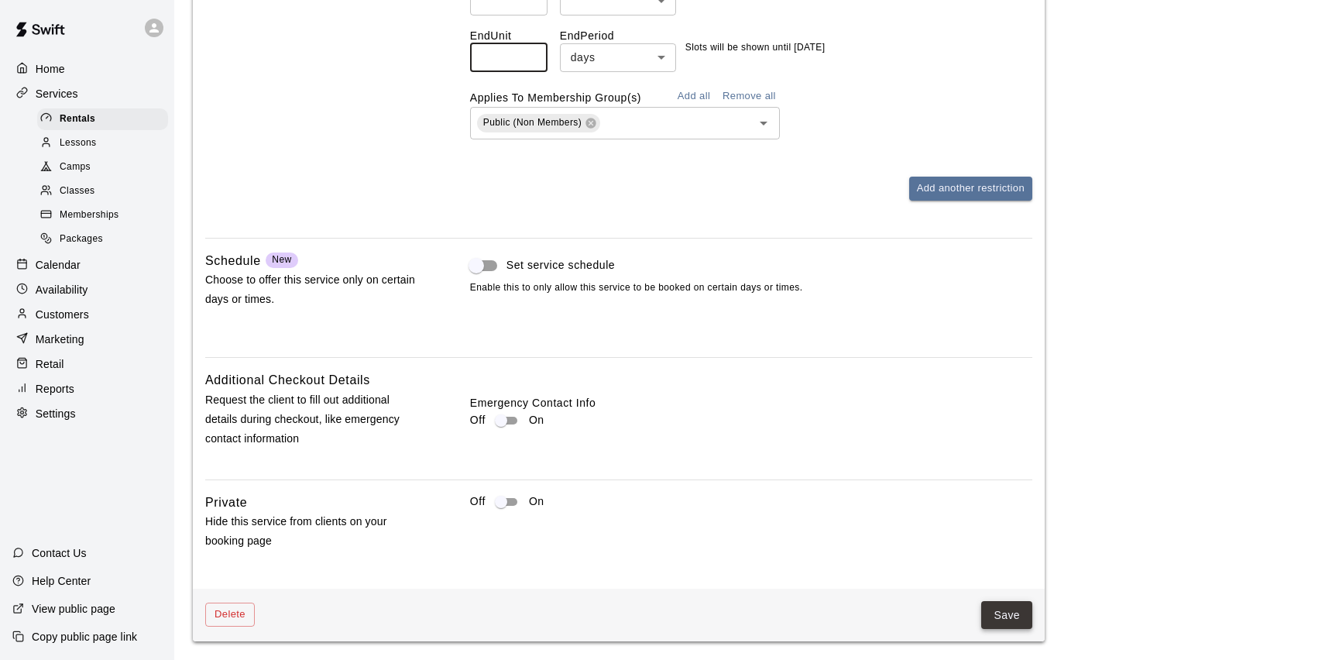
type input "**"
click at [1017, 614] on button "Save" at bounding box center [1006, 615] width 51 height 29
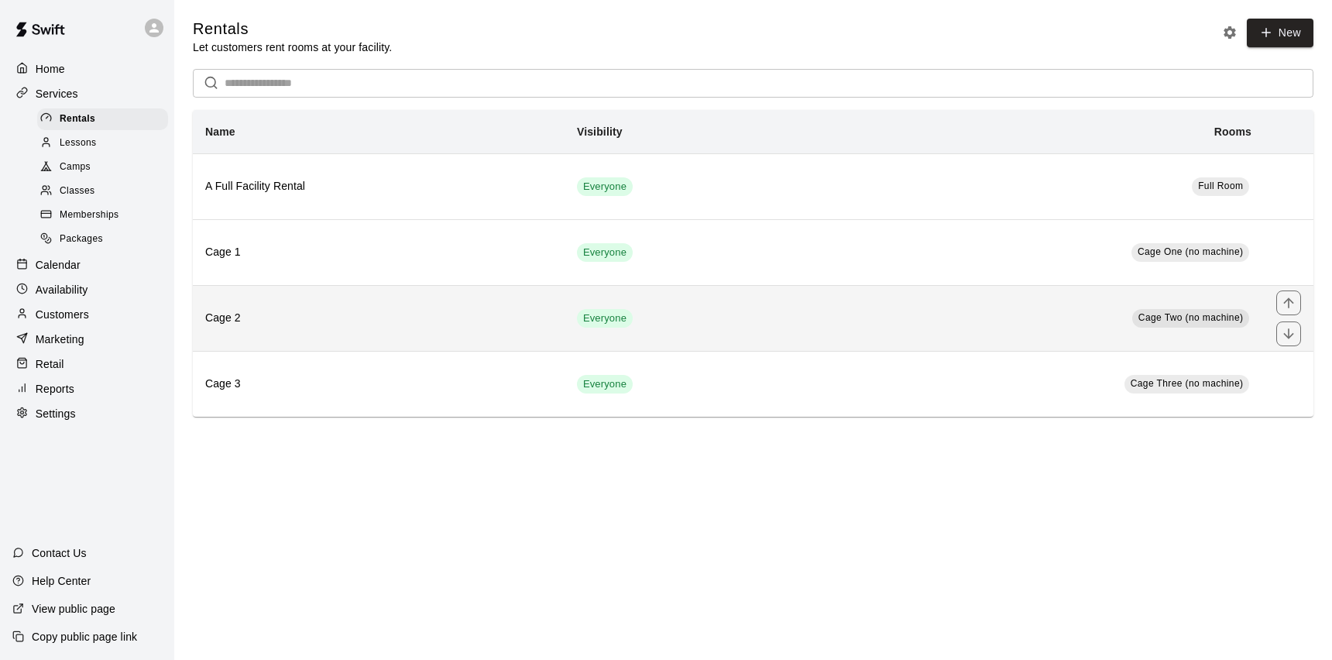
click at [994, 328] on td "Cage Two (no machine)" at bounding box center [1034, 318] width 459 height 66
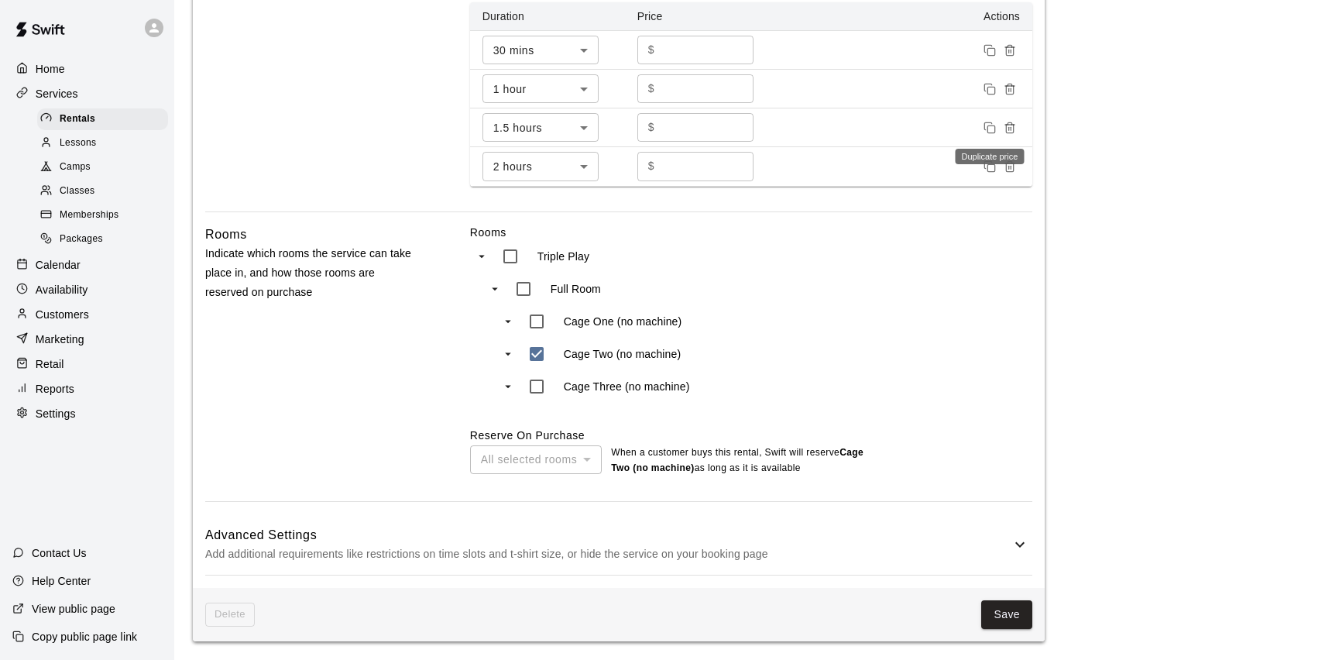
scroll to position [599, 0]
click at [919, 561] on p "Add additional requirements like restrictions on time slots and t-shirt size, o…" at bounding box center [607, 553] width 805 height 19
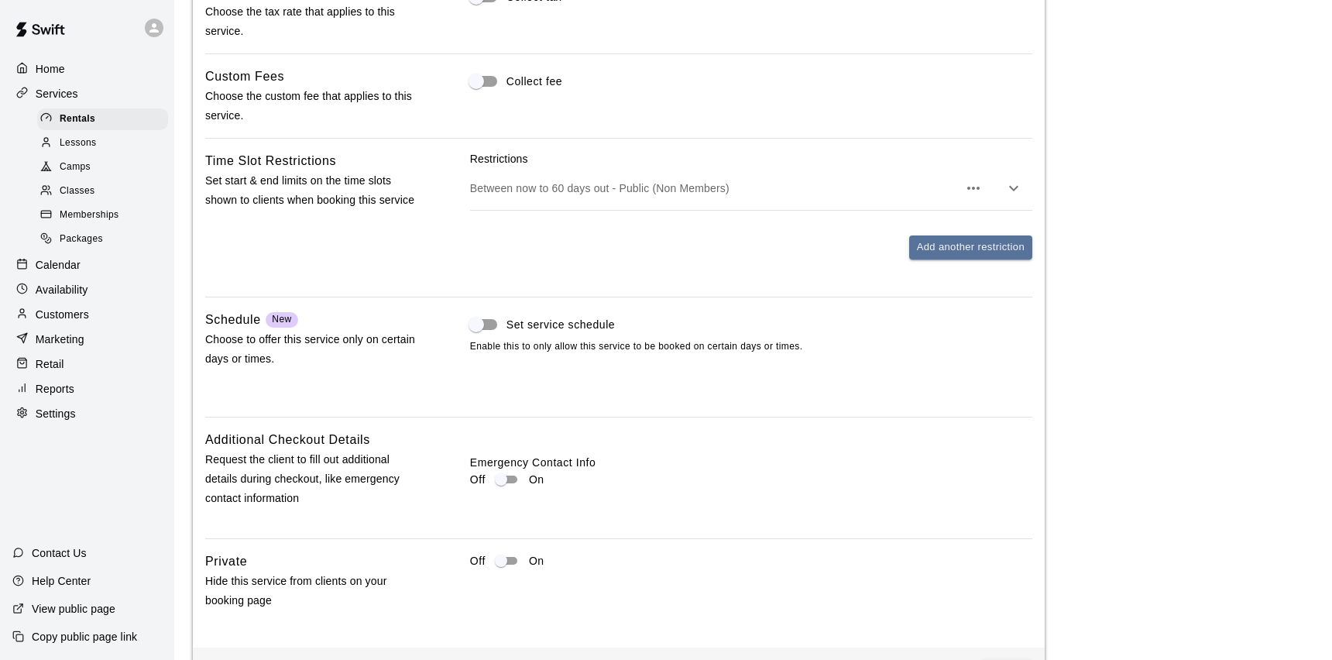
scroll to position [1277, 0]
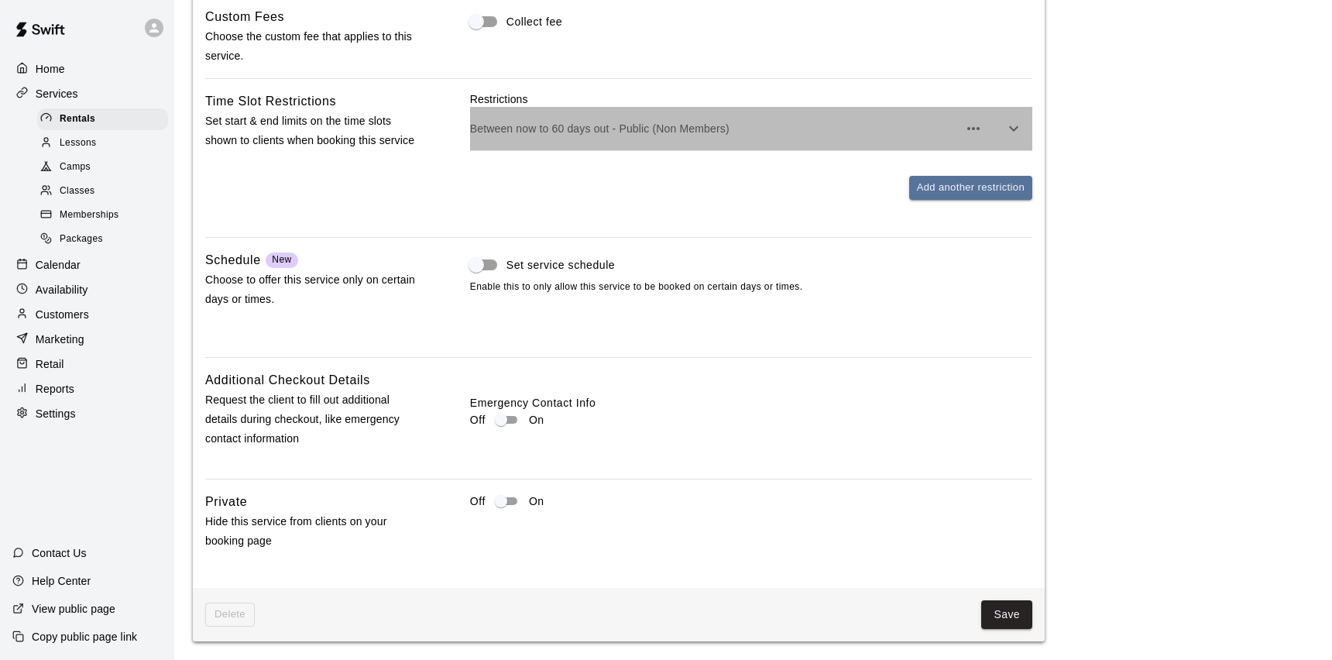
click at [911, 134] on p "Between now to 60 days out - Public (Non Members)" at bounding box center [714, 128] width 488 height 15
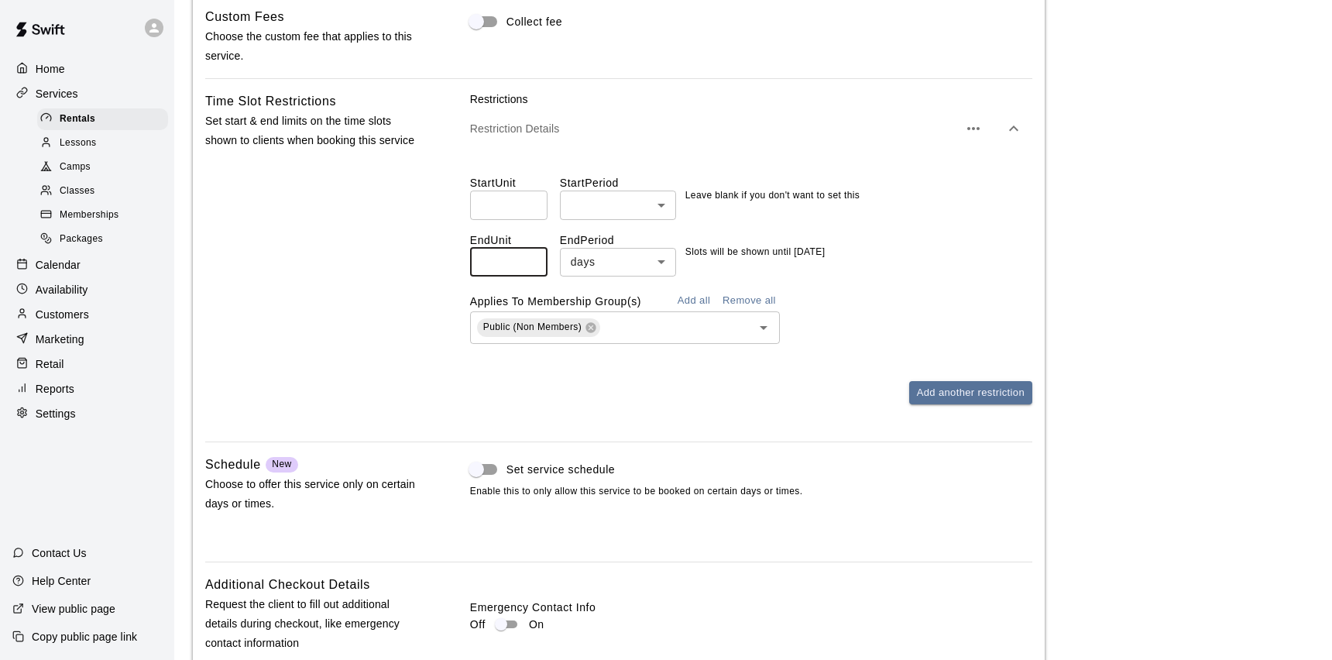
drag, startPoint x: 495, startPoint y: 263, endPoint x: 443, endPoint y: 263, distance: 51.9
click at [447, 263] on div "Time Slot Restrictions Set start & end limits on the time slots shown to client…" at bounding box center [618, 260] width 827 height 338
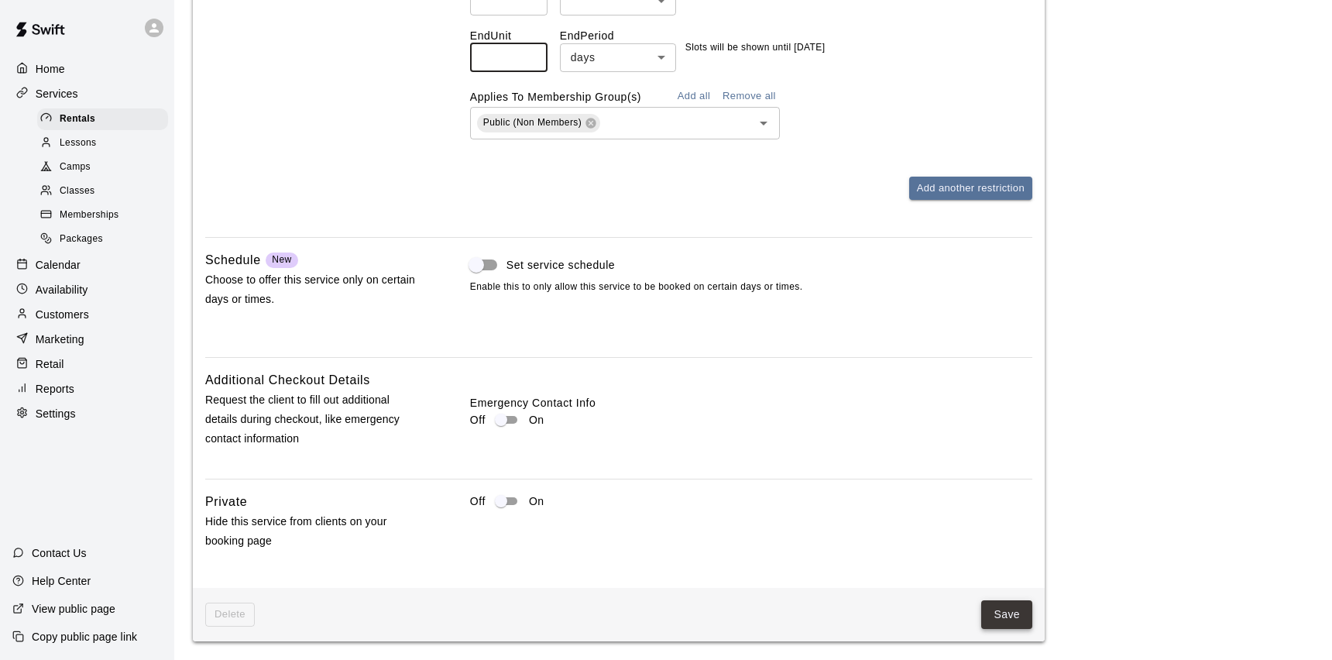
type input "**"
click at [987, 619] on button "Save" at bounding box center [1006, 614] width 51 height 29
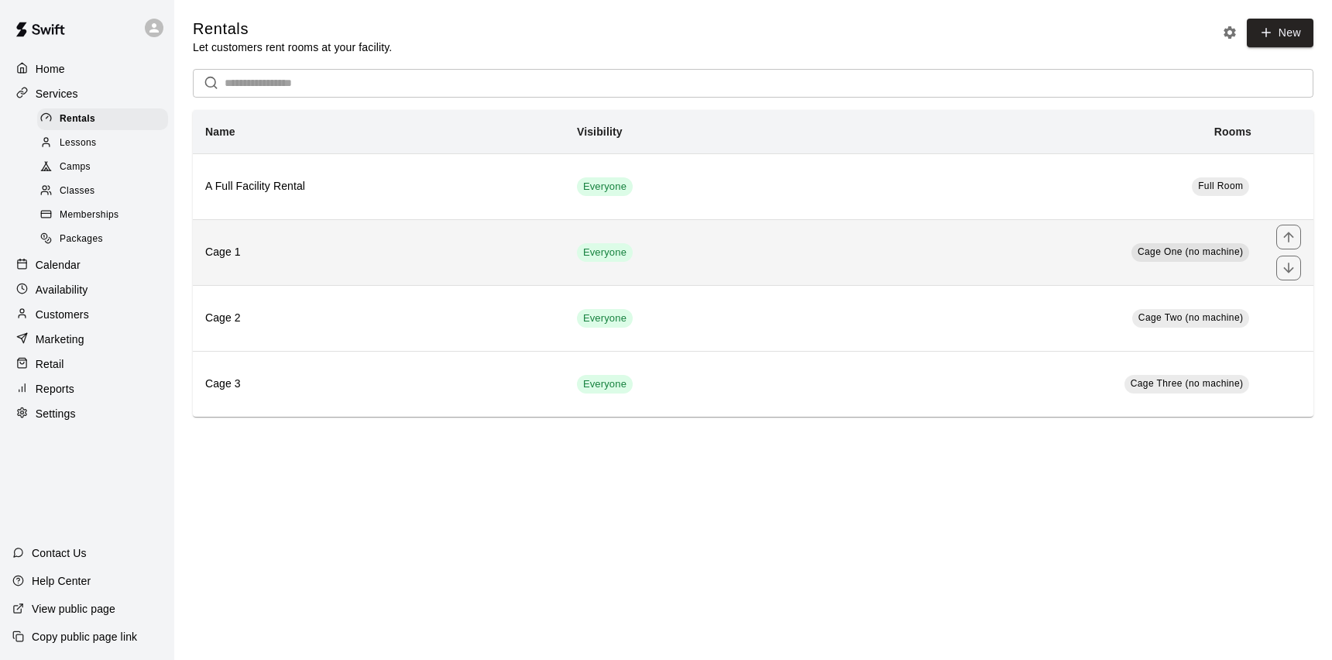
click at [797, 256] on td "Everyone" at bounding box center [684, 252] width 240 height 66
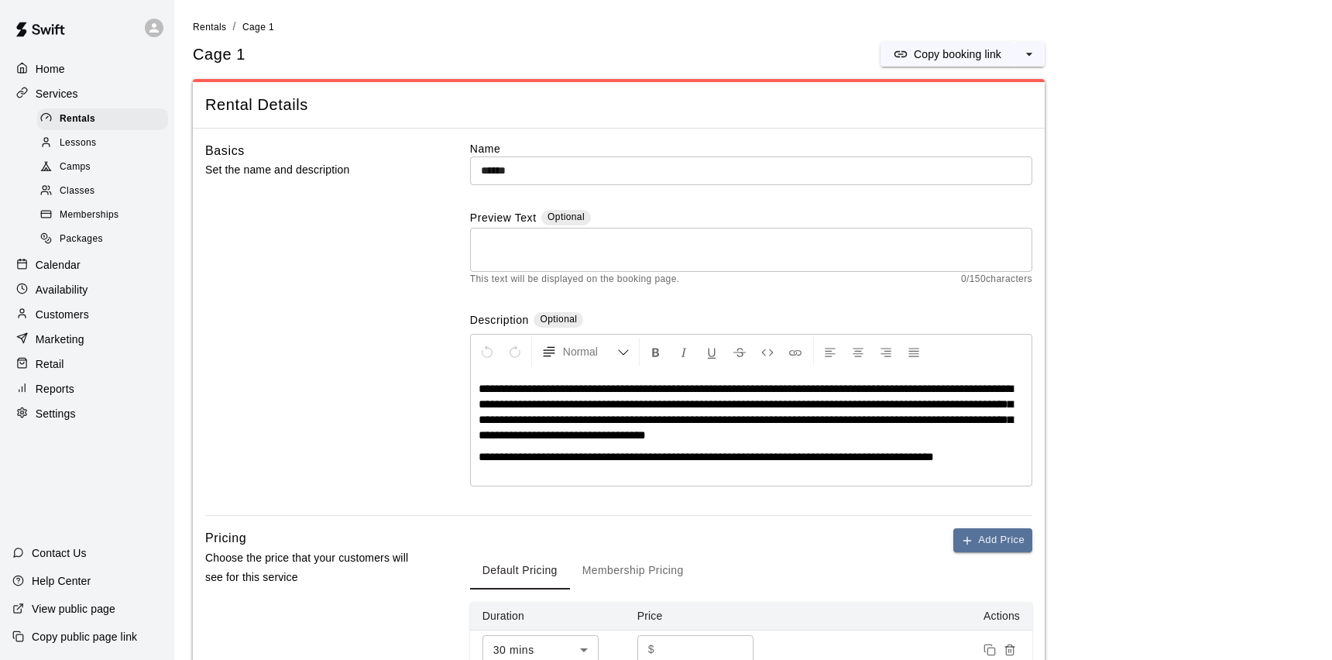
scroll to position [599, 0]
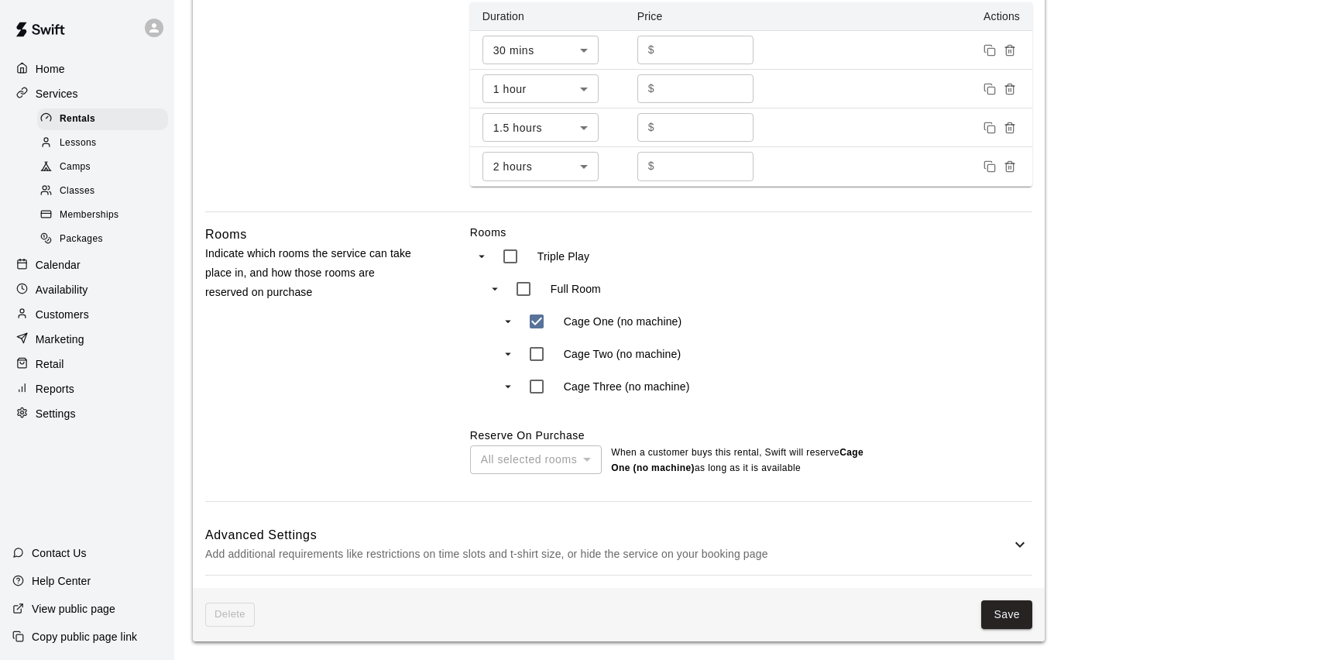
click at [902, 534] on h6 "Advanced Settings" at bounding box center [607, 535] width 805 height 20
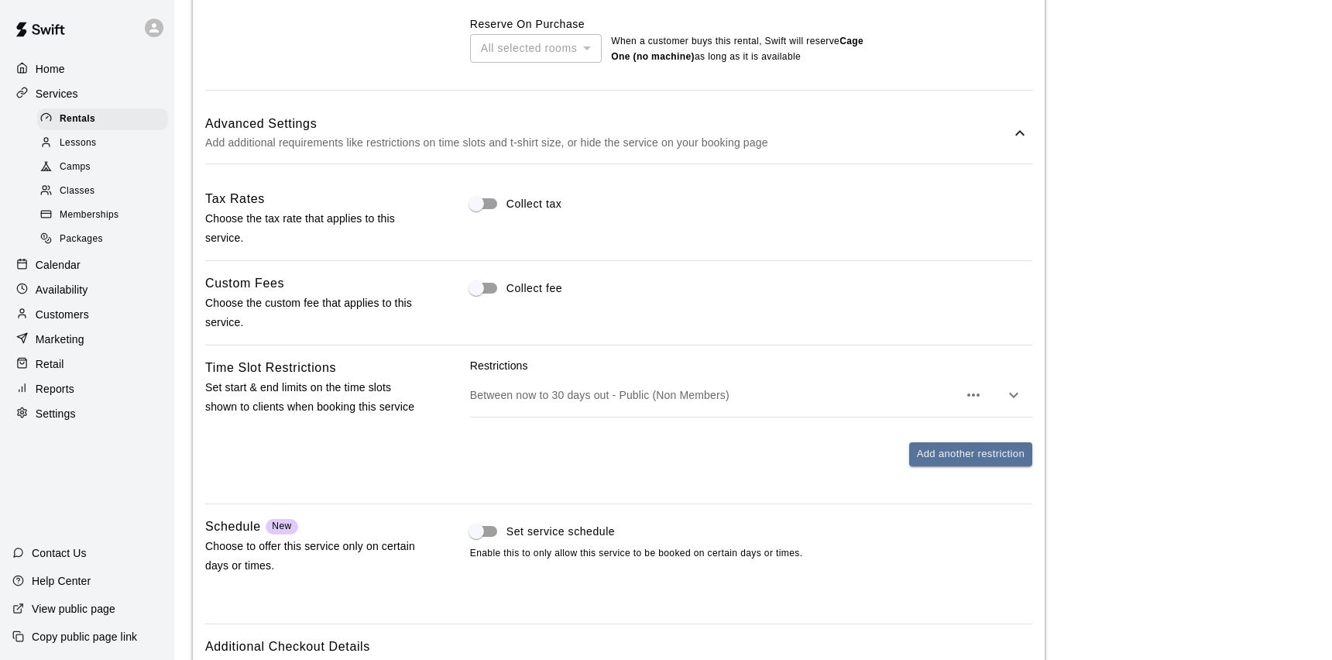
scroll to position [1015, 0]
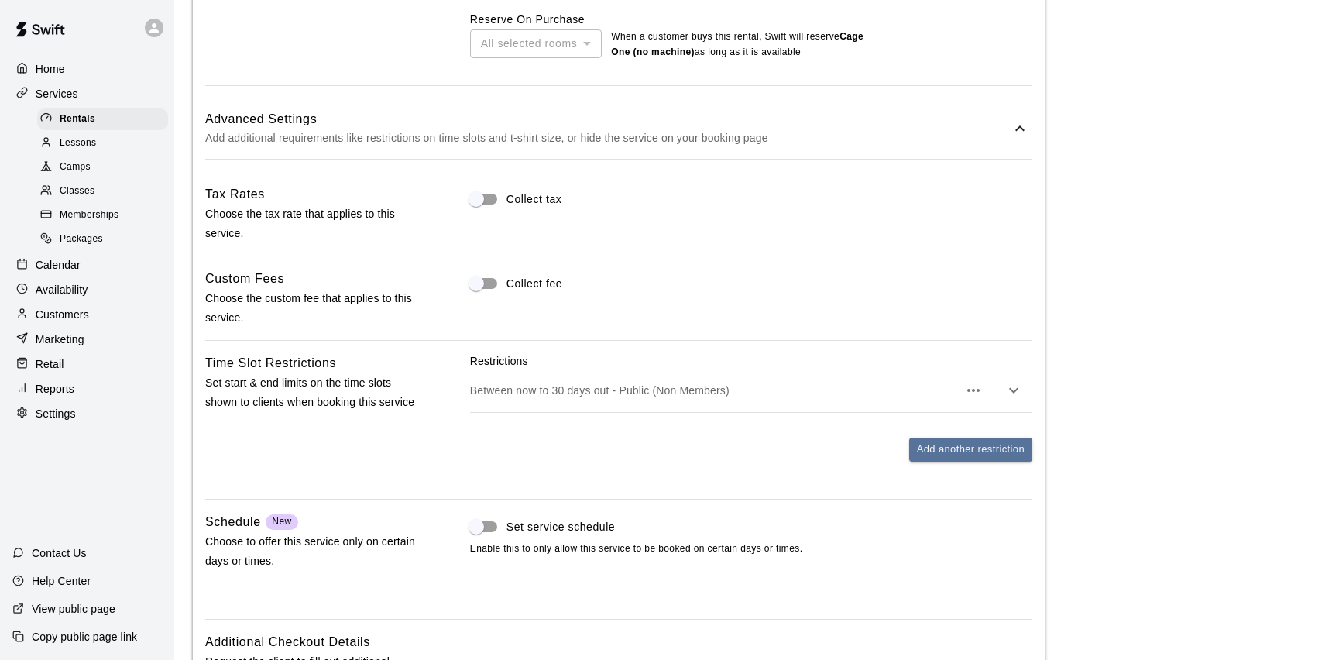
click at [886, 381] on div "Between now to 30 days out - Public (Non Members)" at bounding box center [751, 390] width 562 height 43
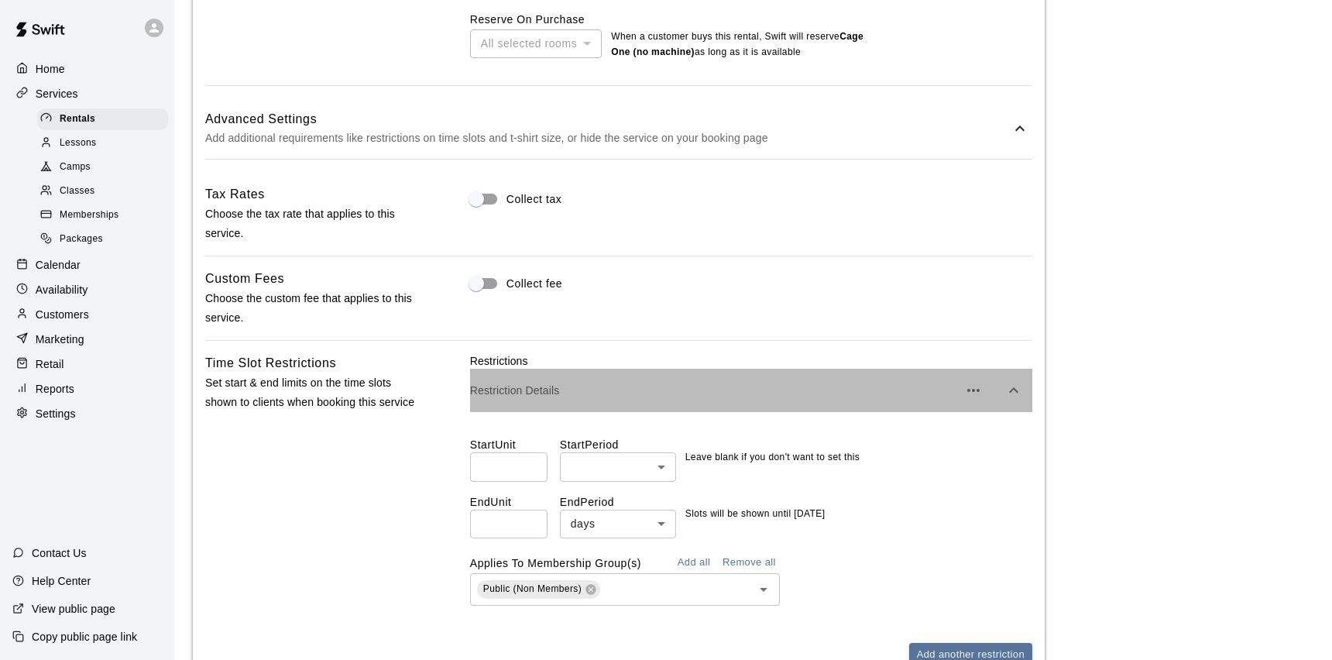
click at [886, 381] on div "Restriction Details" at bounding box center [751, 390] width 562 height 43
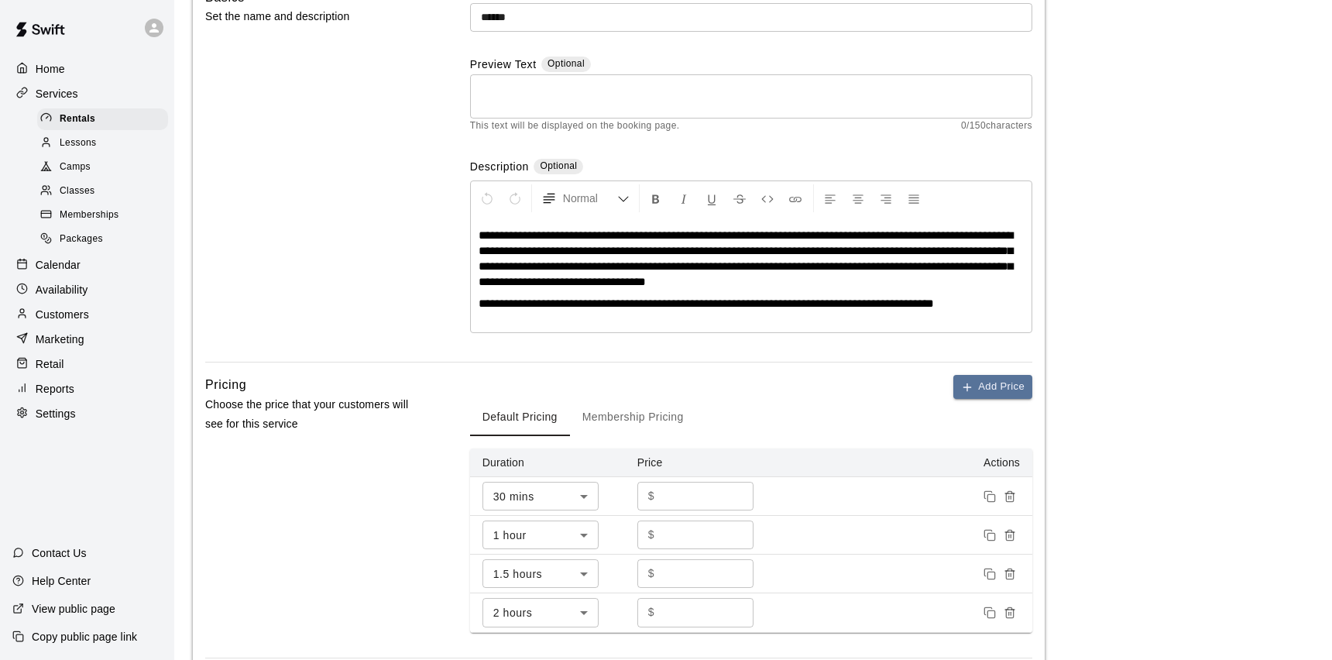
scroll to position [0, 0]
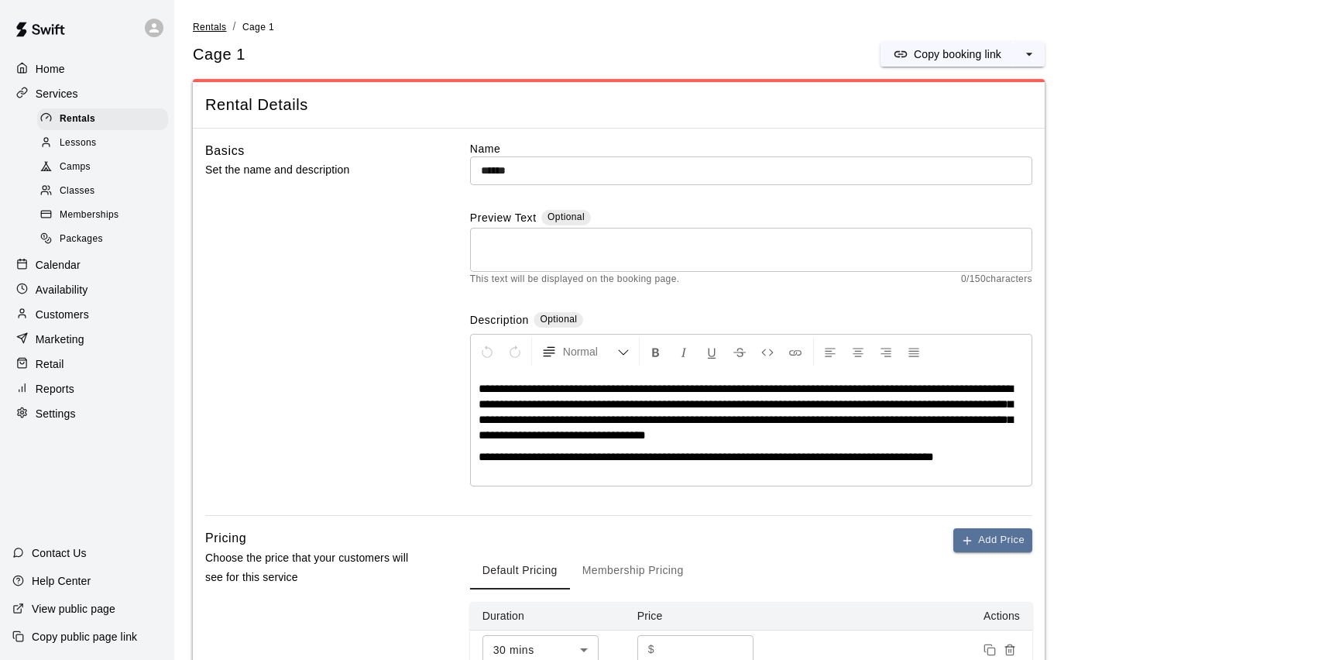
click at [214, 26] on span "Rentals" at bounding box center [210, 27] width 34 height 11
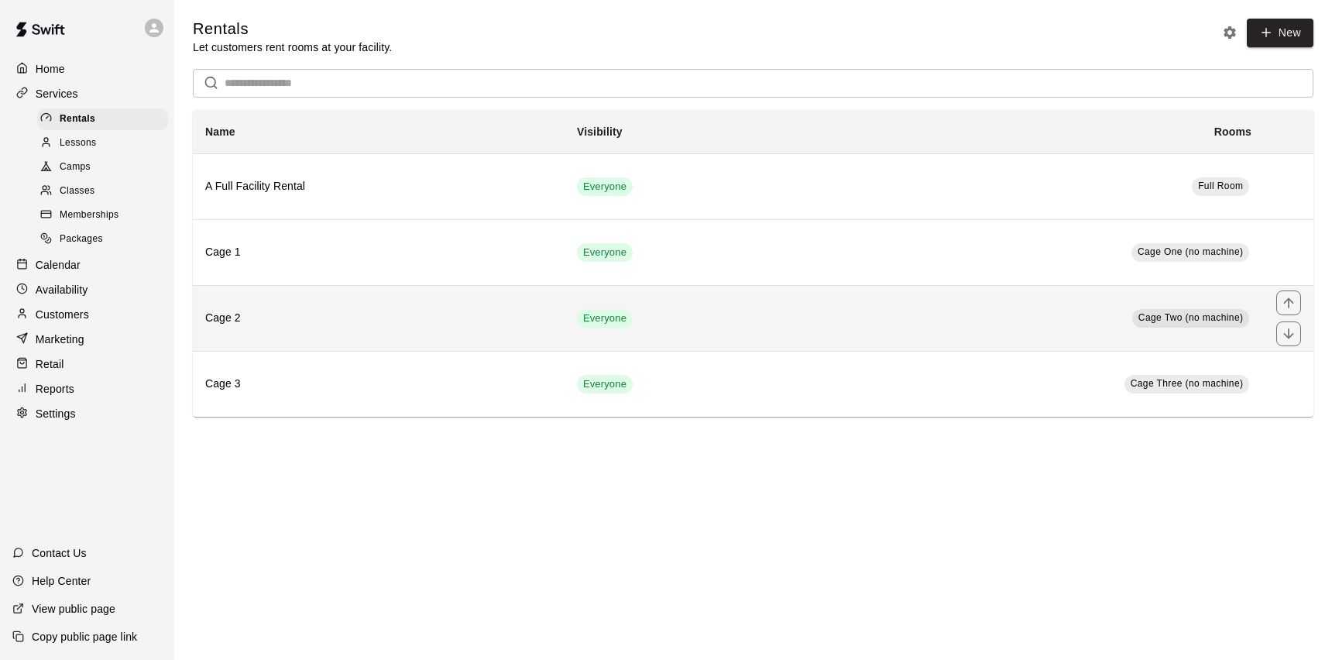
click at [756, 314] on td "Everyone" at bounding box center [684, 318] width 240 height 66
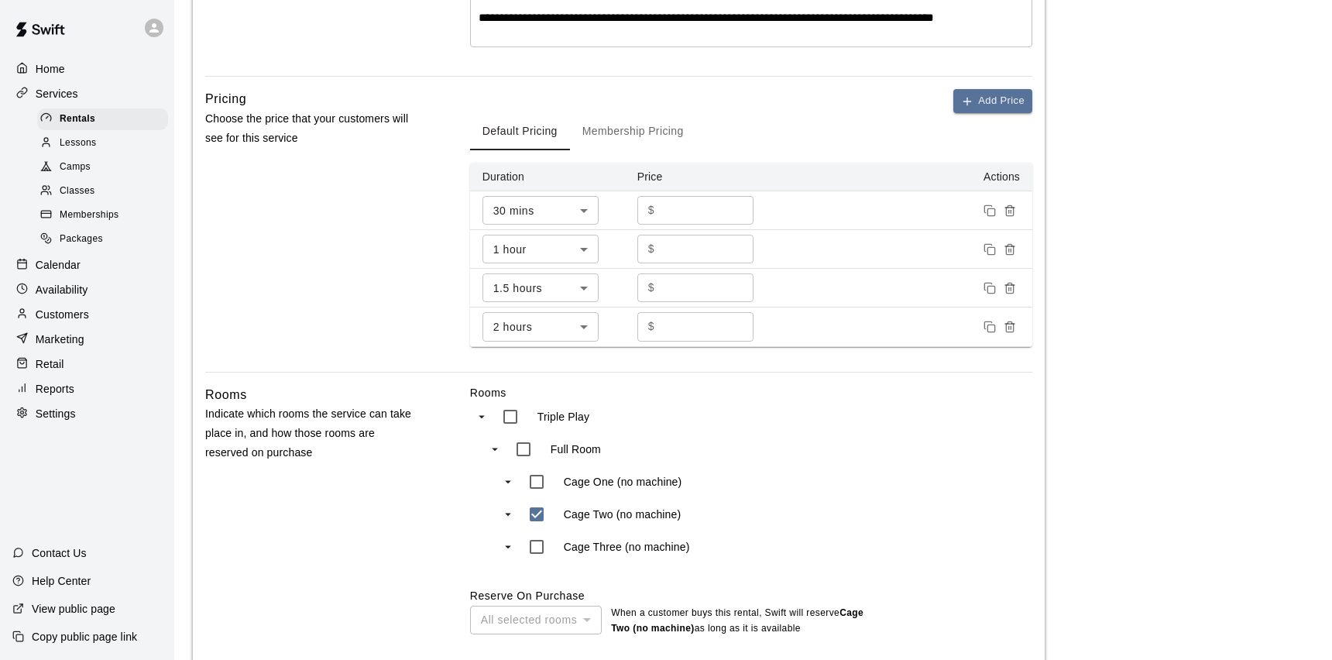
scroll to position [599, 0]
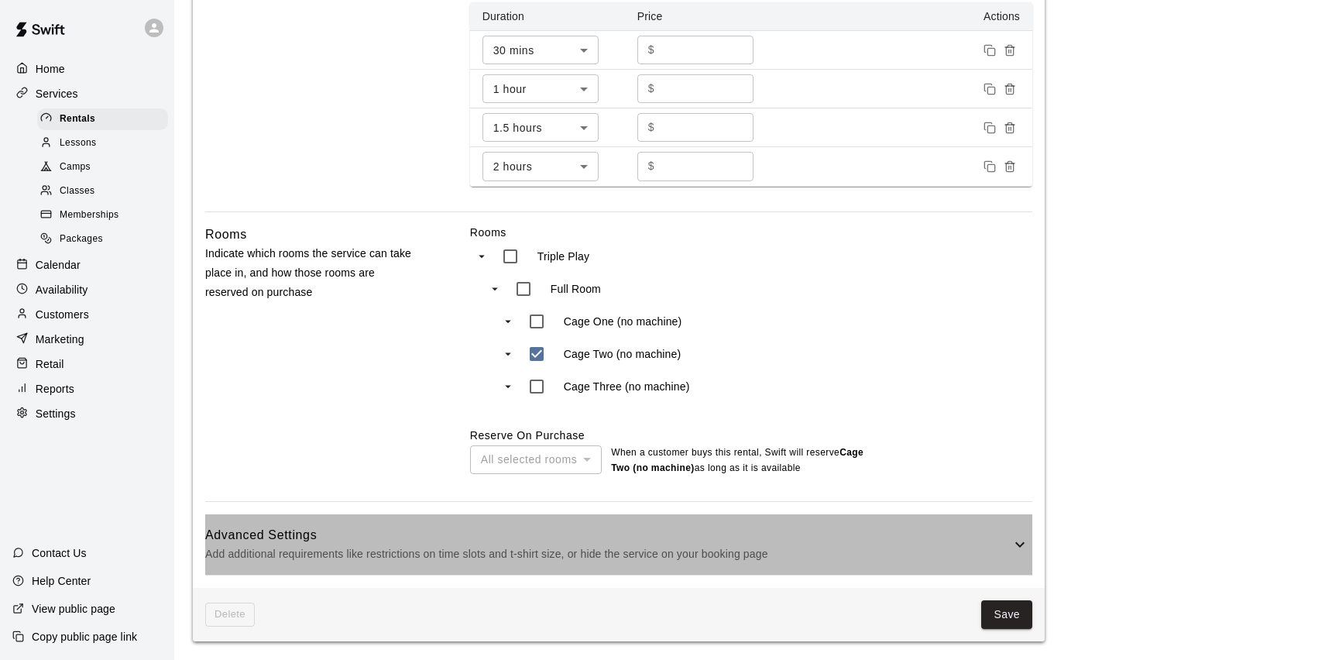
click at [747, 540] on h6 "Advanced Settings" at bounding box center [607, 535] width 805 height 20
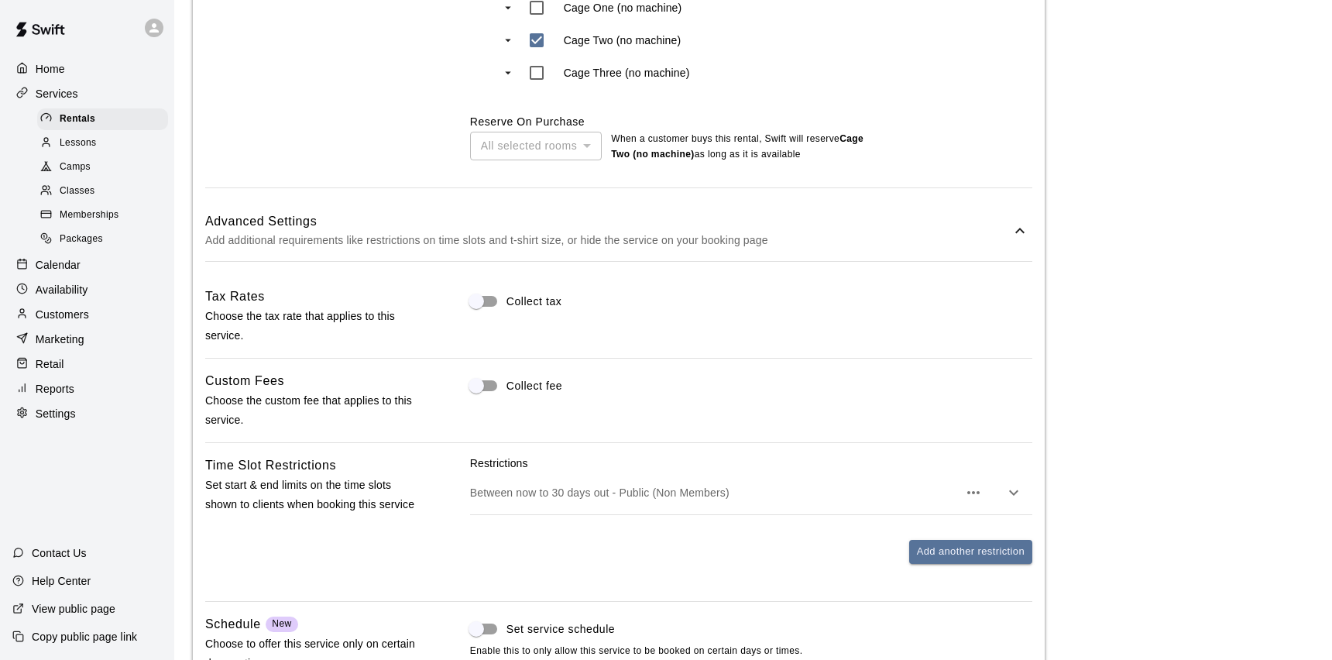
scroll to position [945, 0]
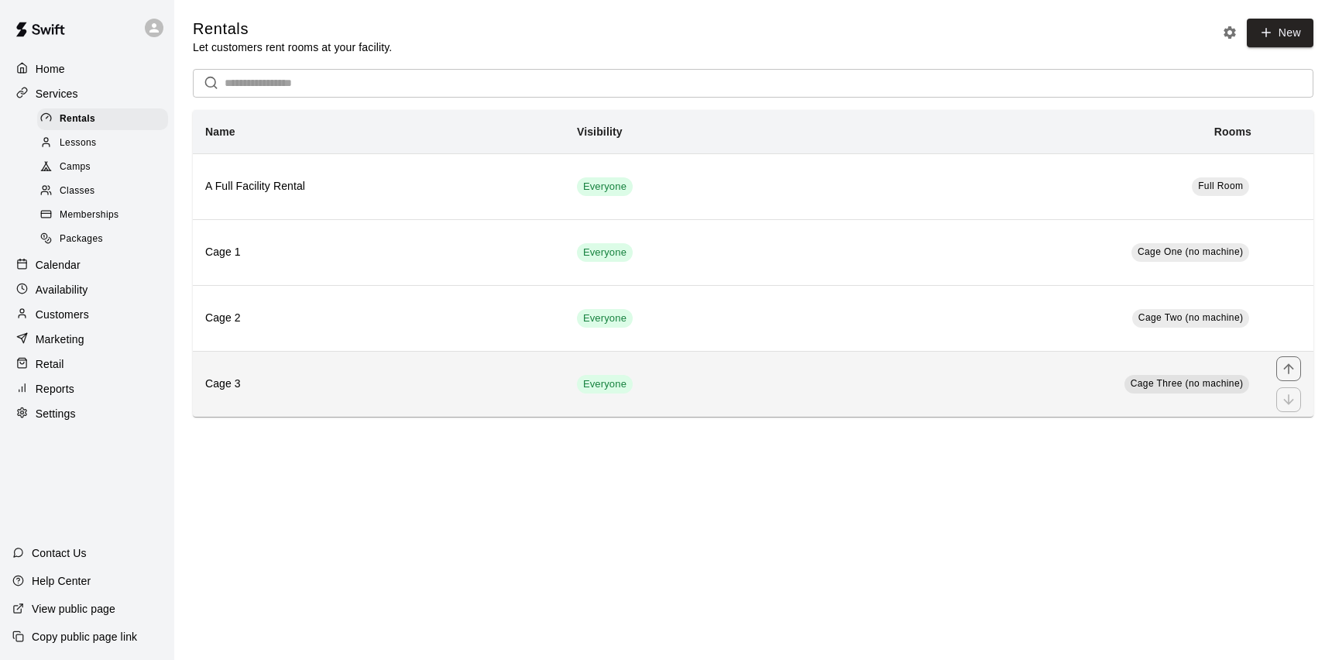
click at [751, 365] on td "Everyone" at bounding box center [684, 384] width 240 height 66
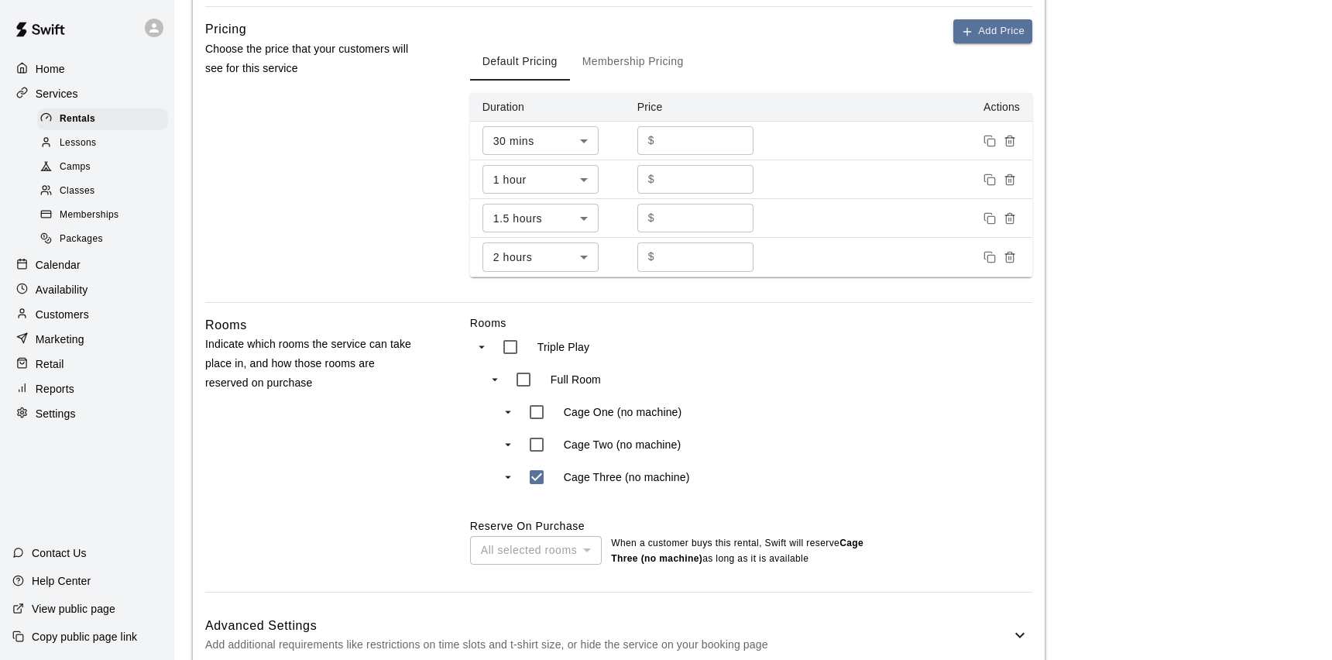
scroll to position [599, 0]
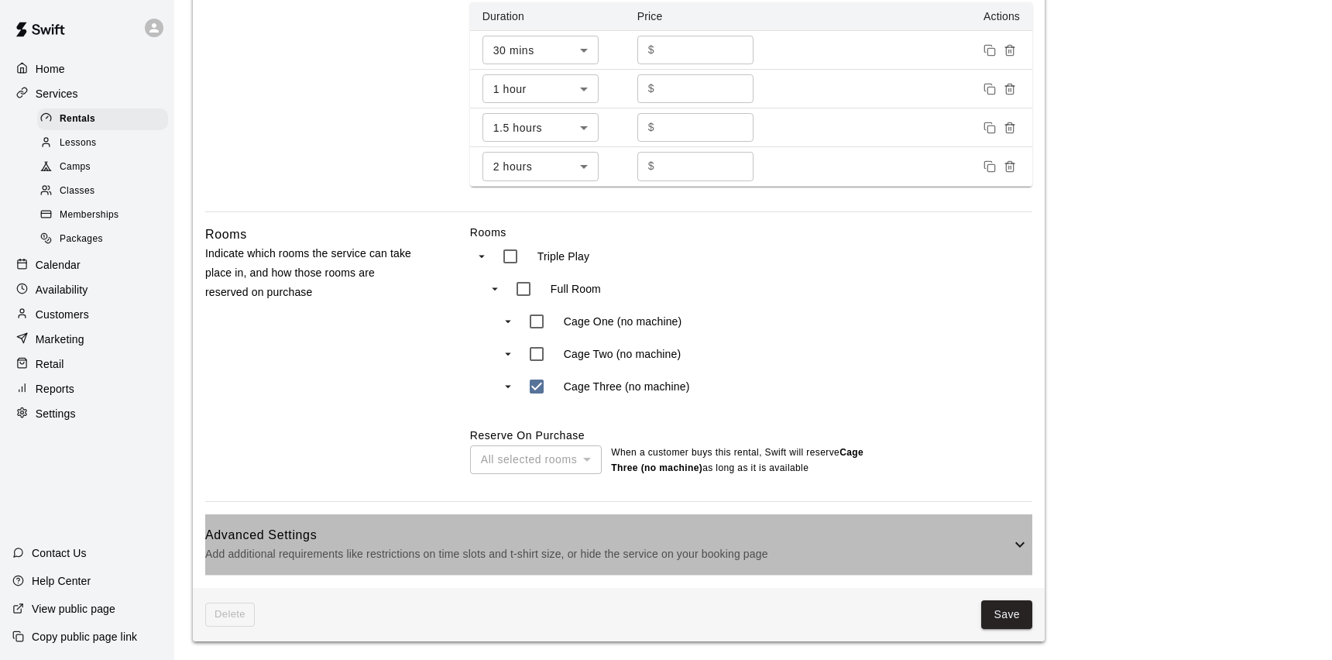
click at [739, 546] on p "Add additional requirements like restrictions on time slots and t-shirt size, o…" at bounding box center [607, 553] width 805 height 19
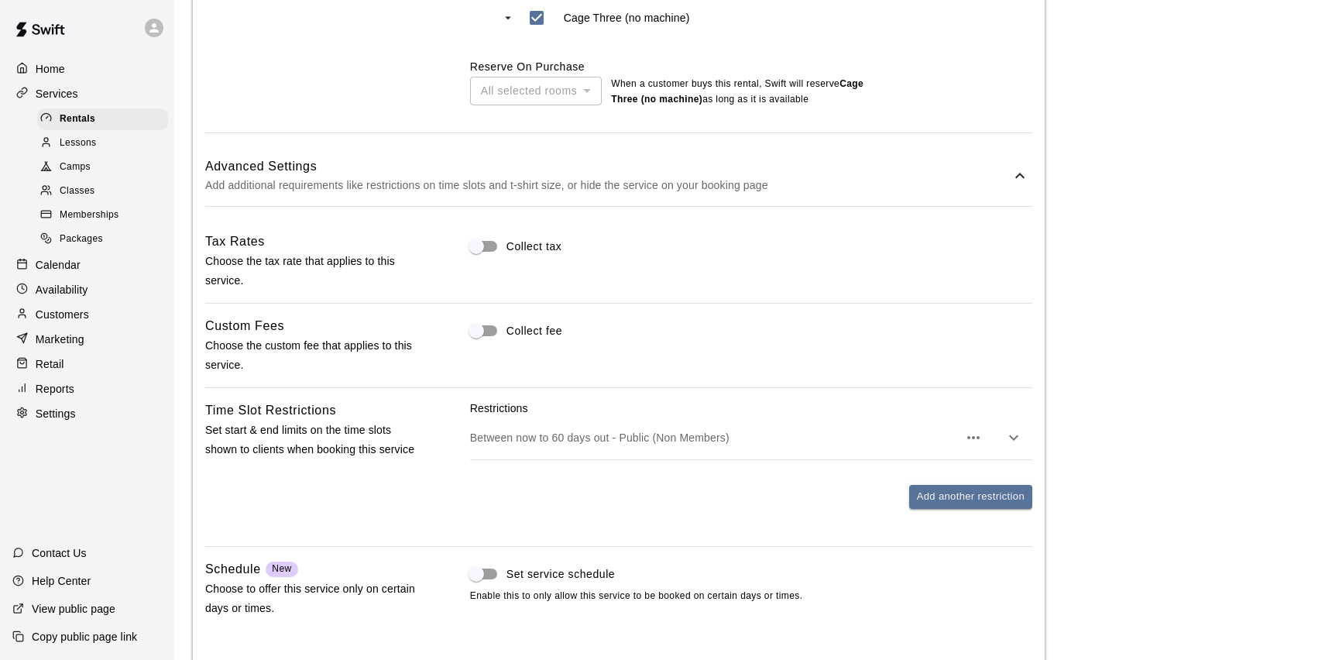
scroll to position [989, 0]
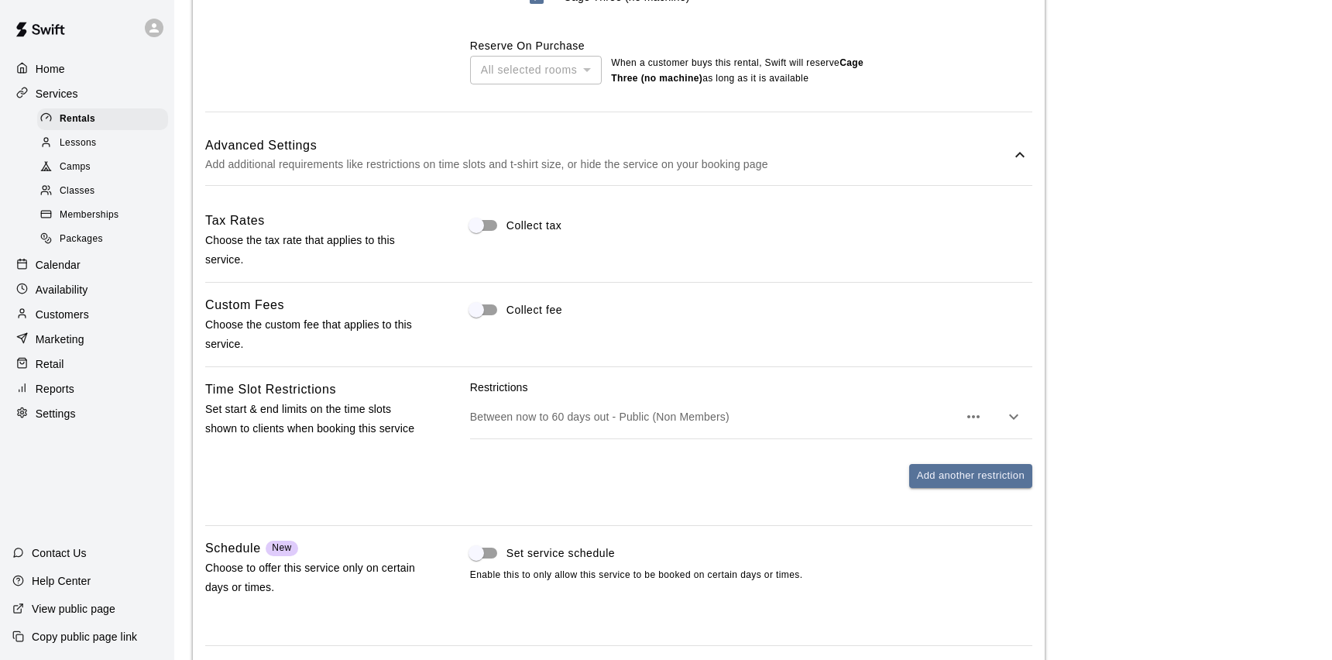
click at [730, 413] on p "Between now to 60 days out - Public (Non Members)" at bounding box center [714, 416] width 488 height 15
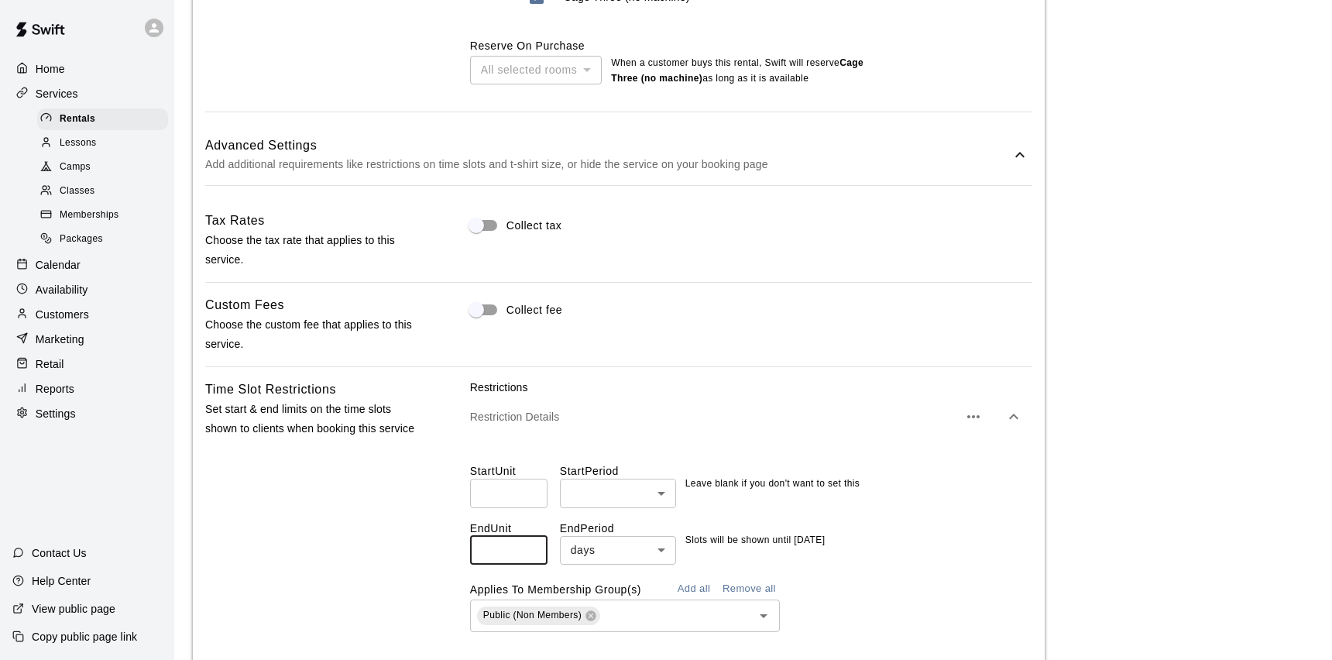
drag, startPoint x: 515, startPoint y: 551, endPoint x: 465, endPoint y: 551, distance: 49.6
click at [465, 551] on div "Time Slot Restrictions Set start & end limits on the time slots shown to client…" at bounding box center [618, 548] width 827 height 338
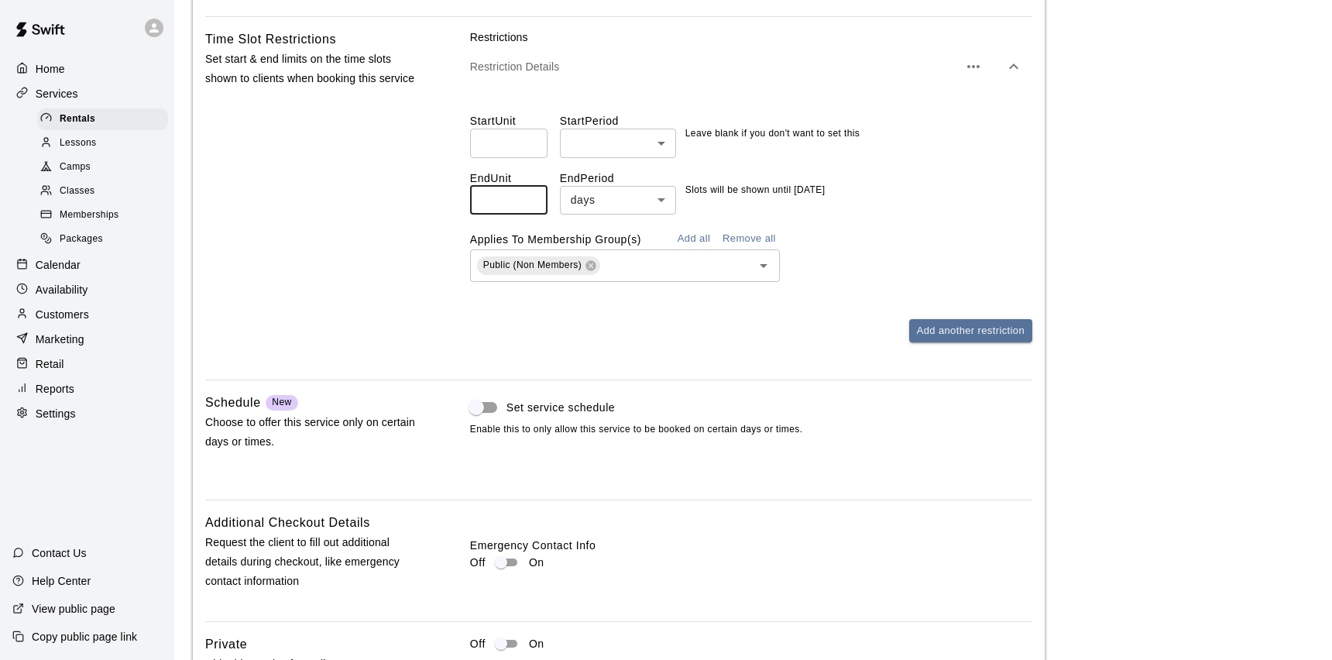
scroll to position [1481, 0]
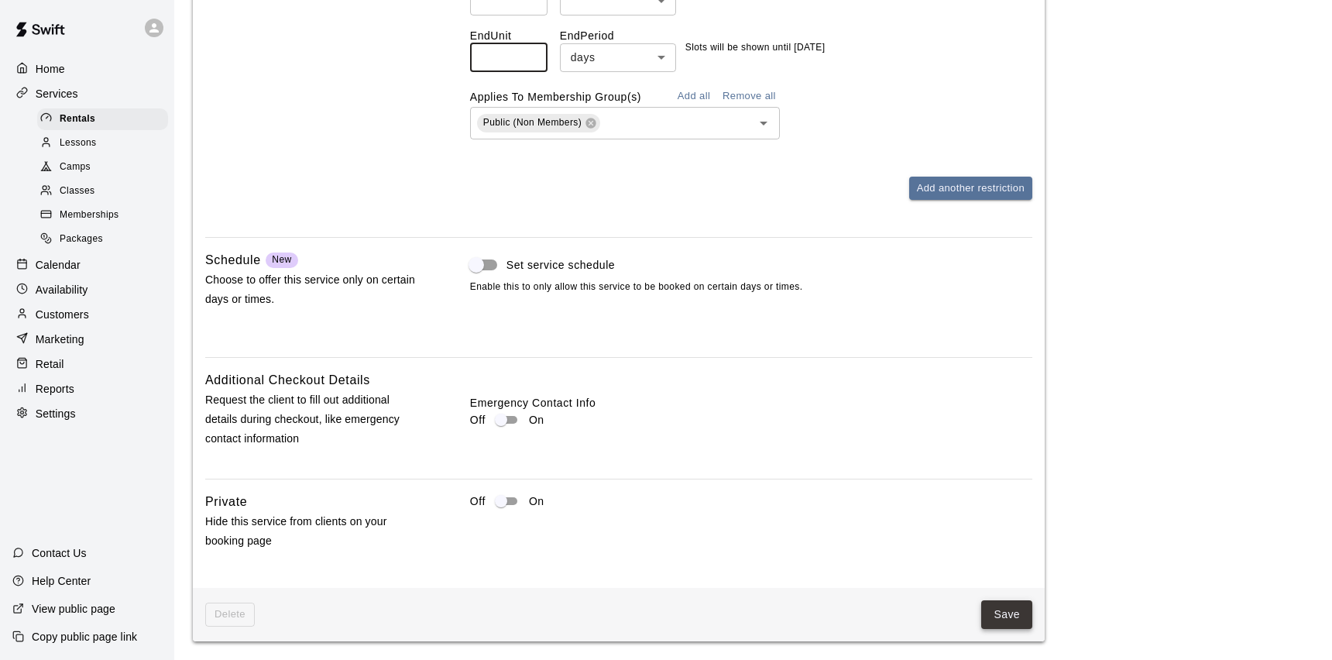
type input "**"
click at [998, 617] on button "Save" at bounding box center [1006, 614] width 51 height 29
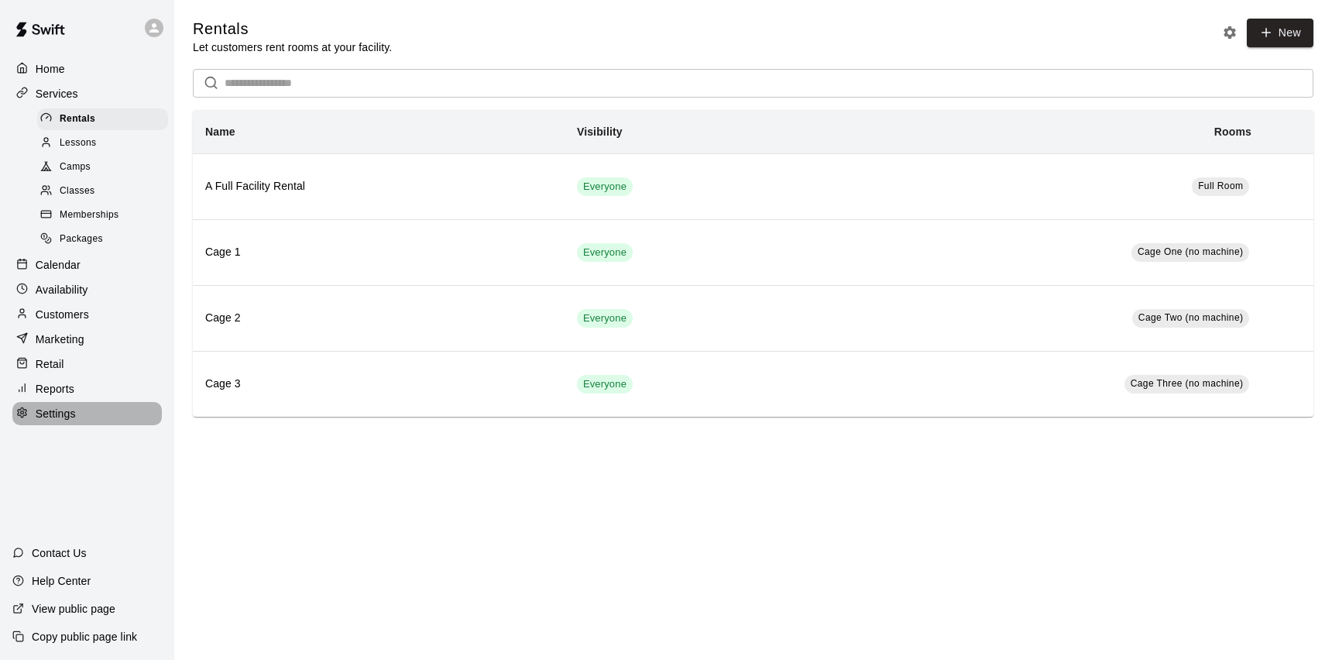
click at [78, 420] on div "Settings" at bounding box center [86, 413] width 149 height 23
select select "**"
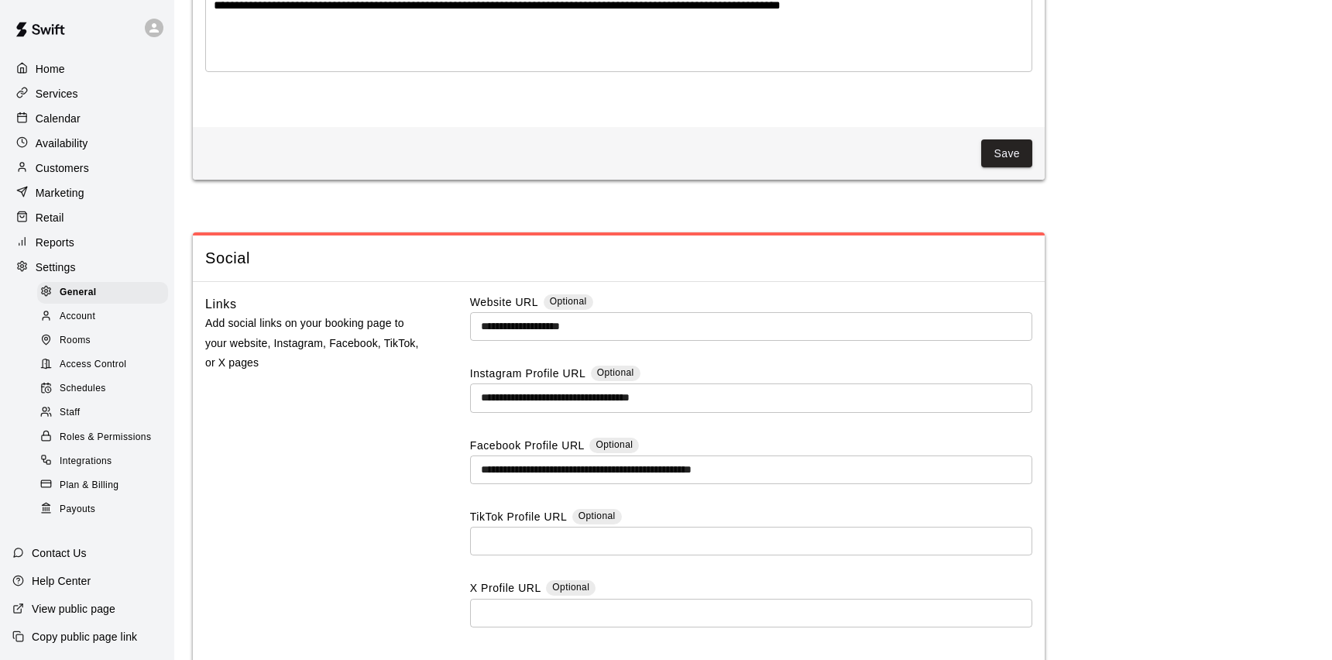
scroll to position [3923, 0]
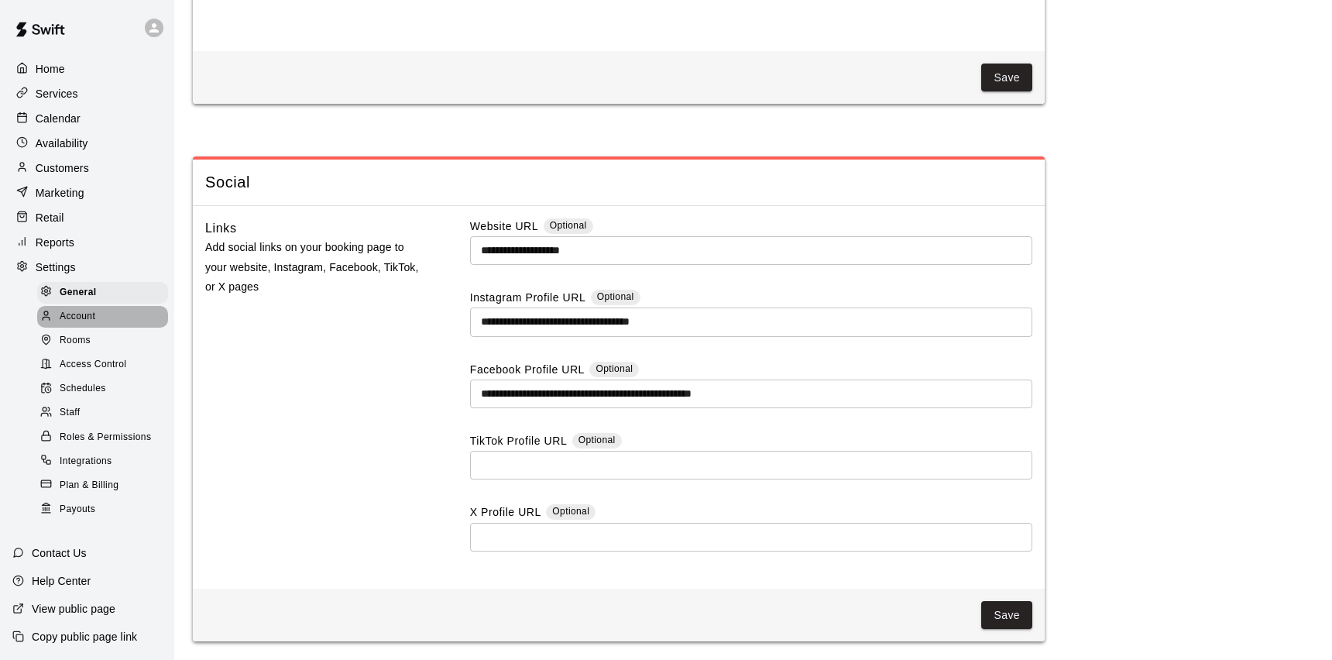
click at [73, 321] on span "Account" at bounding box center [78, 316] width 36 height 15
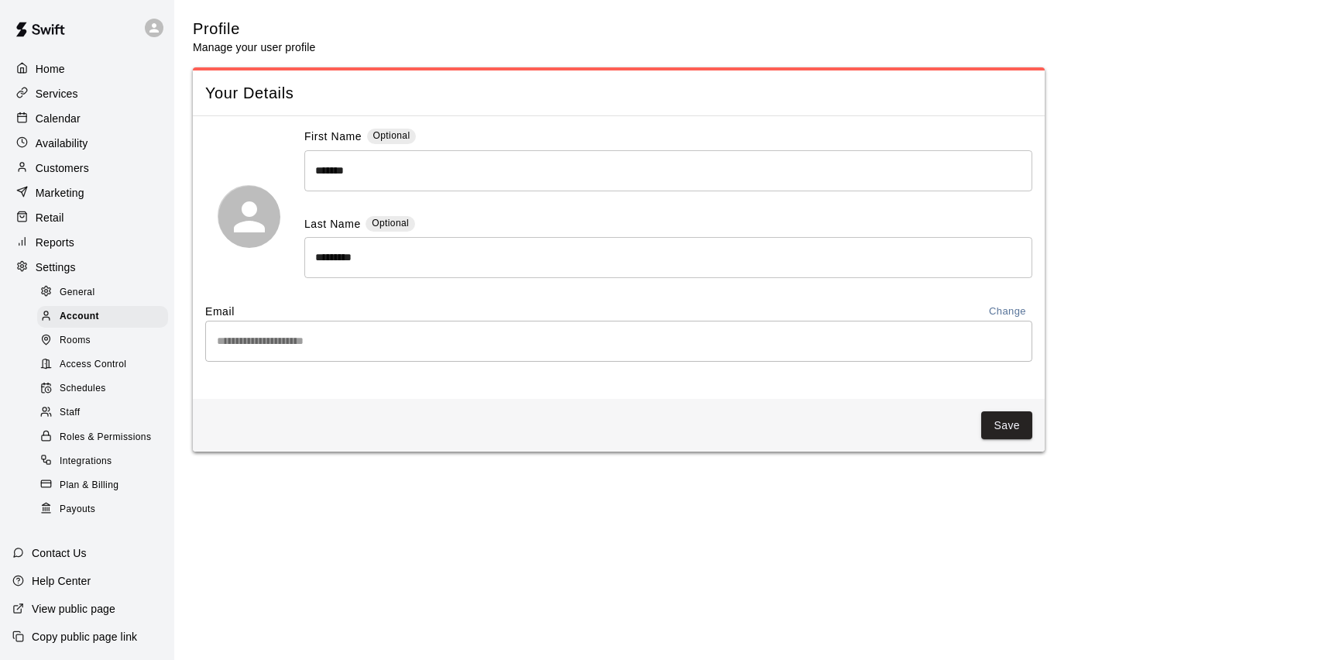
click at [91, 344] on div "Rooms" at bounding box center [102, 341] width 131 height 22
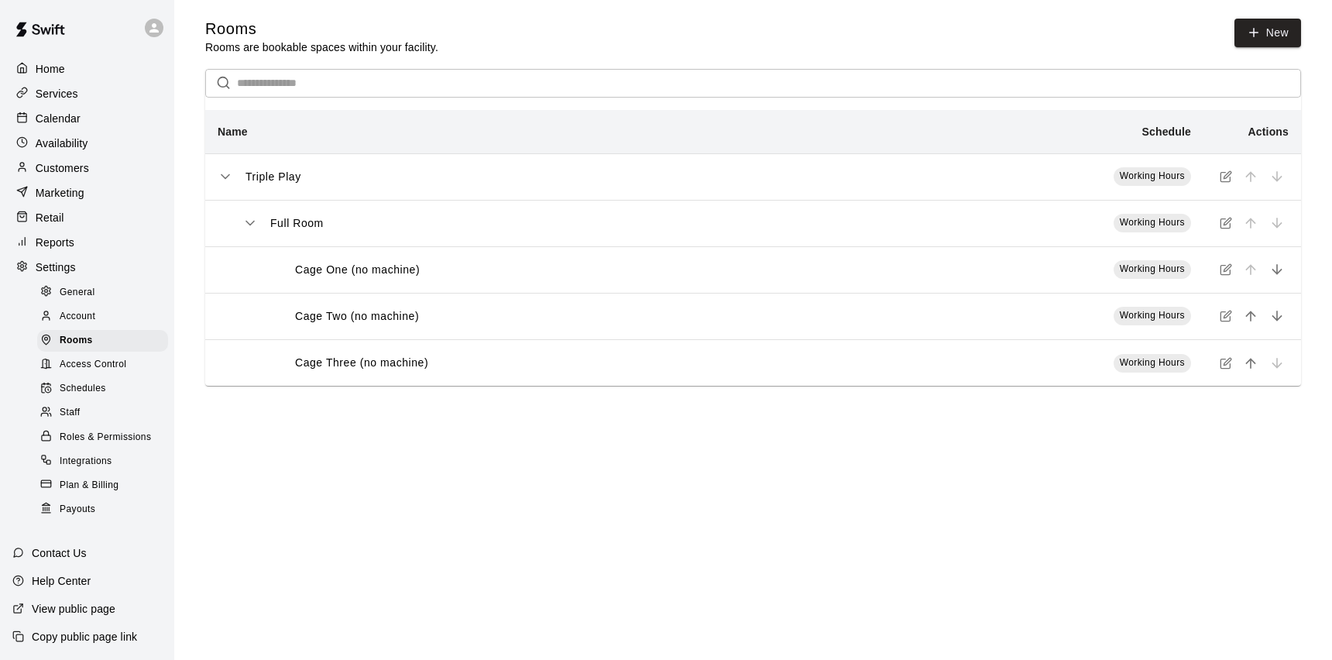
click at [88, 355] on div "Access Control" at bounding box center [102, 365] width 131 height 22
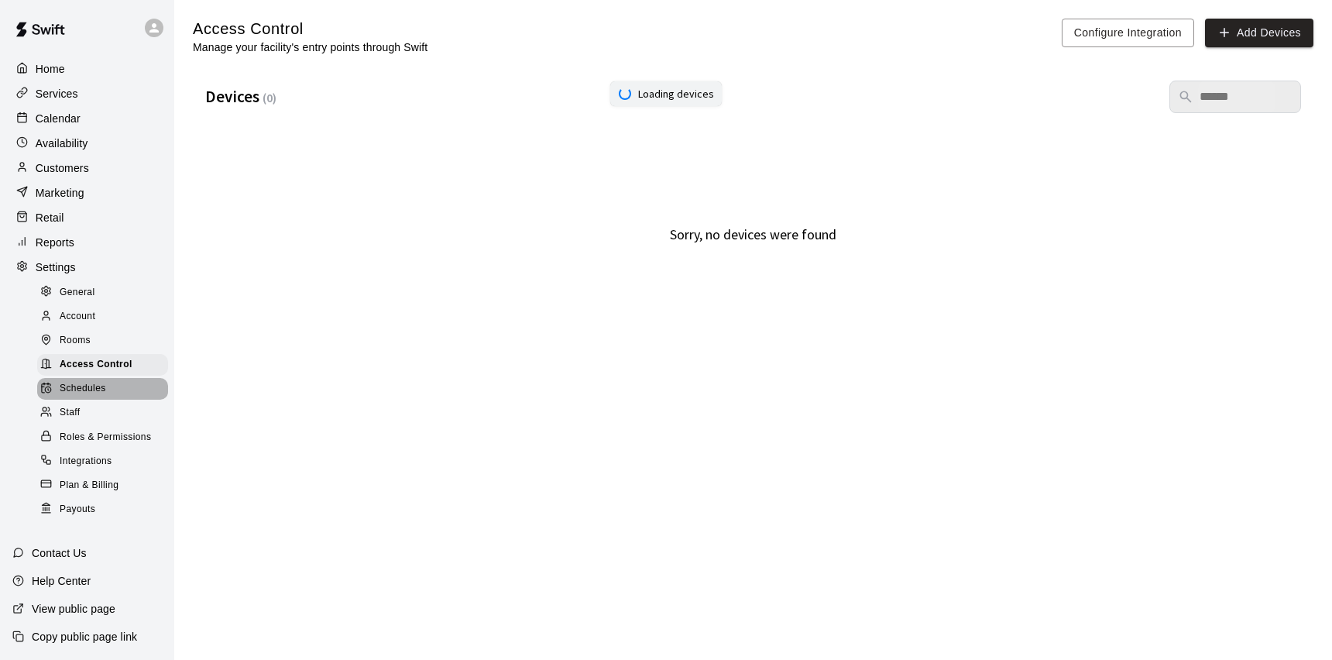
click at [83, 383] on span "Schedules" at bounding box center [83, 388] width 46 height 15
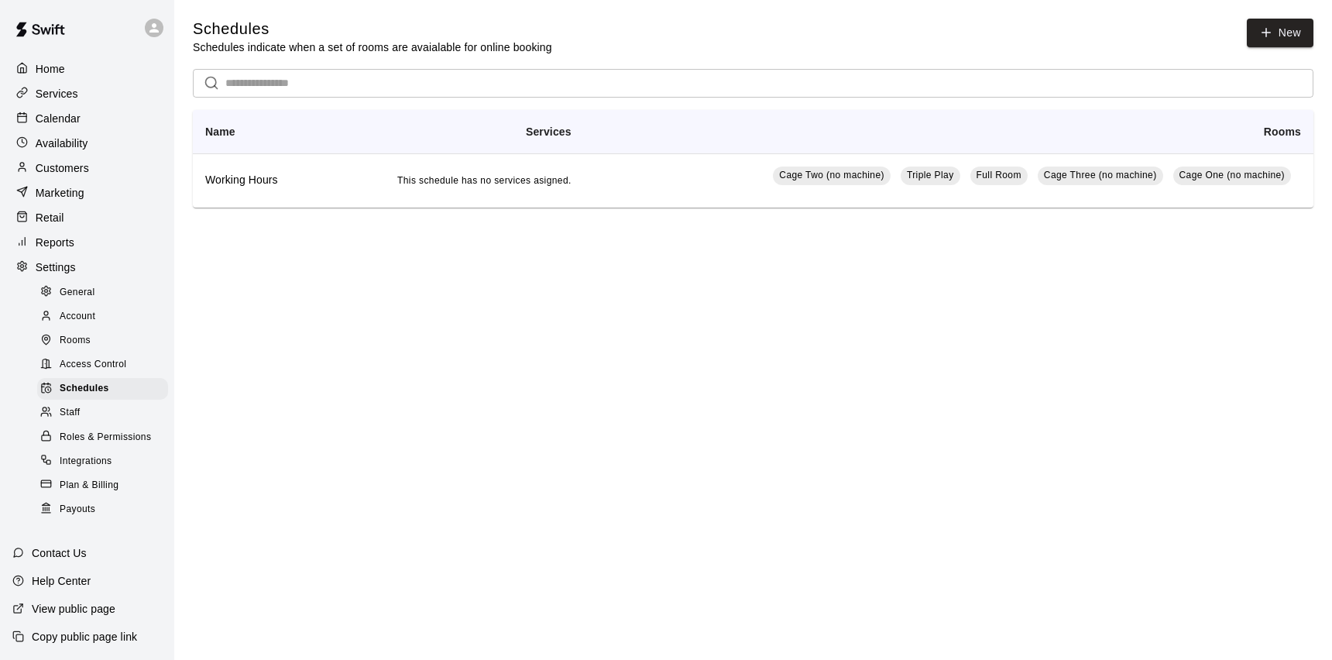
click at [79, 405] on span "Staff" at bounding box center [70, 412] width 20 height 15
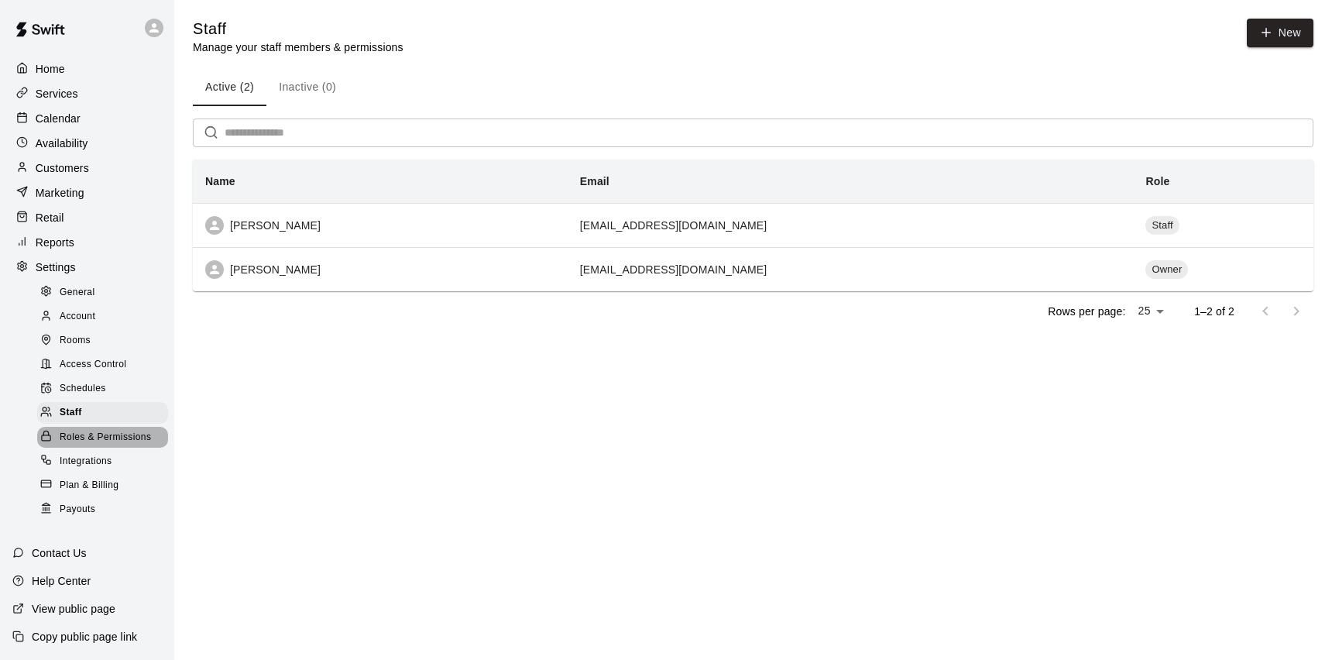
click at [83, 433] on span "Roles & Permissions" at bounding box center [105, 437] width 91 height 15
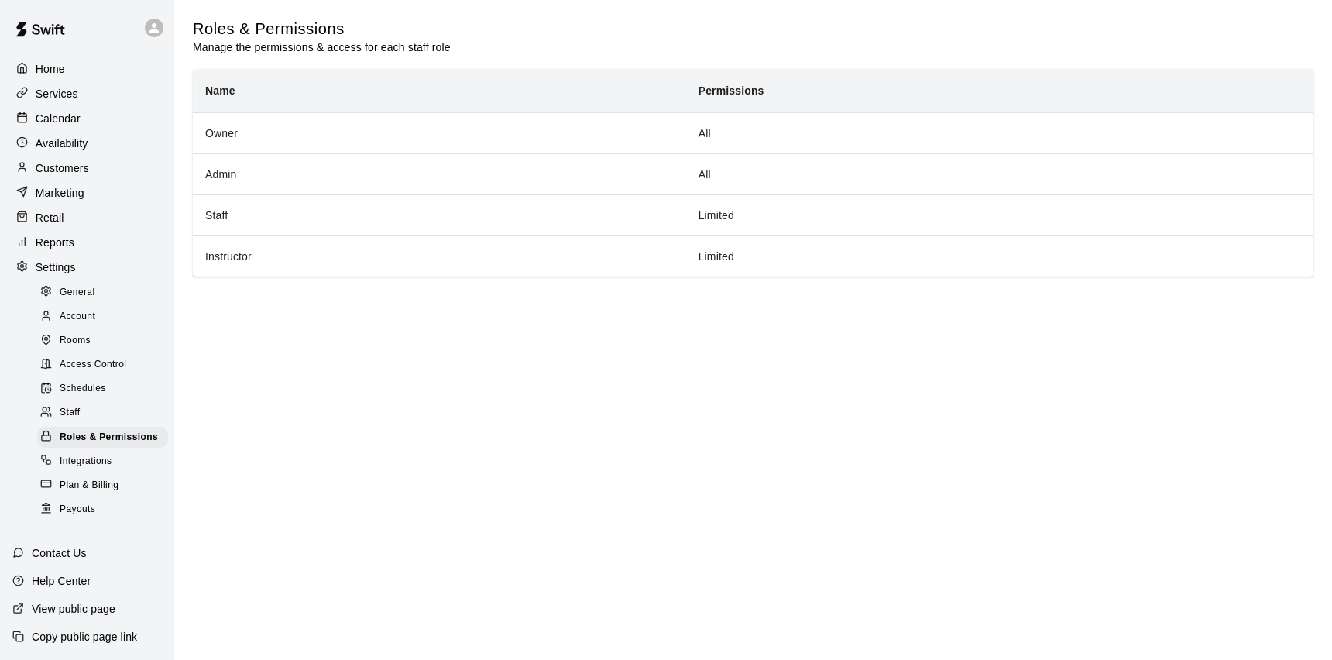
click at [81, 463] on span "Integrations" at bounding box center [86, 461] width 53 height 15
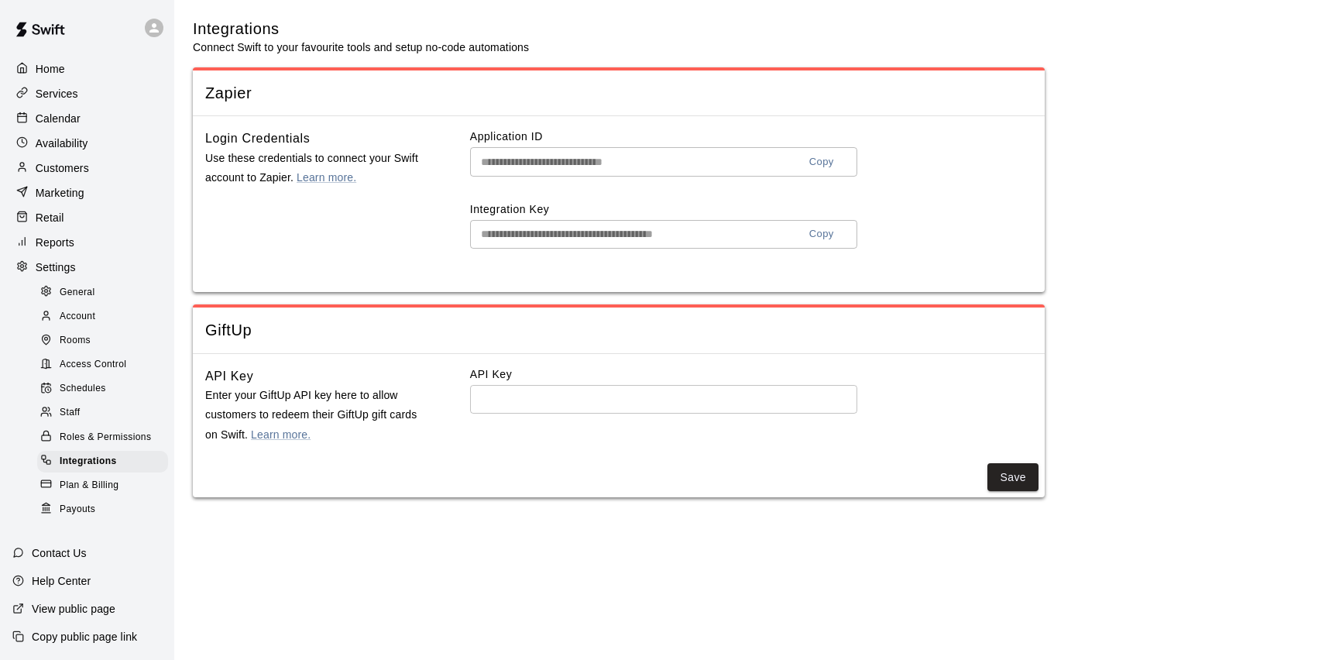
click at [75, 483] on span "Plan & Billing" at bounding box center [89, 485] width 59 height 15
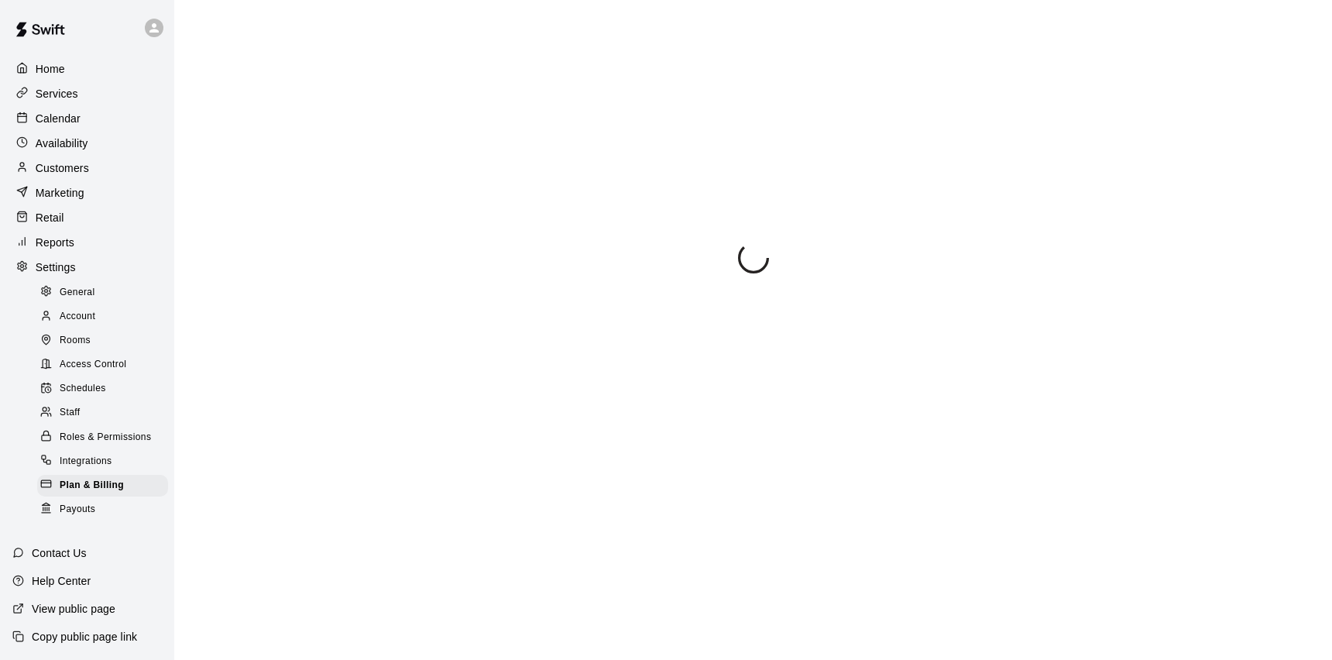
click at [78, 509] on span "Payouts" at bounding box center [78, 509] width 36 height 15
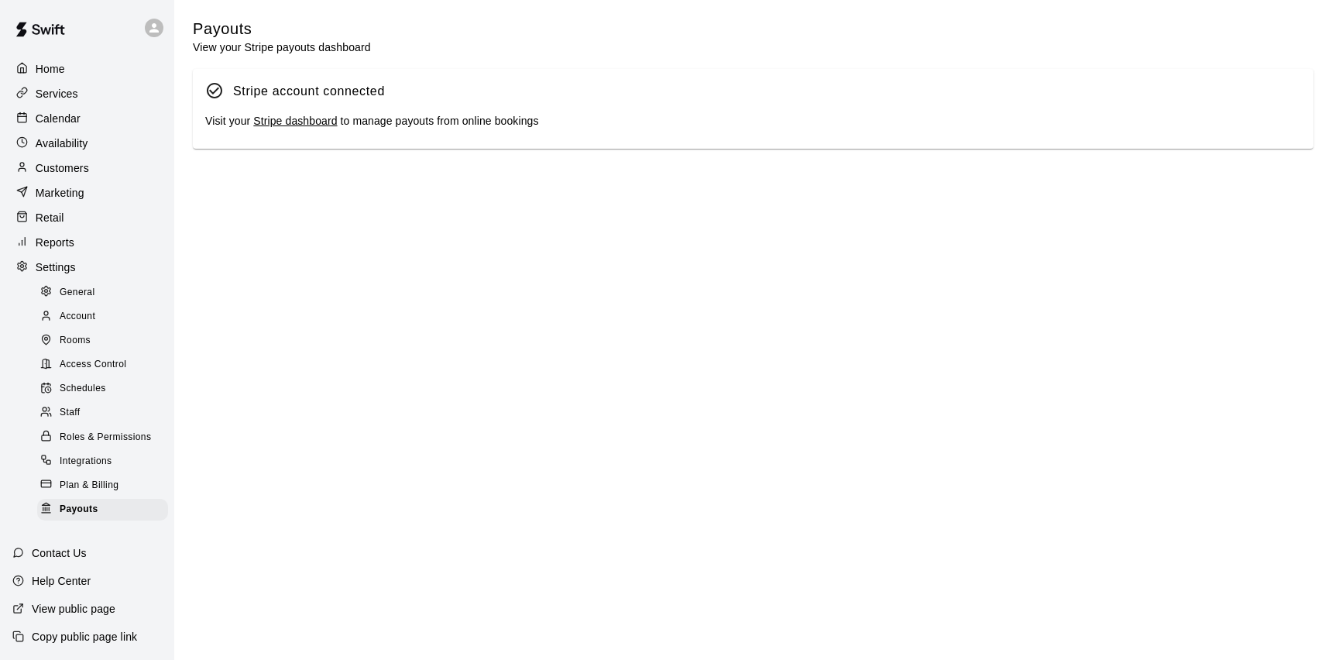
click at [77, 286] on span "General" at bounding box center [78, 292] width 36 height 15
select select "**"
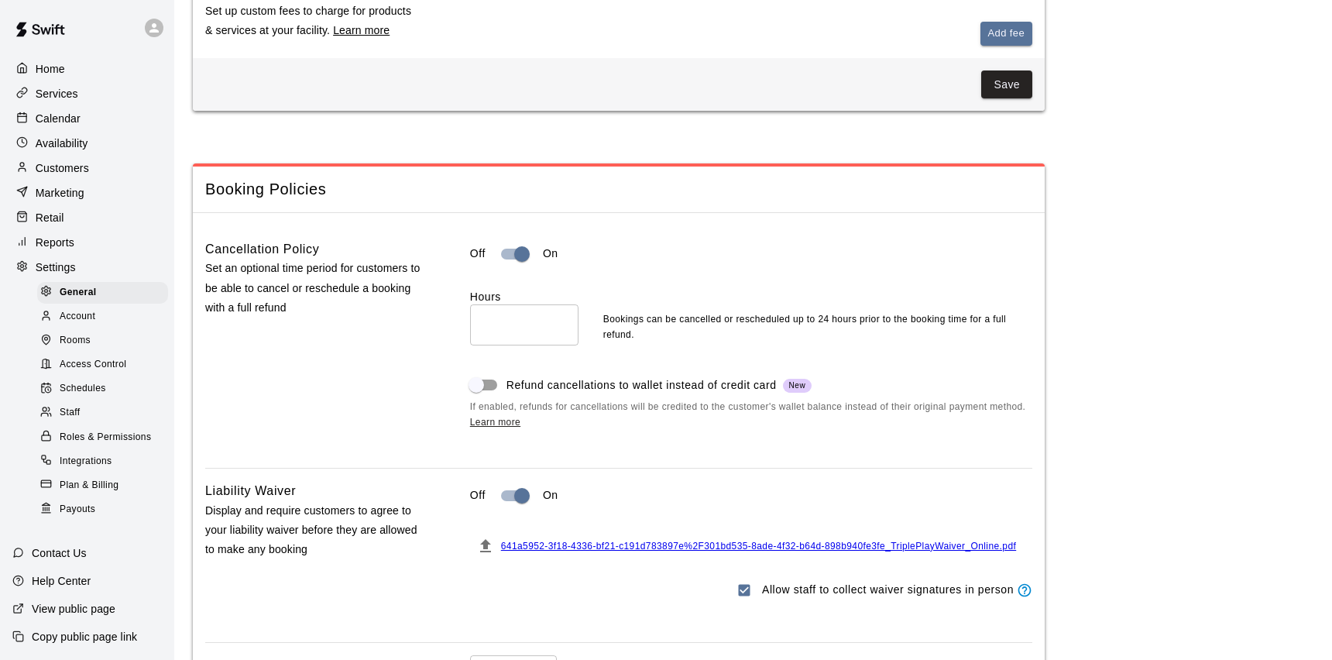
scroll to position [1189, 0]
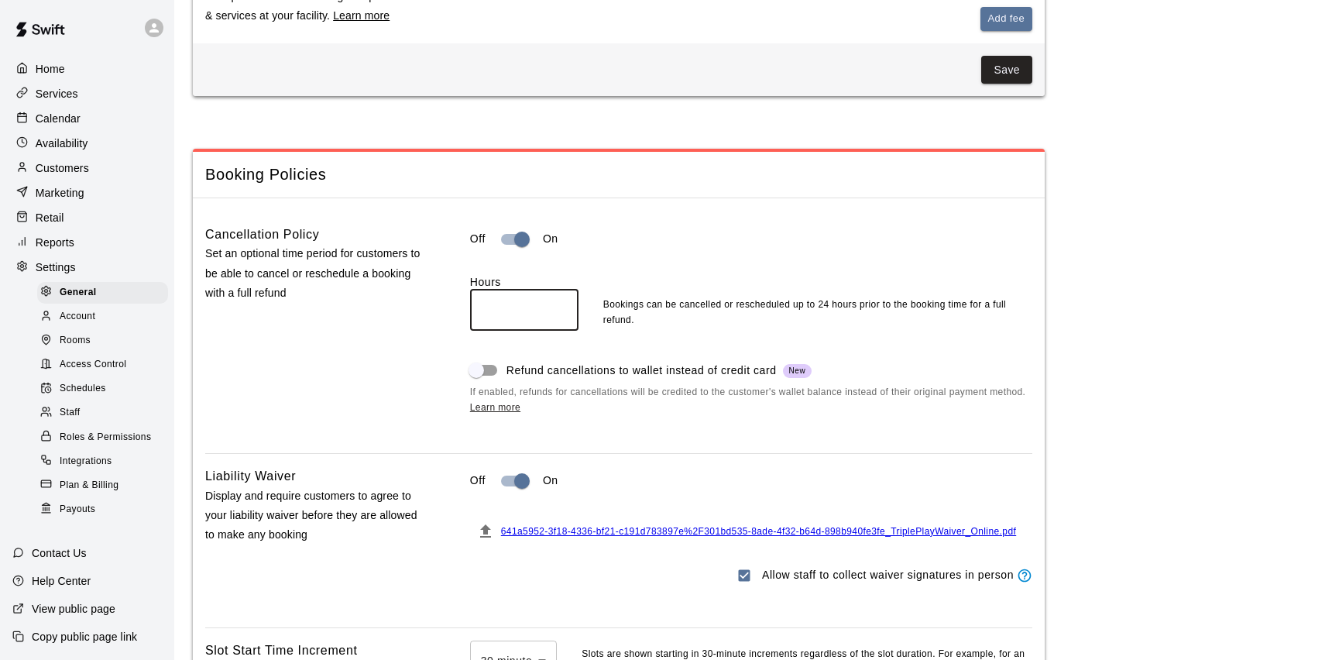
drag, startPoint x: 513, startPoint y: 319, endPoint x: 467, endPoint y: 317, distance: 46.5
click at [467, 317] on div "Cancellation Policy Set an optional time period for customers to be able to can…" at bounding box center [618, 333] width 827 height 216
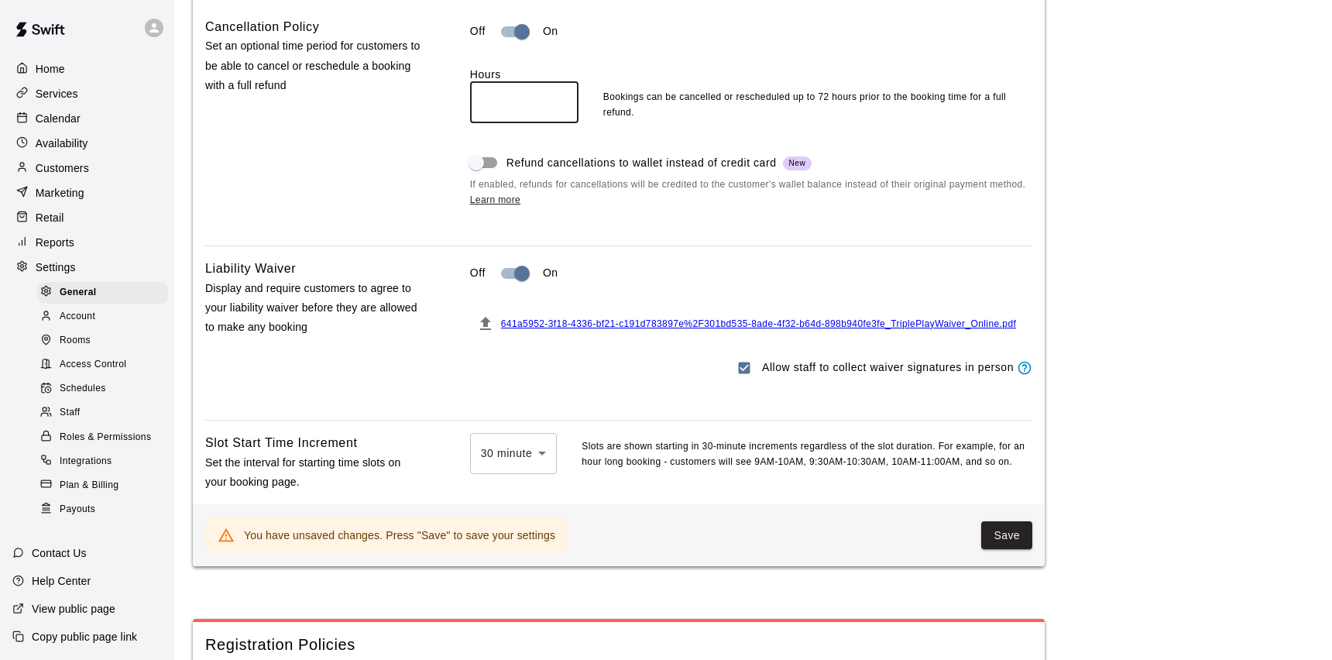
scroll to position [1404, 0]
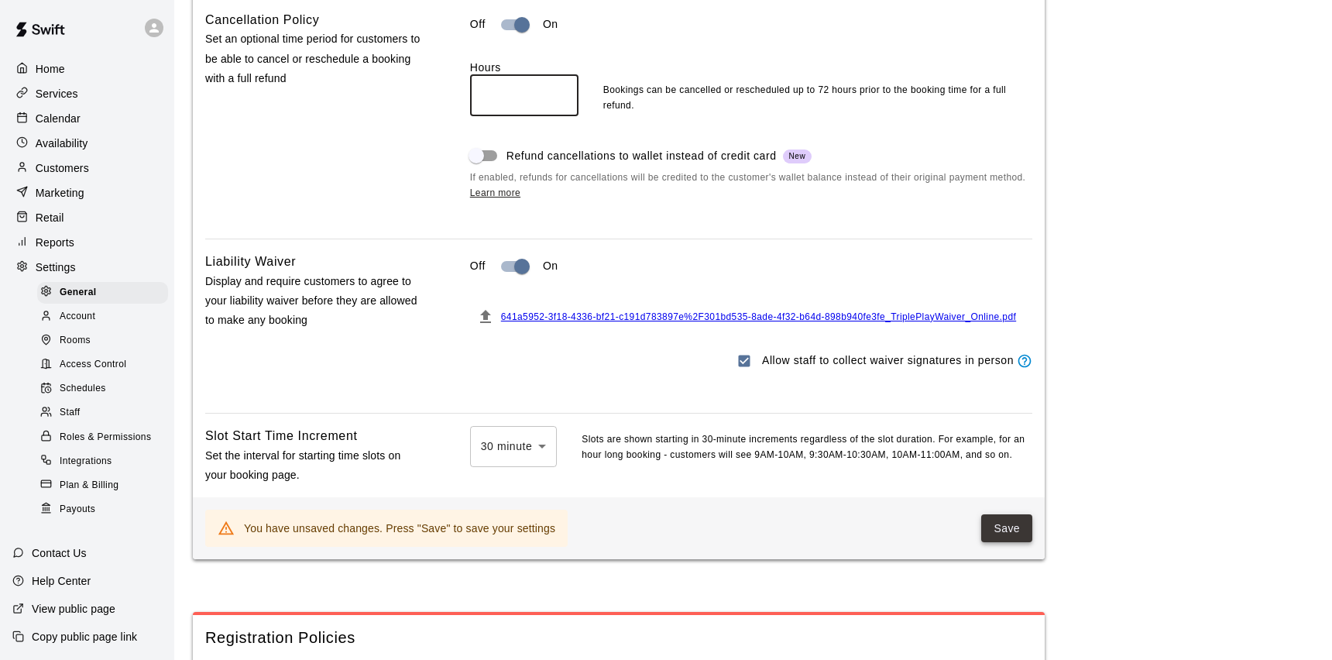
type input "**"
click at [995, 532] on button "Save" at bounding box center [1006, 528] width 51 height 29
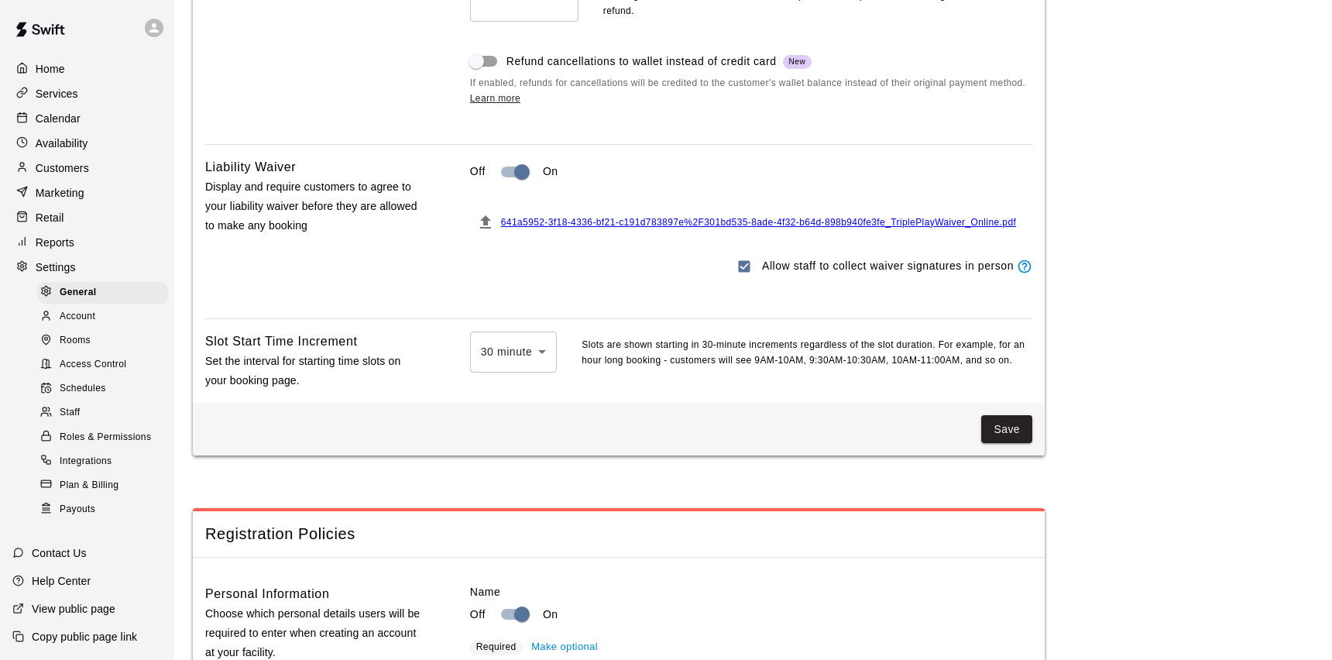
scroll to position [1492, 0]
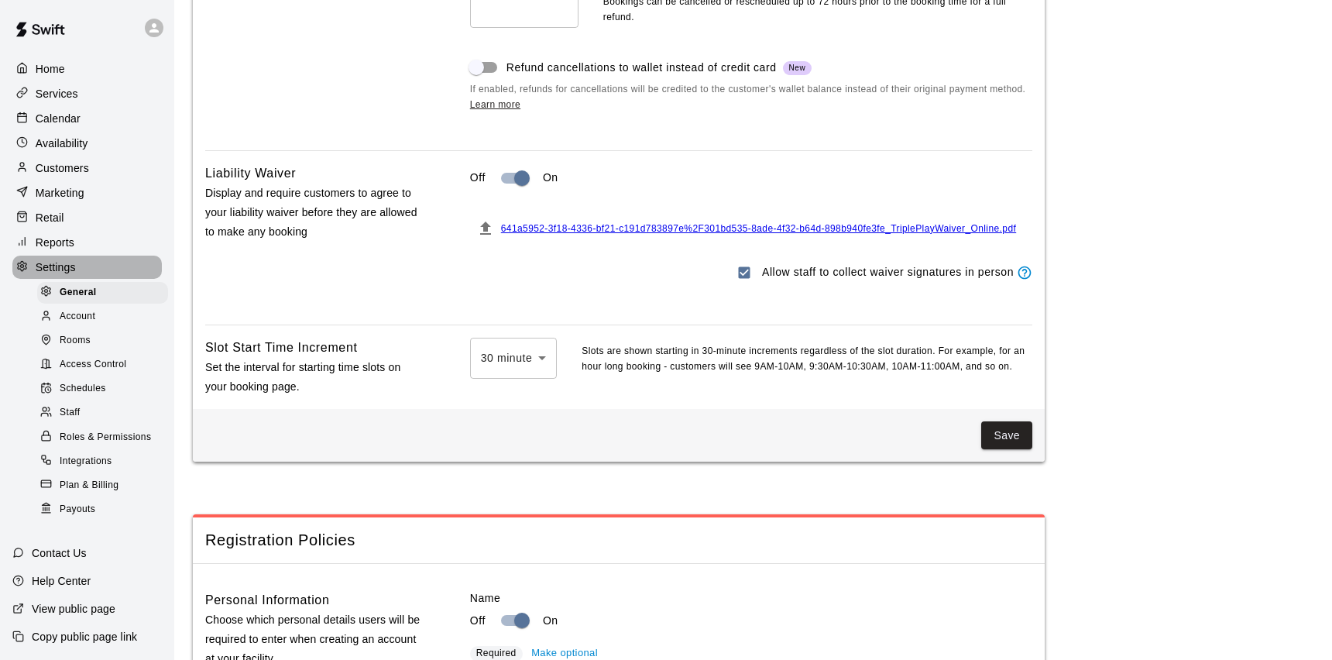
click at [46, 260] on p "Settings" at bounding box center [56, 266] width 40 height 15
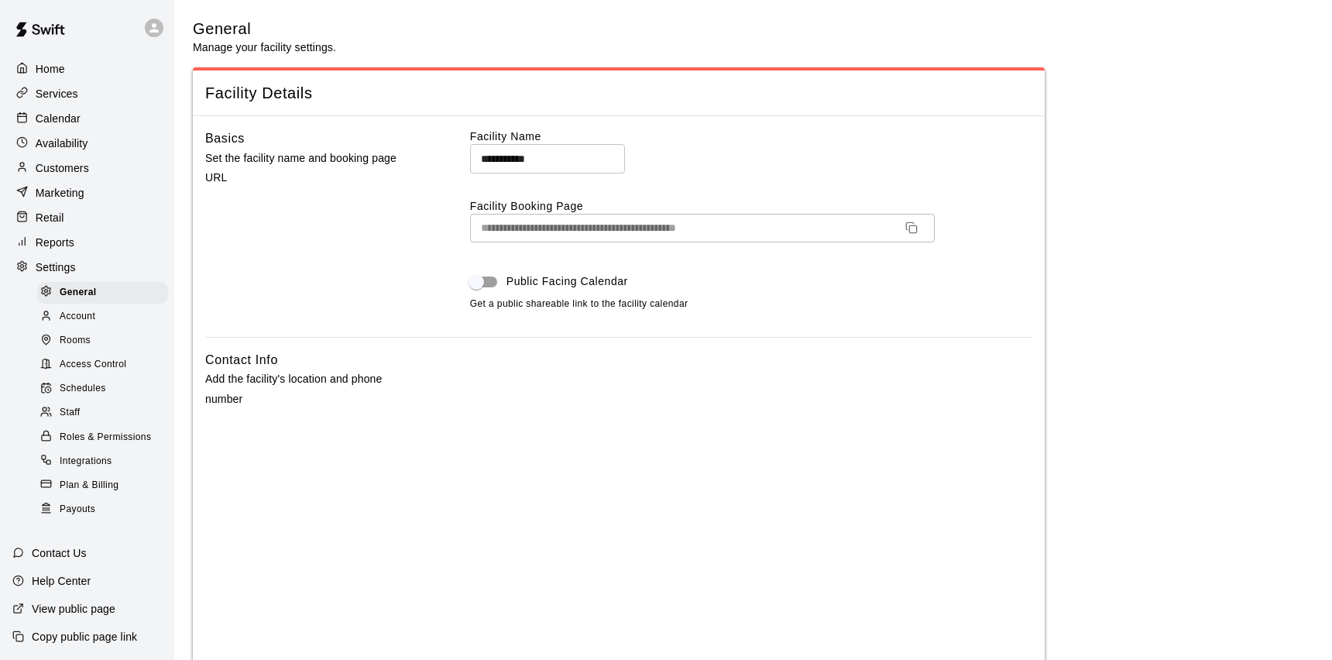
click at [51, 79] on div "Home" at bounding box center [86, 68] width 149 height 23
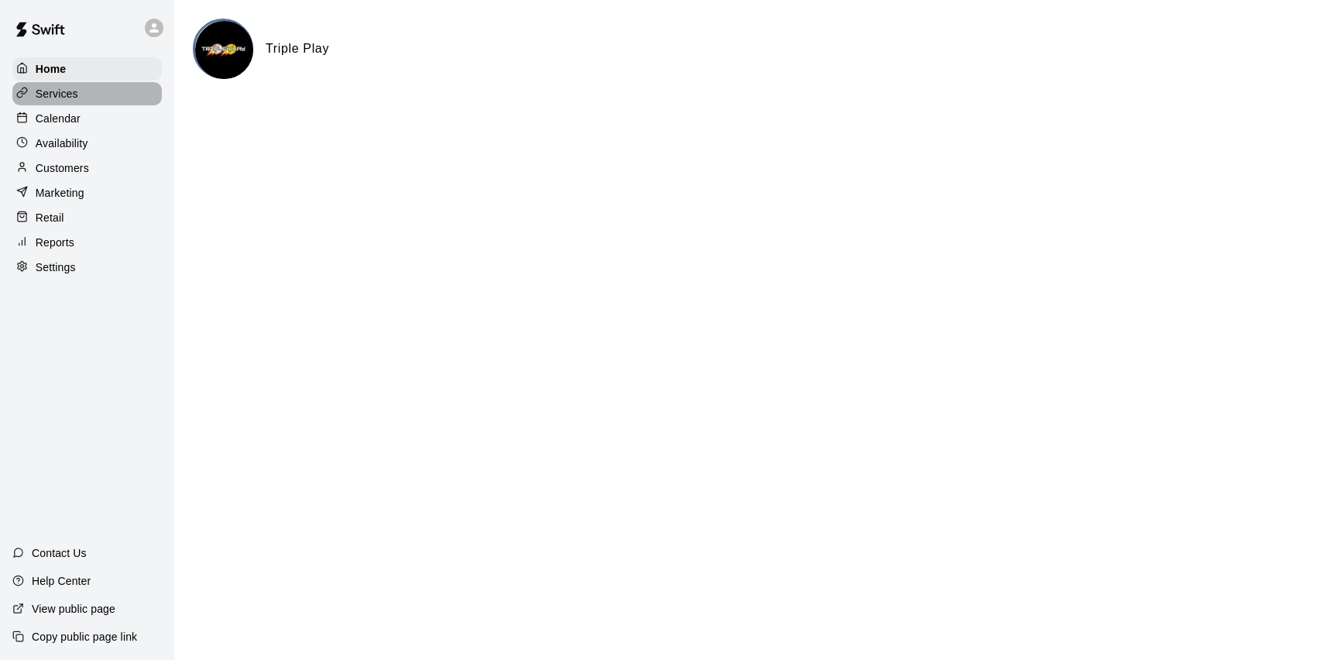
click at [52, 88] on p "Services" at bounding box center [57, 93] width 43 height 15
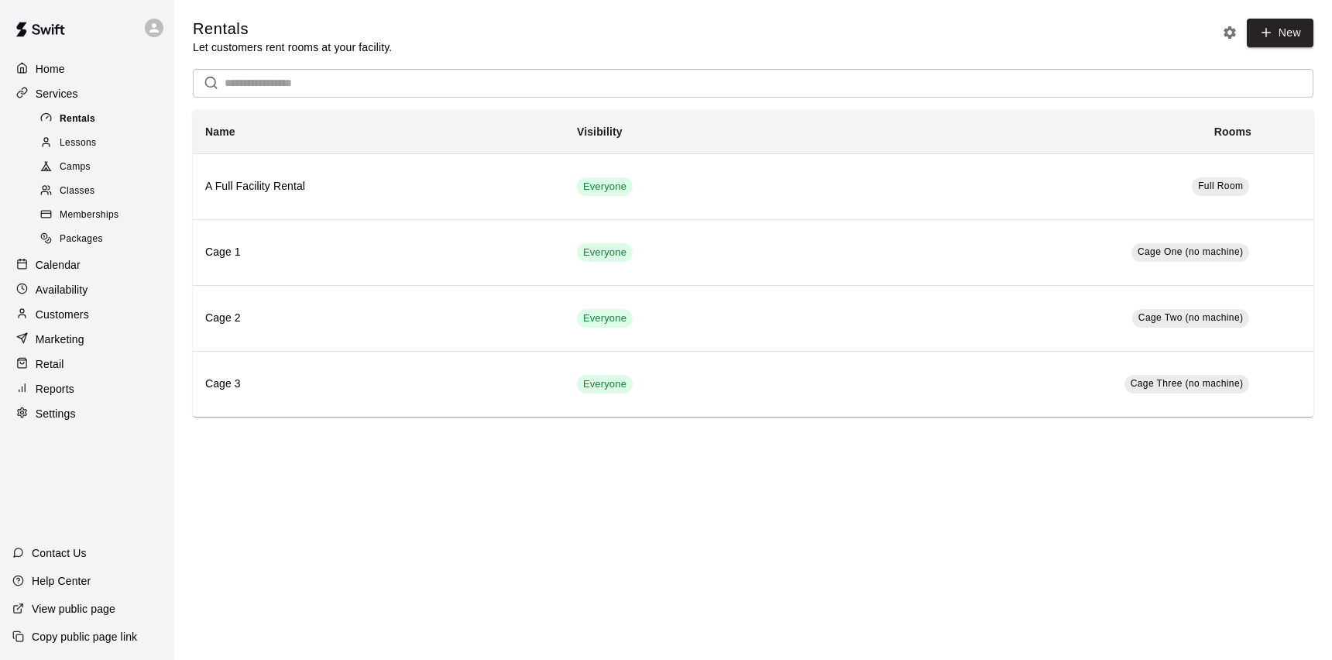
click at [55, 111] on div "Rentals" at bounding box center [102, 119] width 131 height 22
click at [57, 95] on p "Services" at bounding box center [57, 93] width 43 height 15
click at [56, 255] on div "Calendar" at bounding box center [86, 264] width 149 height 23
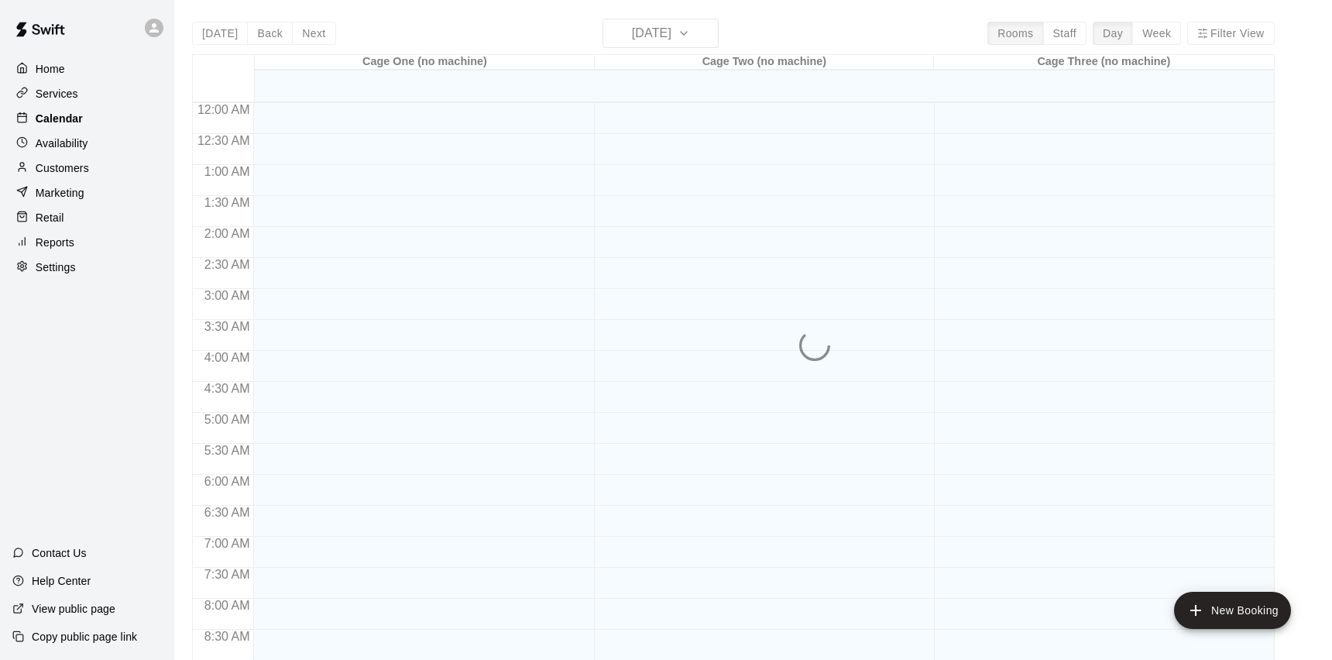
scroll to position [670, 0]
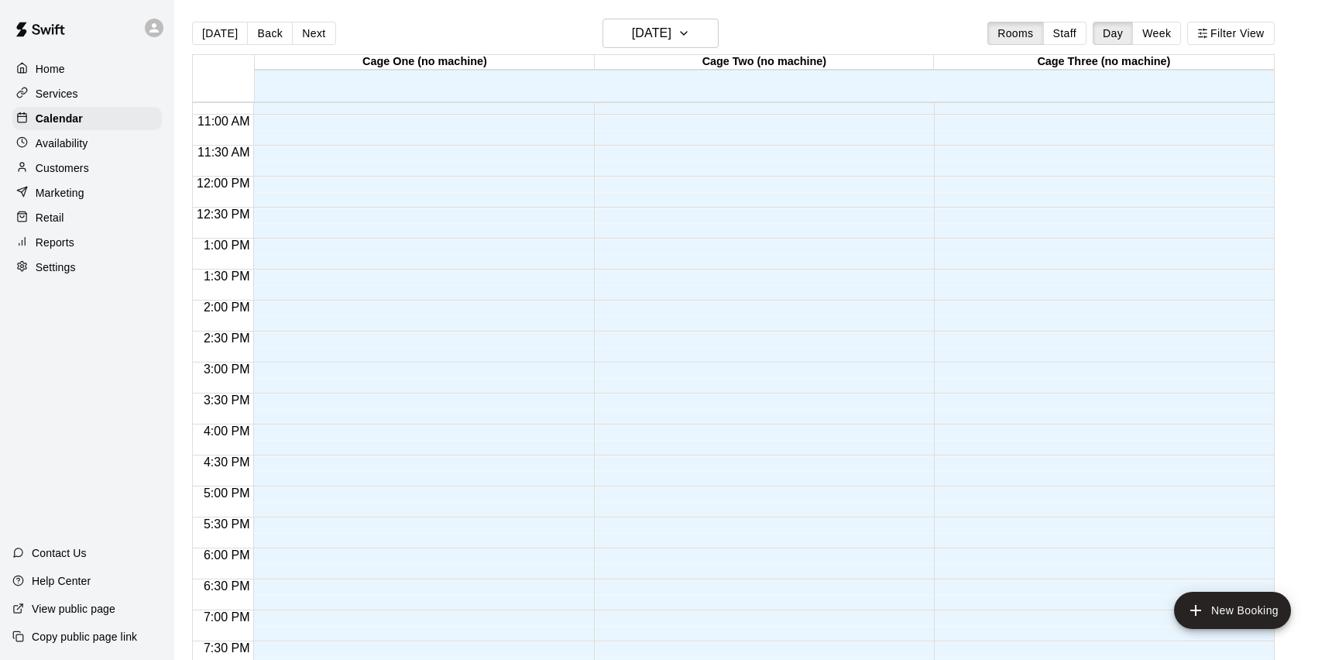
click at [46, 164] on p "Customers" at bounding box center [62, 167] width 53 height 15
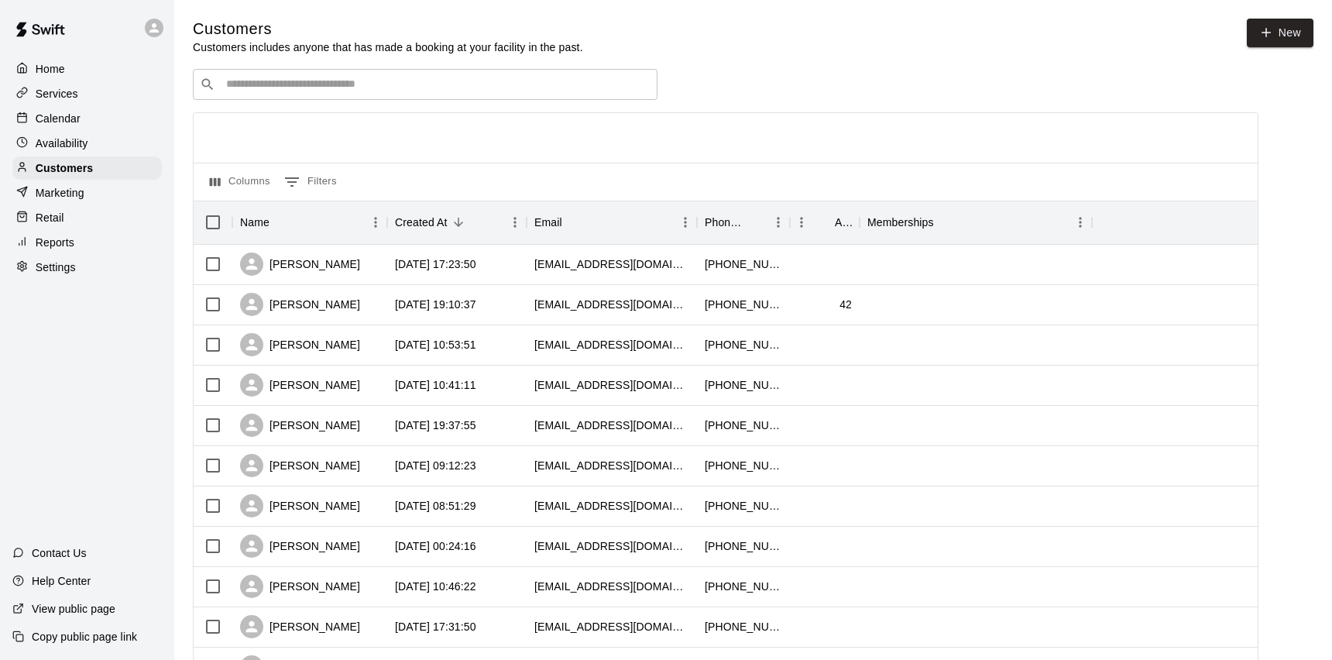
click at [50, 186] on p "Marketing" at bounding box center [60, 192] width 49 height 15
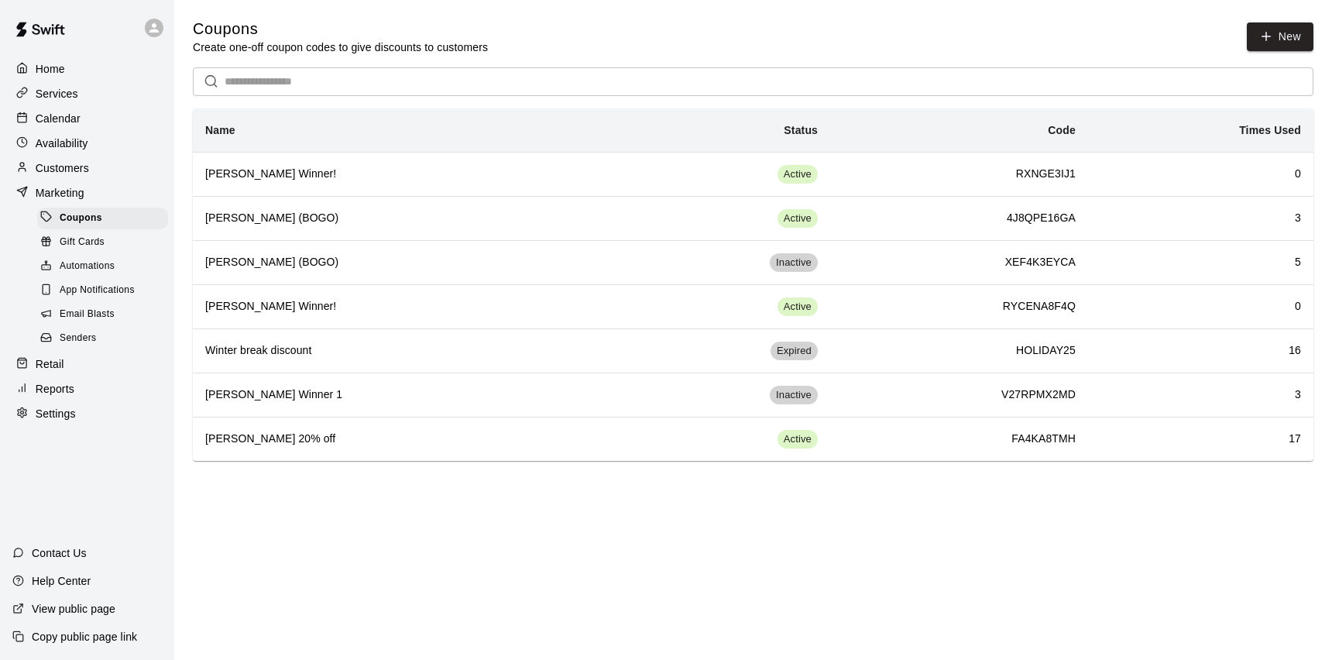
click at [70, 260] on span "Automations" at bounding box center [87, 266] width 55 height 15
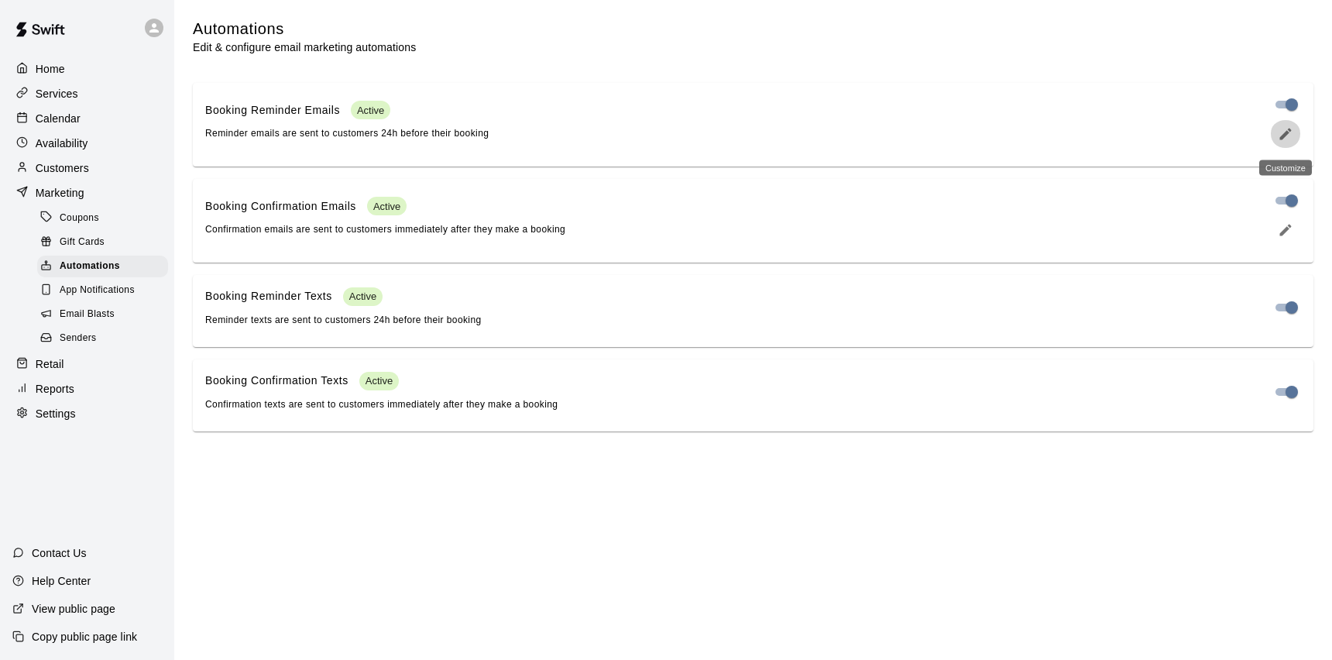
click at [1285, 140] on icon "edit" at bounding box center [1285, 133] width 15 height 15
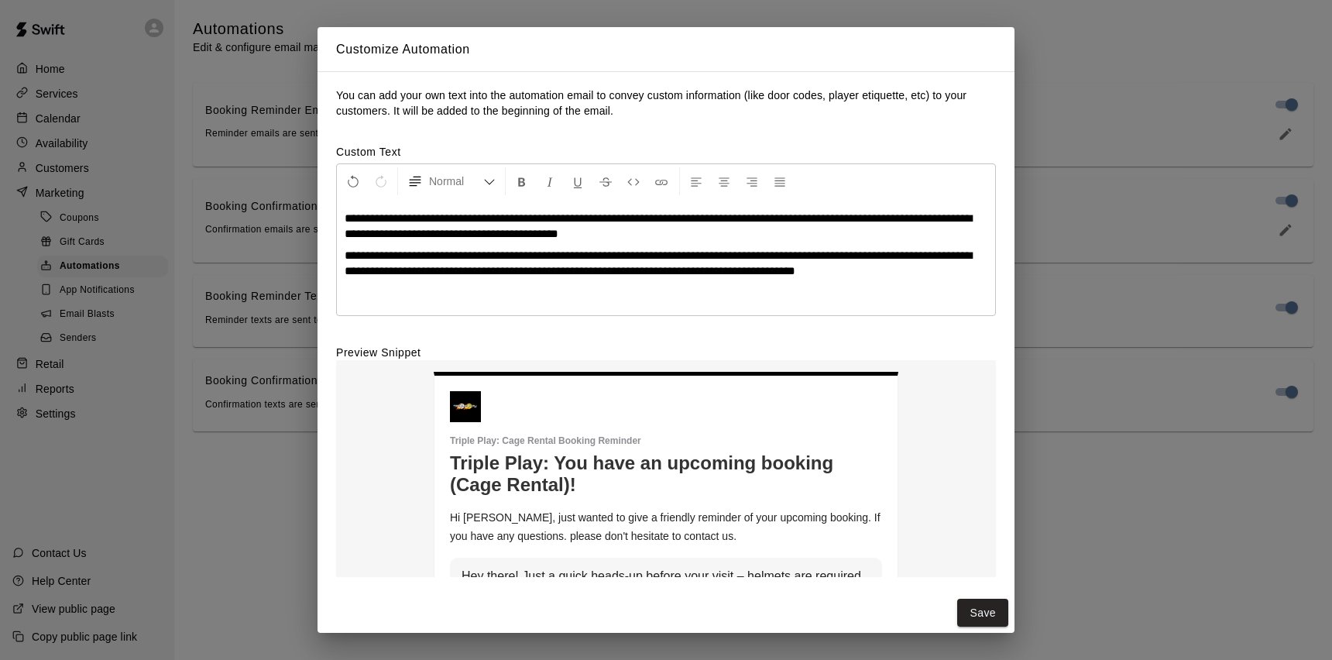
click at [1112, 411] on div "**********" at bounding box center [666, 330] width 1332 height 660
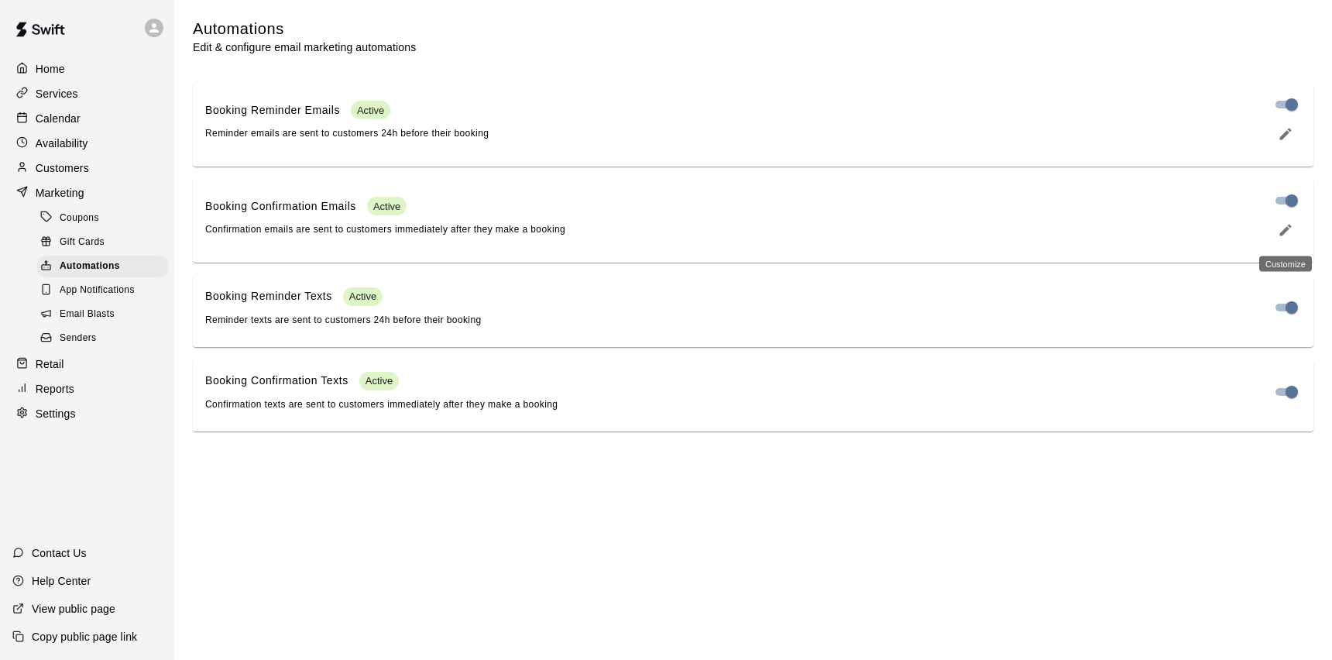
click at [1283, 228] on icon "edit" at bounding box center [1285, 229] width 15 height 15
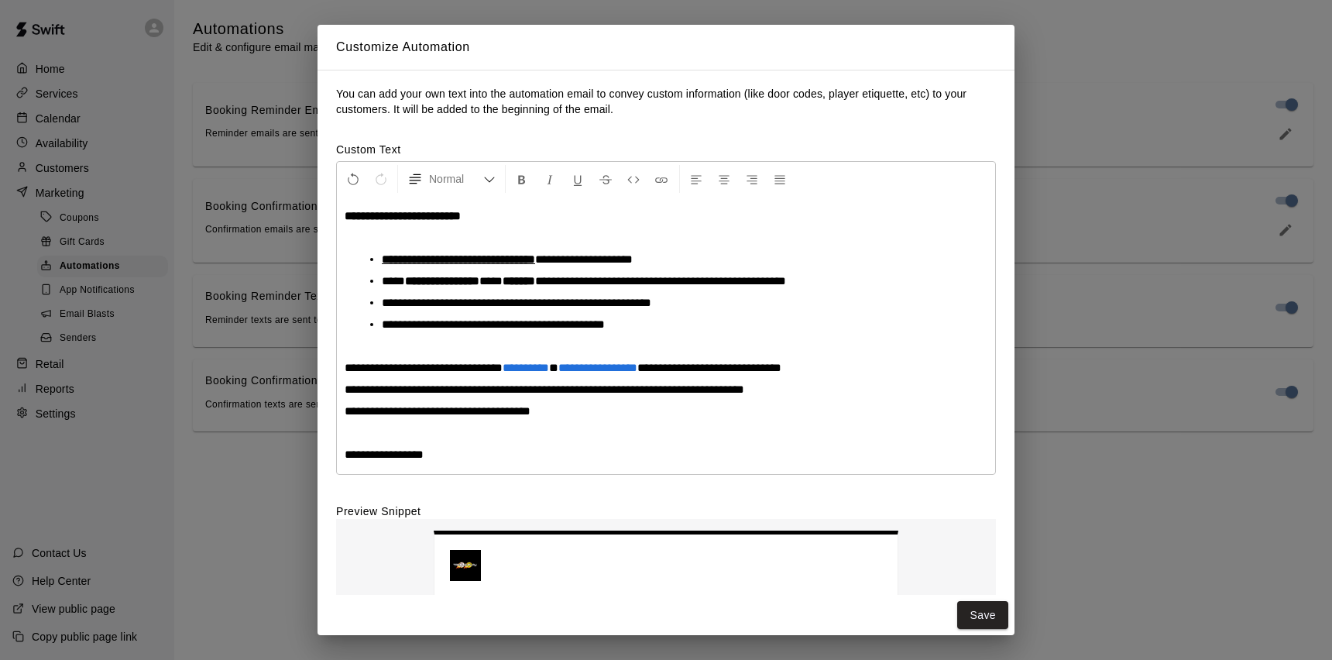
click at [860, 282] on li "**********" at bounding box center [672, 280] width 581 height 15
click at [621, 373] on span "**********" at bounding box center [597, 368] width 79 height 12
